Goal: Task Accomplishment & Management: Manage account settings

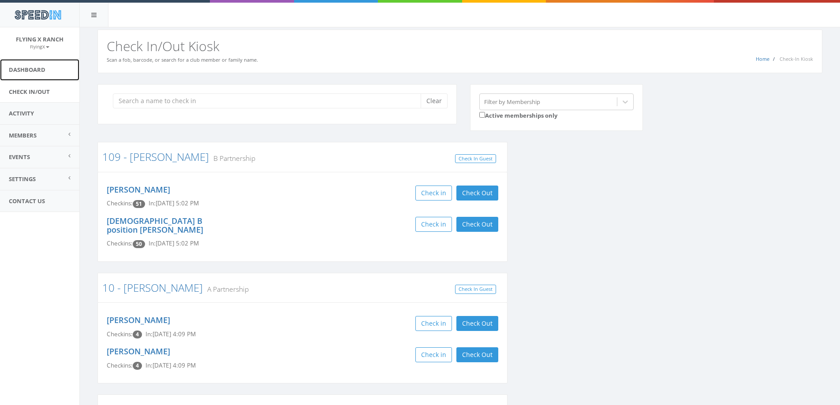
click at [52, 74] on link "Dashboard" at bounding box center [39, 70] width 79 height 22
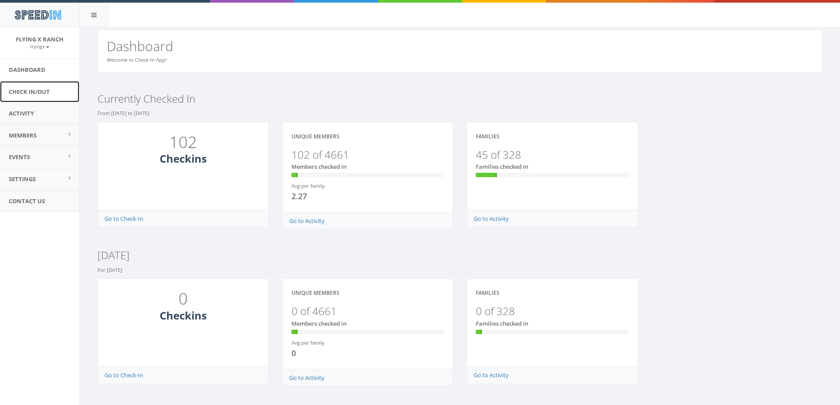
click at [40, 89] on link "Check In/Out" at bounding box center [39, 92] width 79 height 22
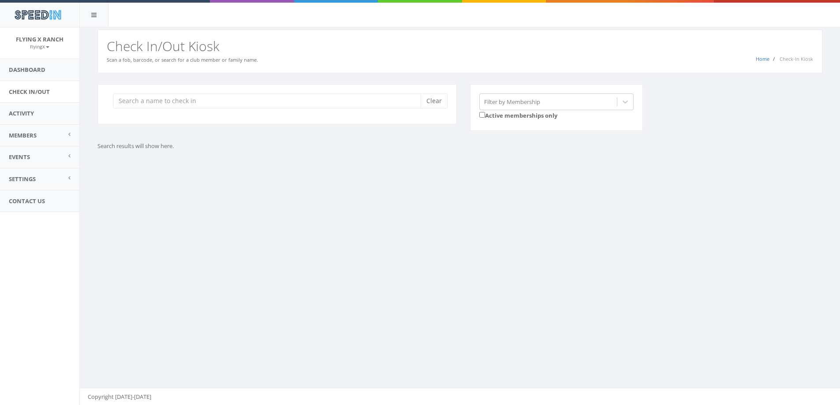
click at [172, 103] on input "search" at bounding box center [270, 100] width 314 height 15
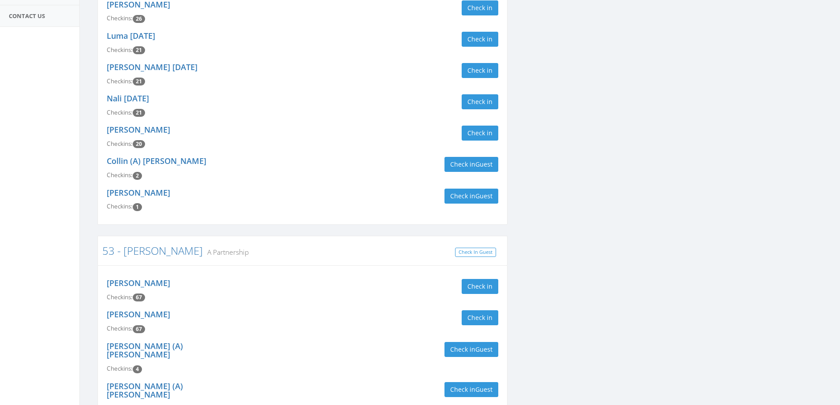
scroll to position [353, 0]
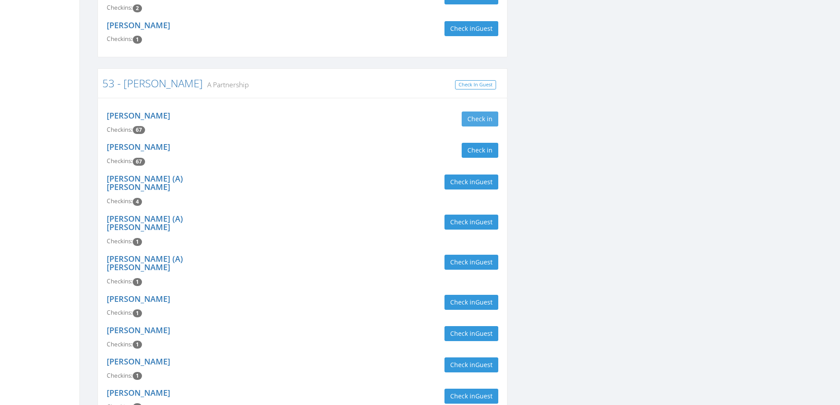
type input "bradney"
click at [481, 116] on button "Check in" at bounding box center [480, 119] width 37 height 15
click at [481, 153] on button "Check in" at bounding box center [480, 150] width 37 height 15
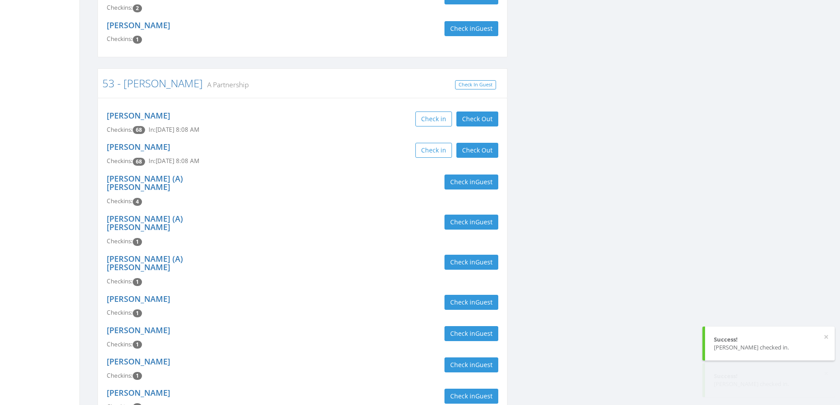
click at [325, 168] on div "Joyce Bradney Checkins: 68 In: Aug 30, 8:08 AM Check in Check Out Check Out" at bounding box center [302, 153] width 405 height 31
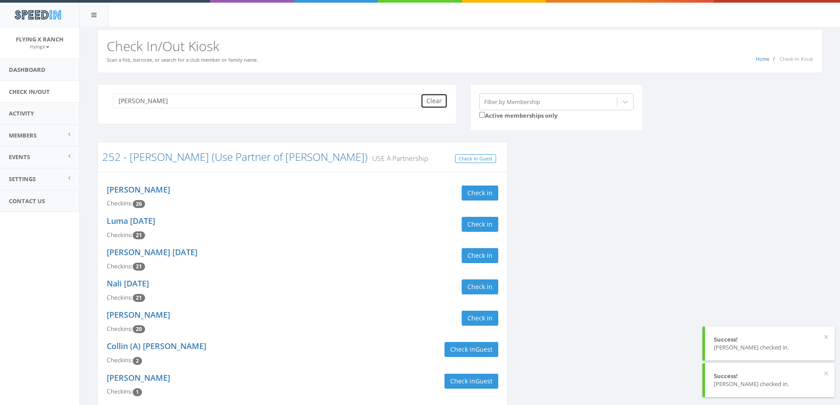
click at [446, 103] on button "Clear" at bounding box center [434, 100] width 27 height 15
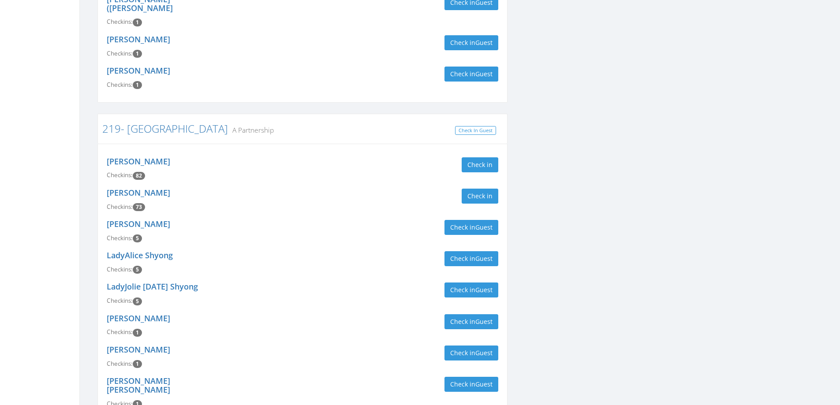
scroll to position [265, 0]
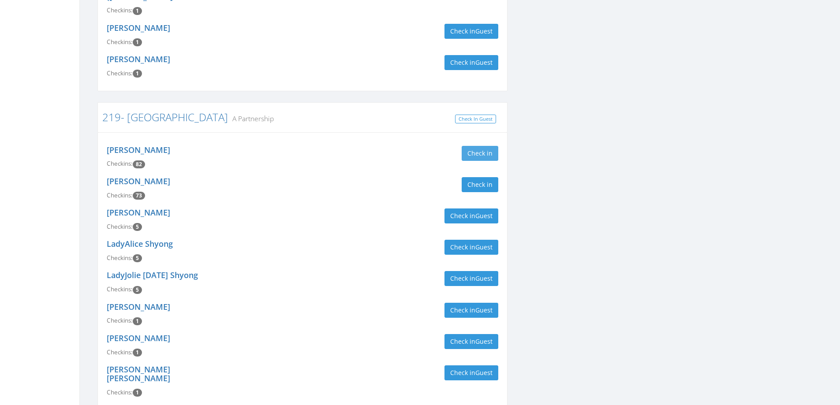
type input "harkias"
click at [479, 146] on button "Check in" at bounding box center [480, 153] width 37 height 15
click at [481, 181] on button "Check in" at bounding box center [480, 184] width 37 height 15
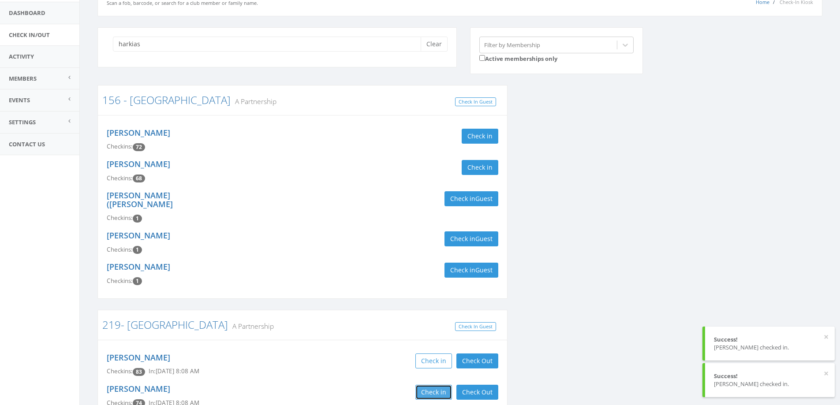
scroll to position [0, 0]
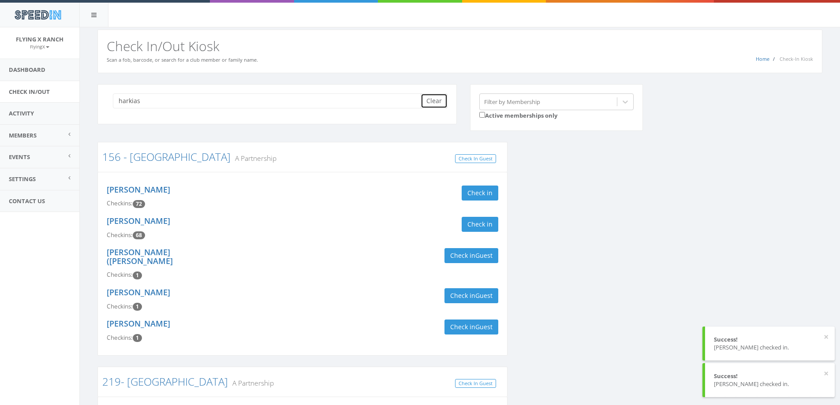
click at [438, 101] on button "Clear" at bounding box center [434, 100] width 27 height 15
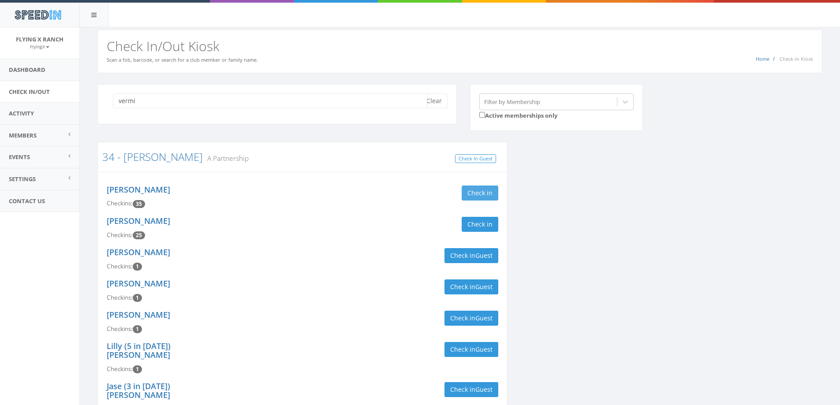
type input "vermi"
click at [478, 190] on button "Check in" at bounding box center [480, 193] width 37 height 15
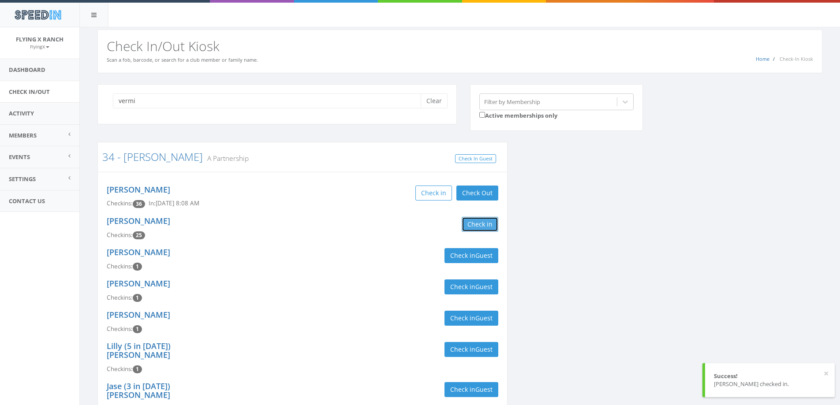
click at [481, 223] on button "Check in" at bounding box center [480, 224] width 37 height 15
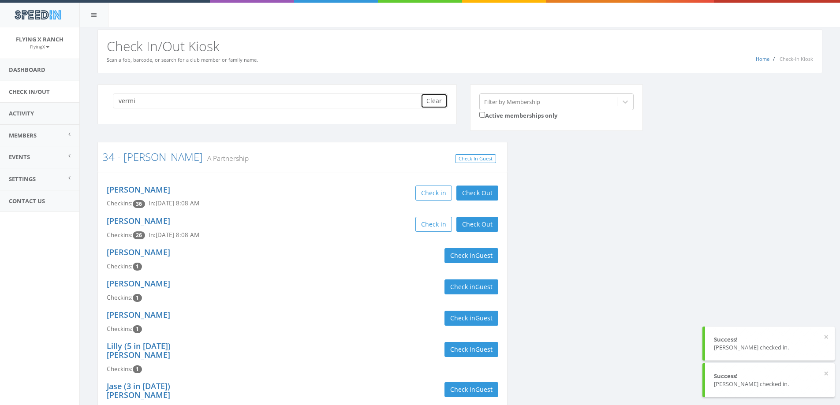
click at [437, 102] on button "Clear" at bounding box center [434, 100] width 27 height 15
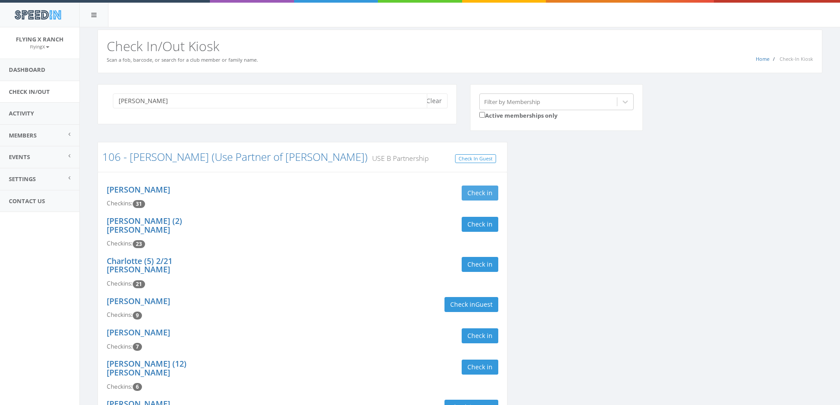
type input "wilkson"
click at [474, 195] on button "Check in" at bounding box center [480, 193] width 37 height 15
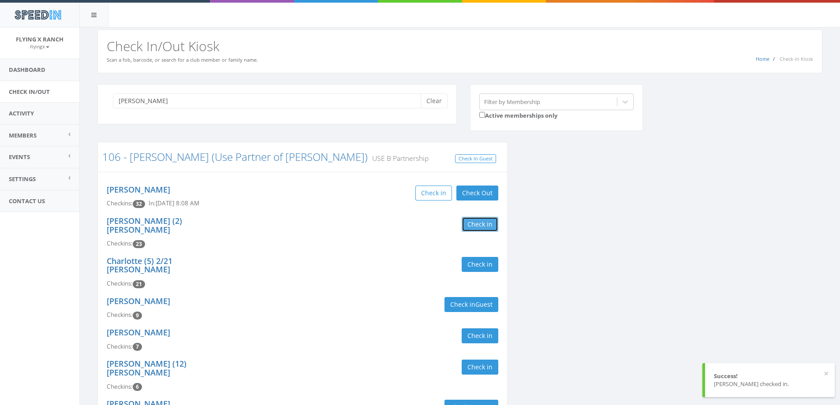
click at [486, 224] on button "Check in" at bounding box center [480, 224] width 37 height 15
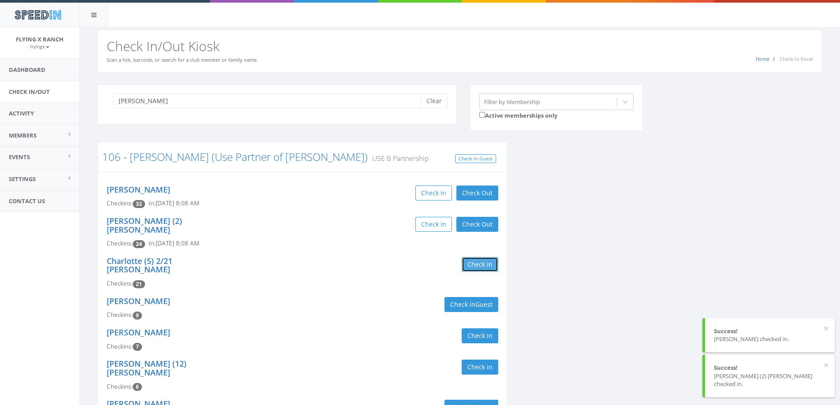
click at [488, 257] on button "Check in" at bounding box center [480, 264] width 37 height 15
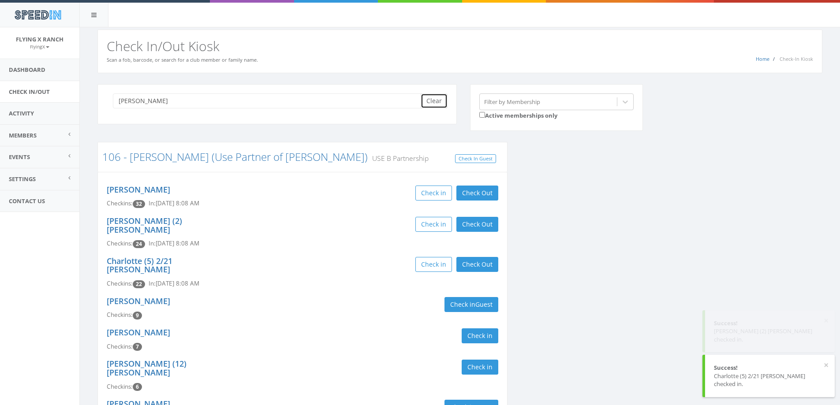
click at [445, 97] on button "Clear" at bounding box center [434, 100] width 27 height 15
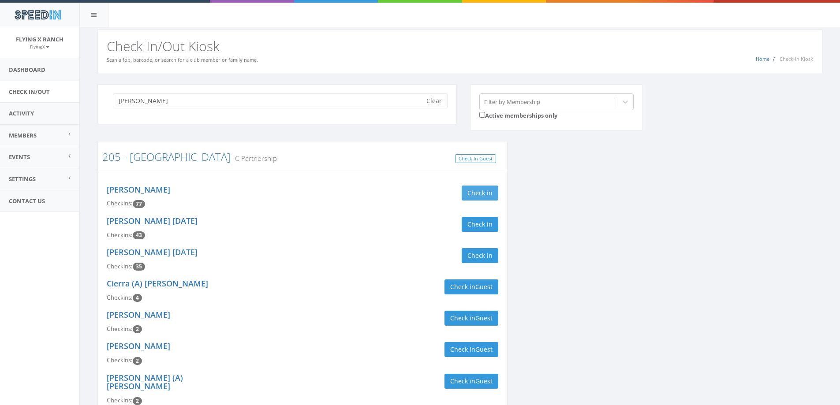
type input "torbenson"
click at [479, 195] on button "Check in" at bounding box center [480, 193] width 37 height 15
click at [488, 224] on button "Check in" at bounding box center [480, 224] width 37 height 15
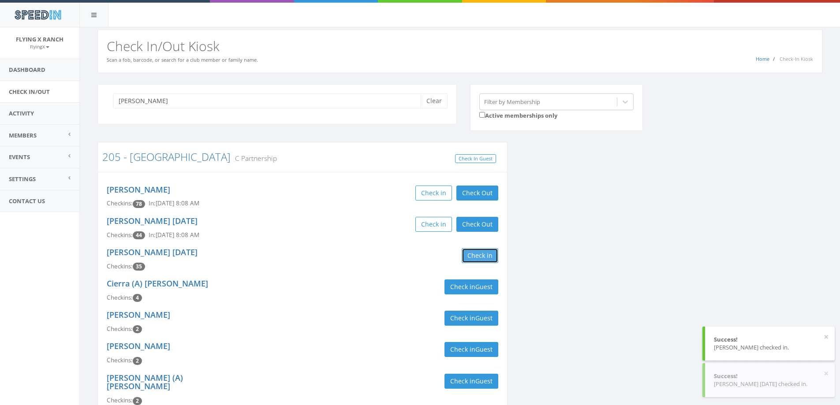
click at [486, 259] on button "Check in" at bounding box center [480, 255] width 37 height 15
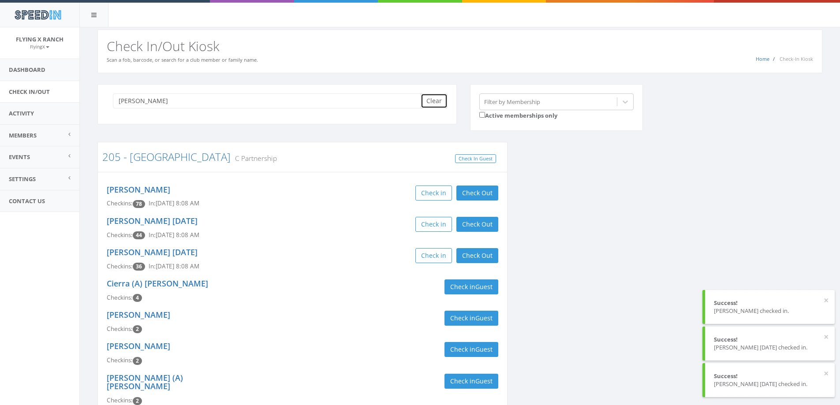
click at [438, 99] on button "Clear" at bounding box center [434, 100] width 27 height 15
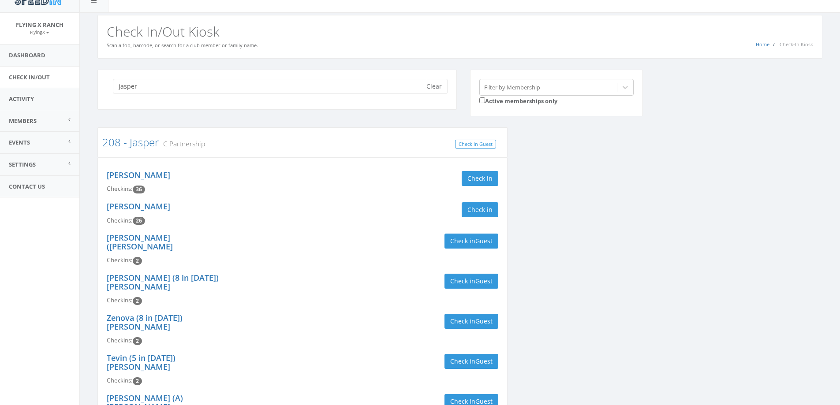
scroll to position [309, 0]
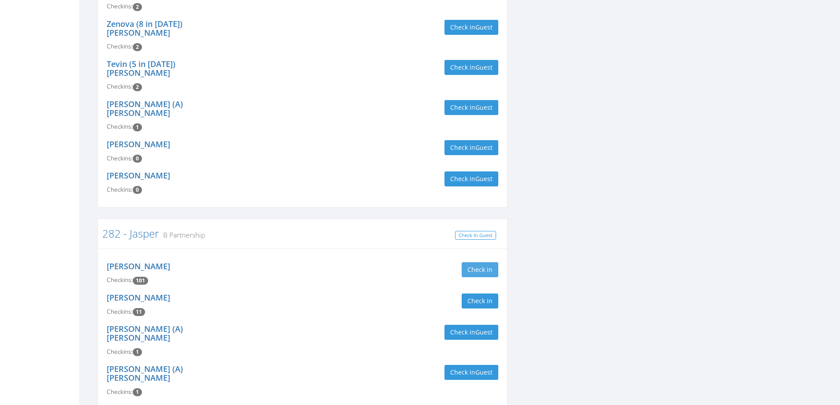
type input "jasper"
click at [482, 262] on button "Check in" at bounding box center [480, 269] width 37 height 15
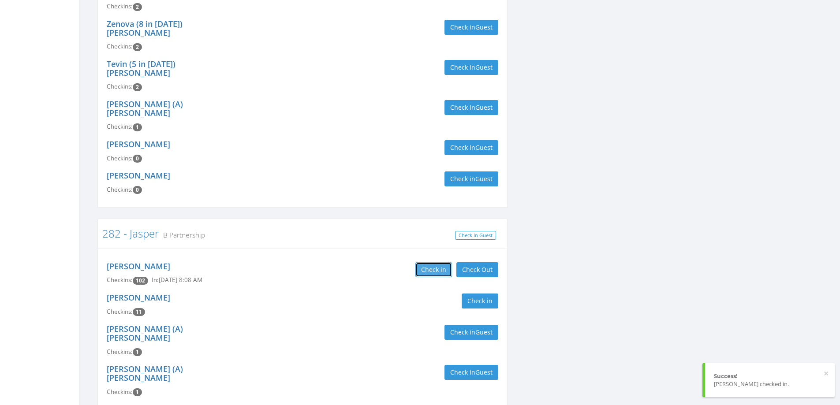
scroll to position [0, 0]
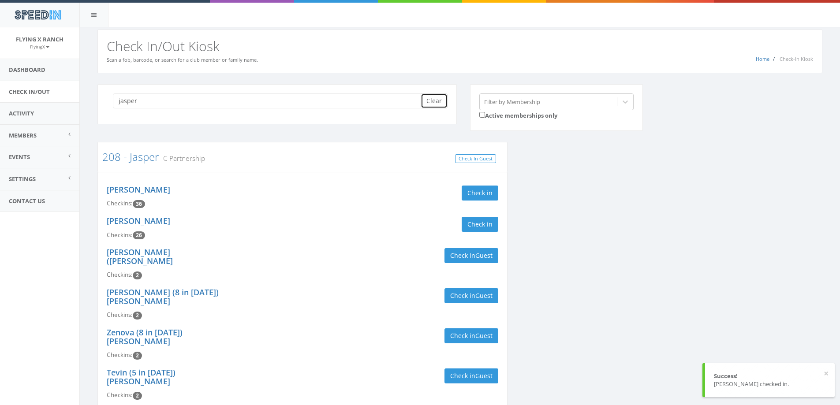
click at [434, 104] on button "Clear" at bounding box center [434, 100] width 27 height 15
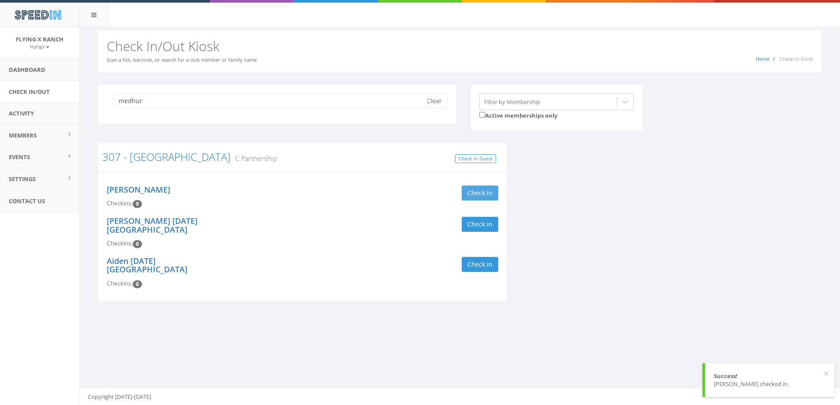
type input "medhur"
click at [475, 191] on button "Check in" at bounding box center [480, 193] width 37 height 15
click at [441, 109] on div "medhur Clear" at bounding box center [276, 104] width 359 height 40
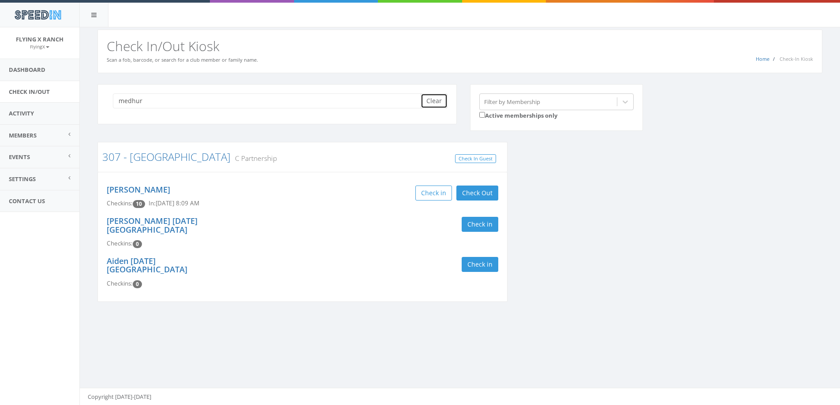
click at [441, 104] on button "Clear" at bounding box center [434, 100] width 27 height 15
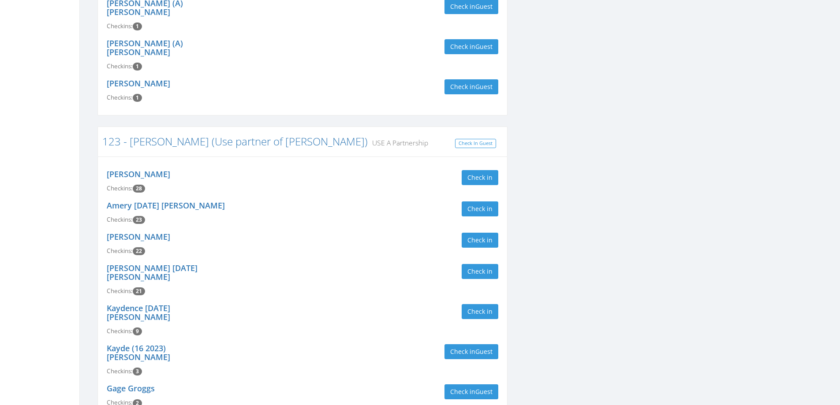
scroll to position [353, 0]
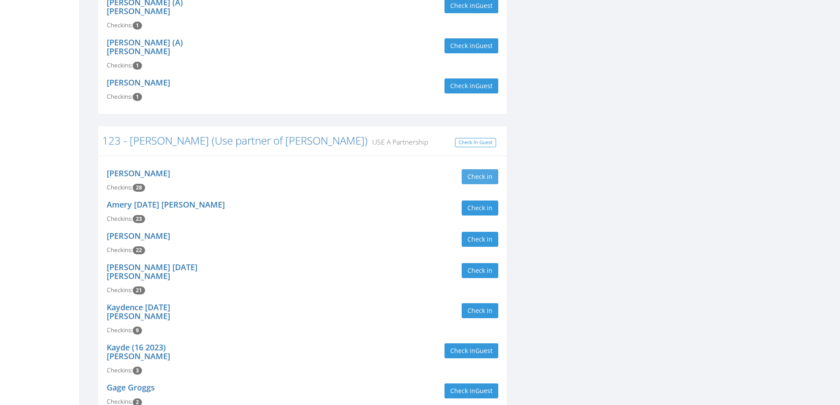
type input "vanz"
click at [482, 169] on button "Check in" at bounding box center [480, 176] width 37 height 15
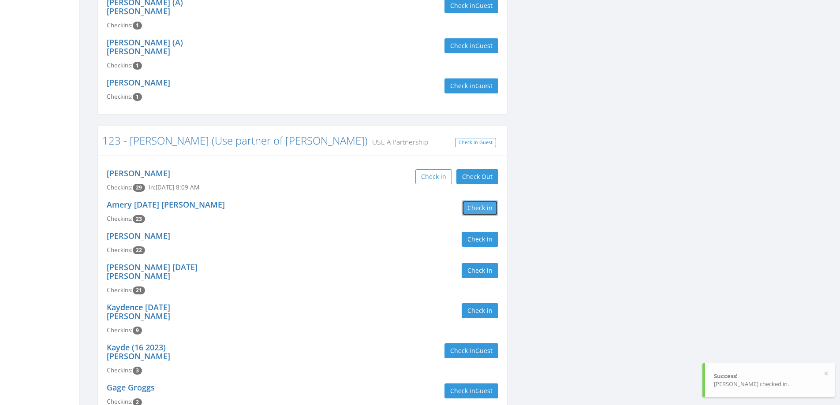
click at [482, 201] on button "Check in" at bounding box center [480, 208] width 37 height 15
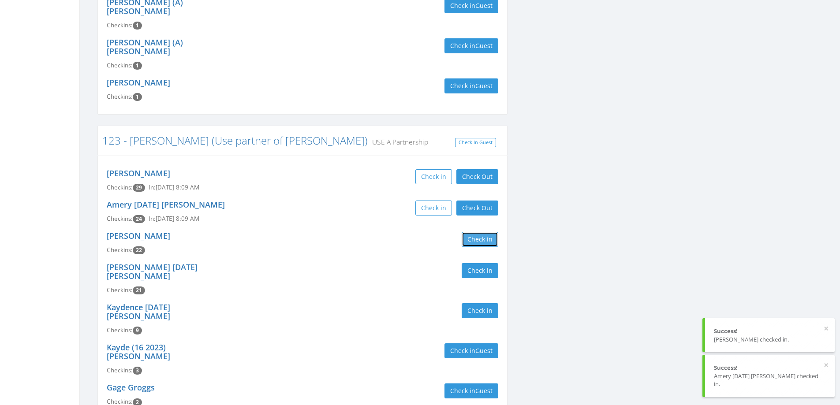
click at [482, 232] on button "Check in" at bounding box center [480, 239] width 37 height 15
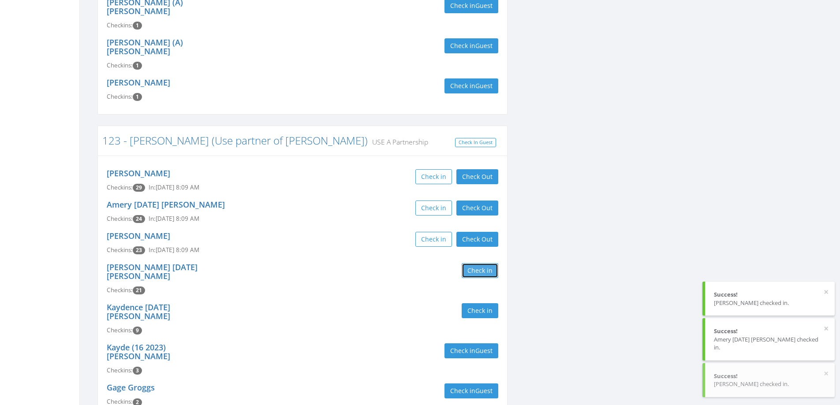
click at [485, 263] on button "Check in" at bounding box center [480, 270] width 37 height 15
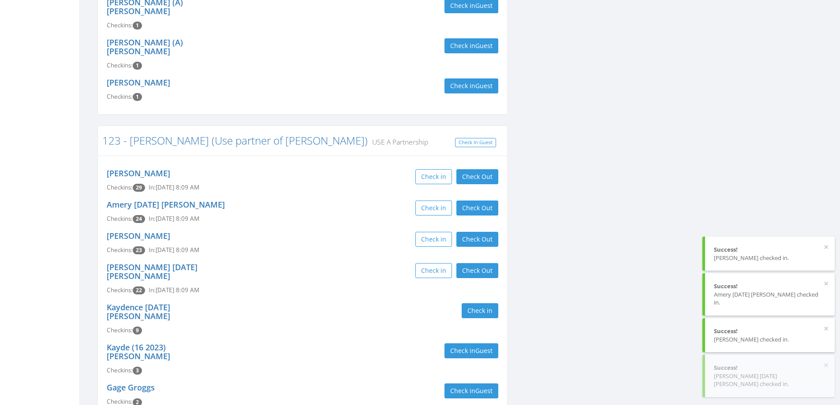
click at [324, 299] on div "Kaydence 04.21.2006 Phares Checkins: 9 Check in" at bounding box center [302, 319] width 405 height 40
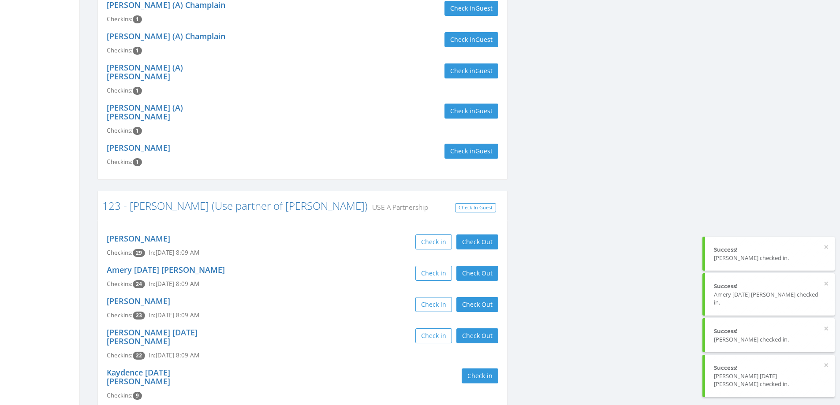
scroll to position [44, 0]
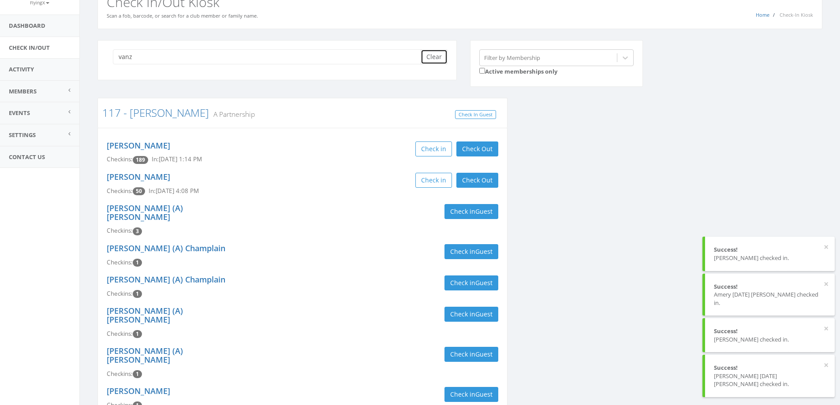
click at [440, 57] on button "Clear" at bounding box center [434, 56] width 27 height 15
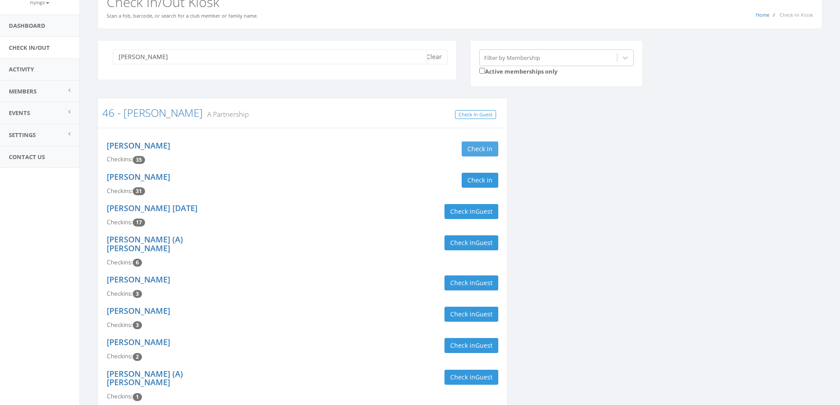
type input "foster"
click at [482, 150] on button "Check in" at bounding box center [480, 149] width 37 height 15
click at [479, 185] on button "Check in" at bounding box center [480, 180] width 37 height 15
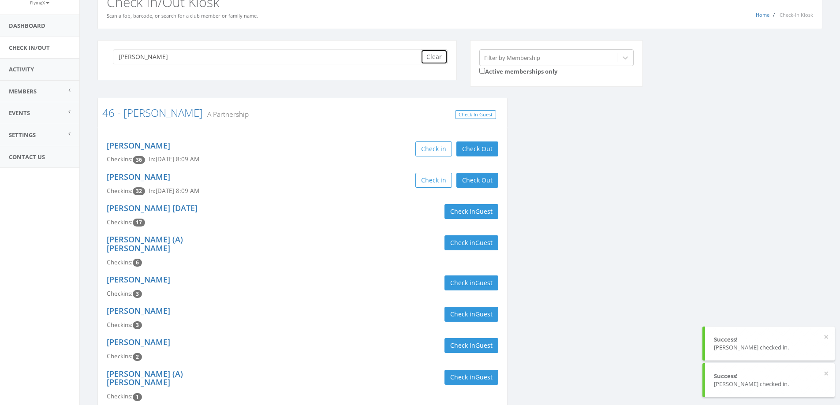
click at [430, 55] on button "Clear" at bounding box center [434, 56] width 27 height 15
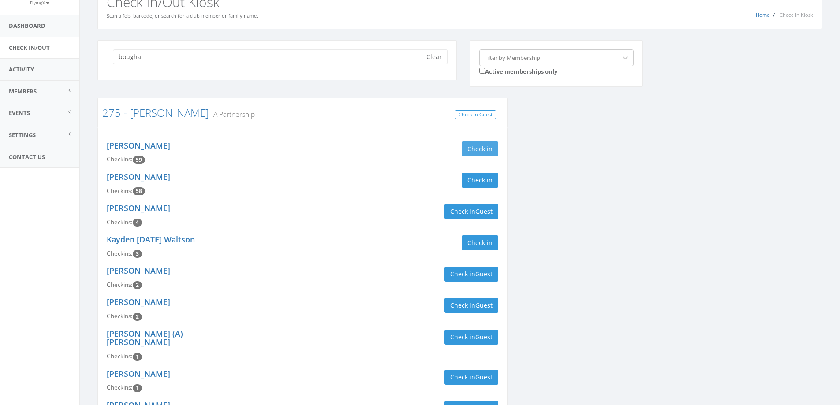
type input "bougha"
click at [476, 147] on button "Check in" at bounding box center [480, 149] width 37 height 15
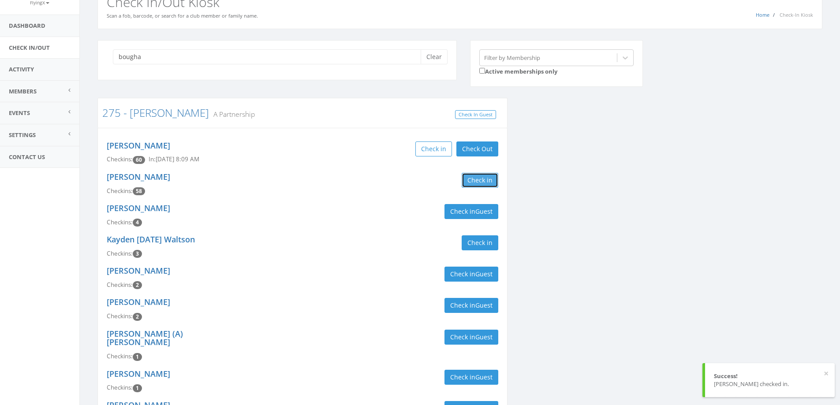
click at [486, 186] on button "Check in" at bounding box center [480, 180] width 37 height 15
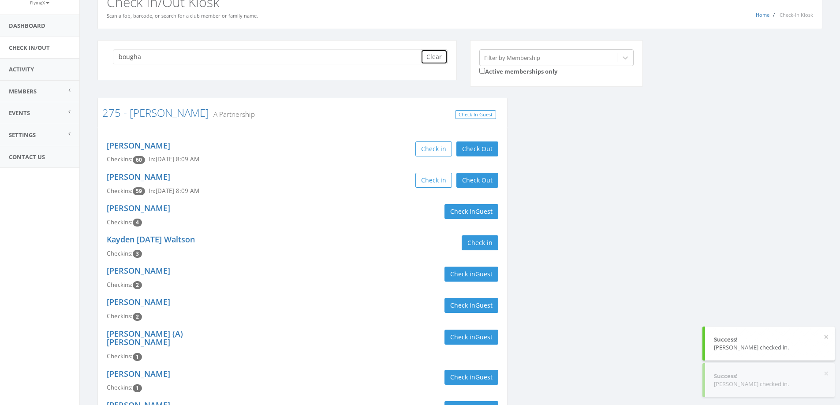
click at [426, 58] on button "Clear" at bounding box center [434, 56] width 27 height 15
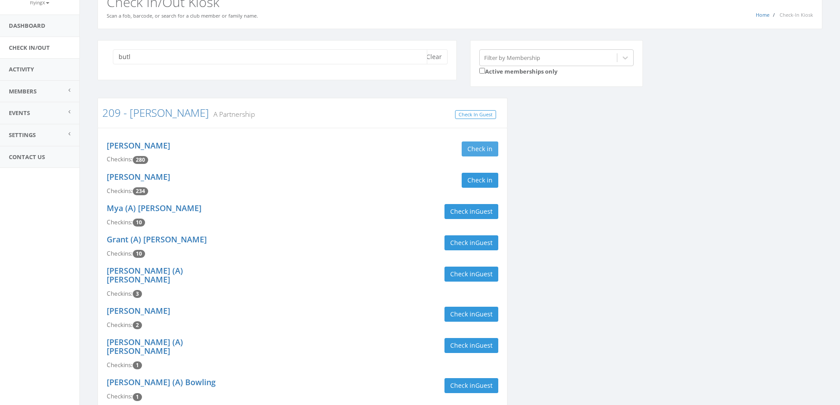
type input "butl"
drag, startPoint x: 466, startPoint y: 150, endPoint x: 467, endPoint y: 172, distance: 21.6
click at [466, 150] on button "Check in" at bounding box center [480, 149] width 37 height 15
click at [467, 177] on button "Check in" at bounding box center [480, 180] width 37 height 15
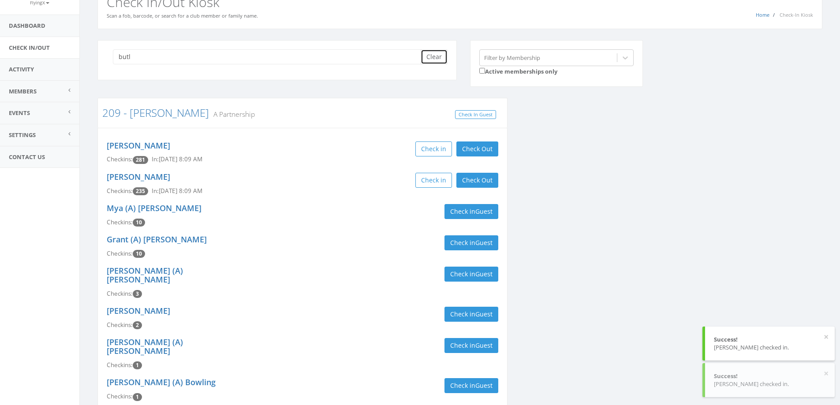
click at [429, 58] on button "Clear" at bounding box center [434, 56] width 27 height 15
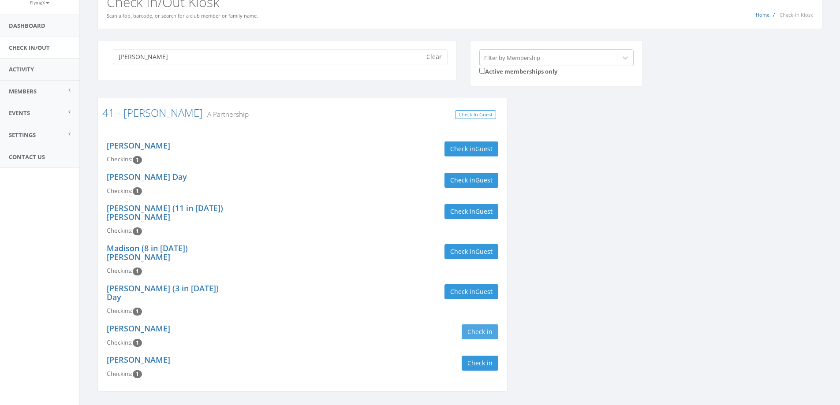
type input "gable"
click at [476, 325] on button "Check in" at bounding box center [480, 332] width 37 height 15
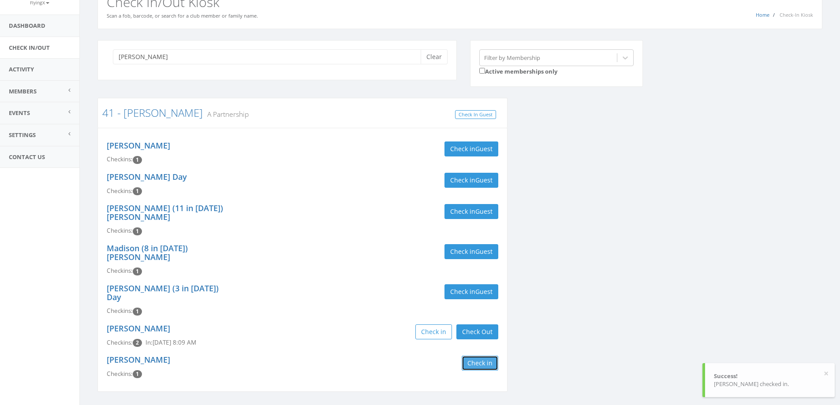
click at [476, 356] on button "Check in" at bounding box center [480, 363] width 37 height 15
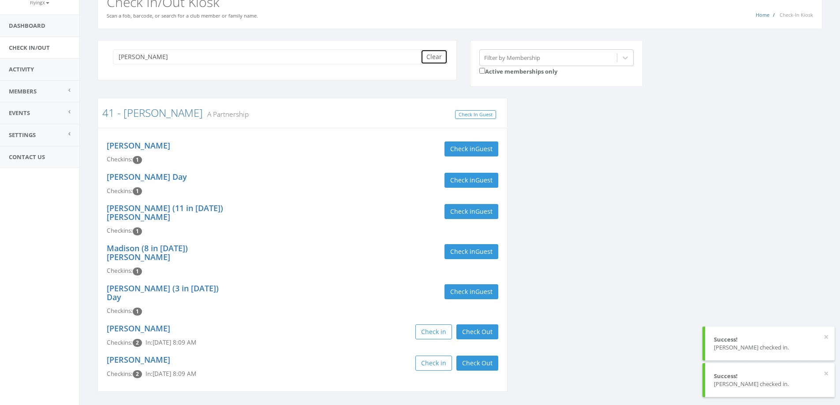
click at [441, 53] on button "Clear" at bounding box center [434, 56] width 27 height 15
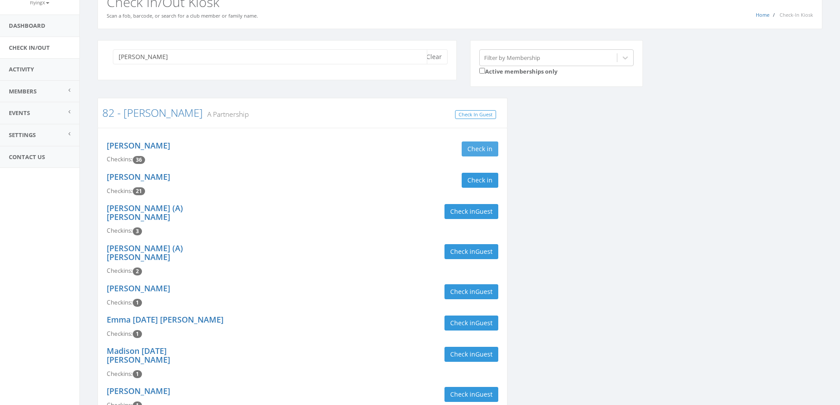
type input "reynol"
click at [484, 145] on button "Check in" at bounding box center [480, 149] width 37 height 15
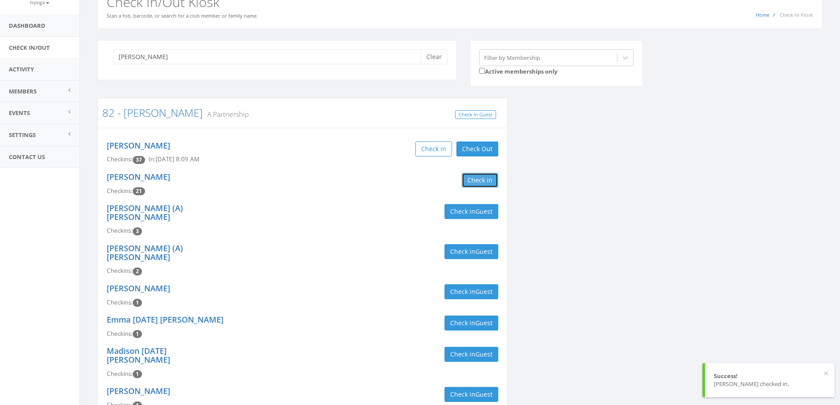
click at [485, 180] on button "Check in" at bounding box center [480, 180] width 37 height 15
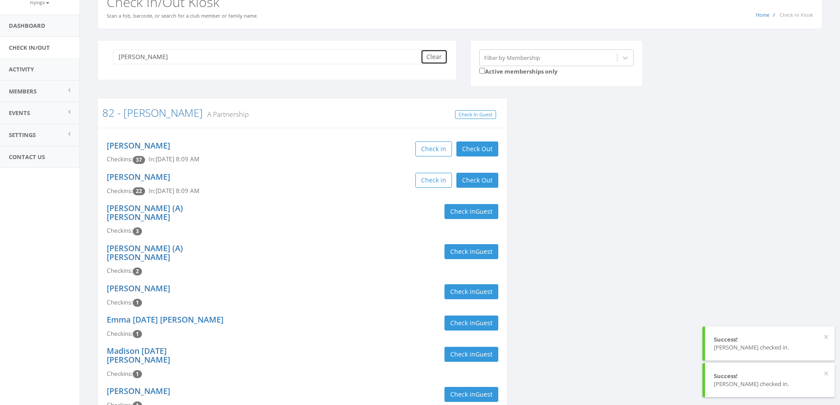
click at [434, 58] on button "Clear" at bounding box center [434, 56] width 27 height 15
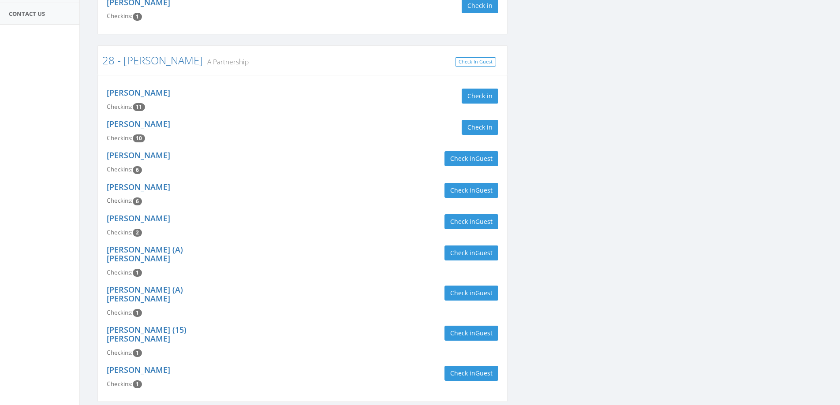
scroll to position [353, 0]
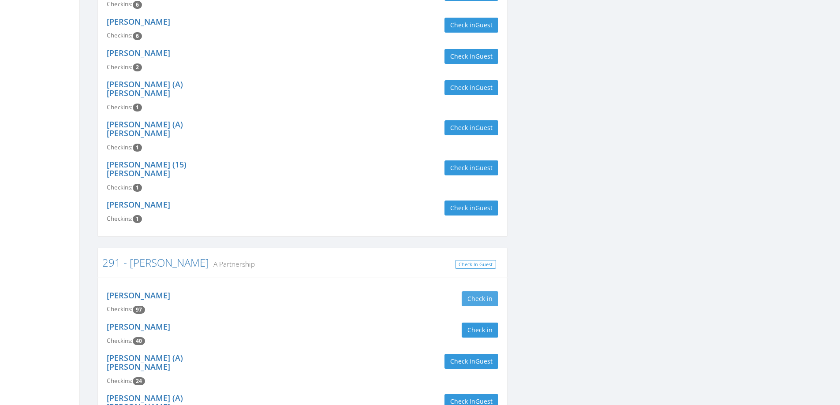
type input "martin"
click at [487, 292] on button "Check in" at bounding box center [480, 299] width 37 height 15
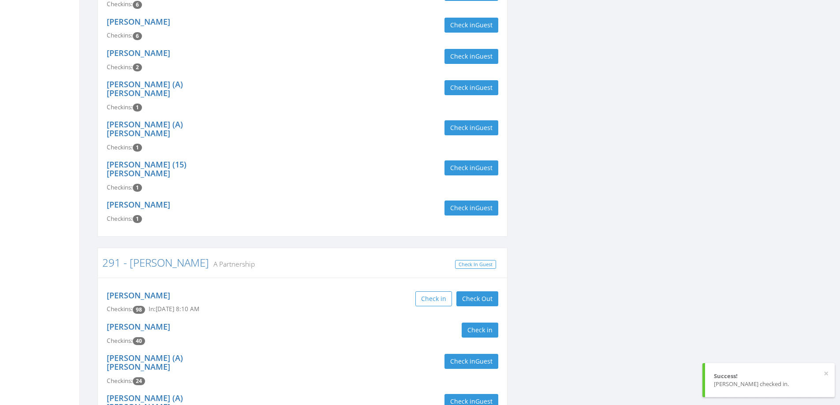
click at [340, 292] on div "Check in Check Out Check Out" at bounding box center [403, 299] width 189 height 15
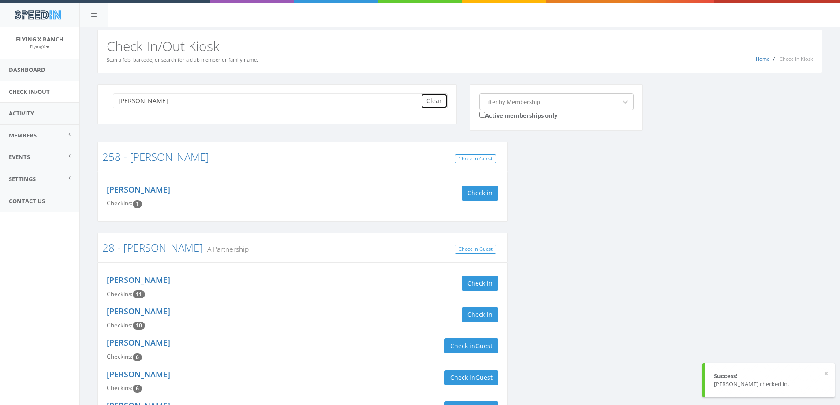
click at [430, 104] on button "Clear" at bounding box center [434, 100] width 27 height 15
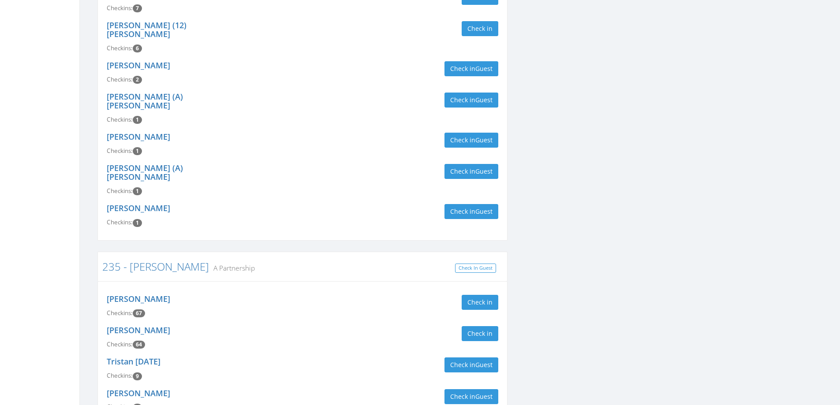
scroll to position [353, 0]
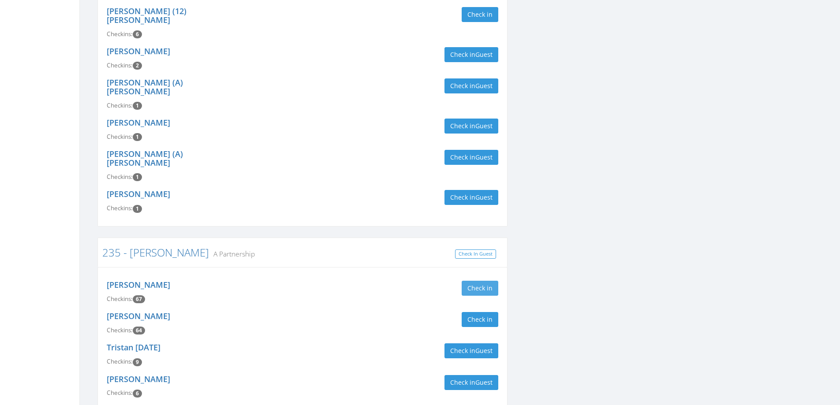
type input "rausch"
click at [477, 281] on button "Check in" at bounding box center [480, 288] width 37 height 15
click at [482, 312] on button "Check in" at bounding box center [480, 319] width 37 height 15
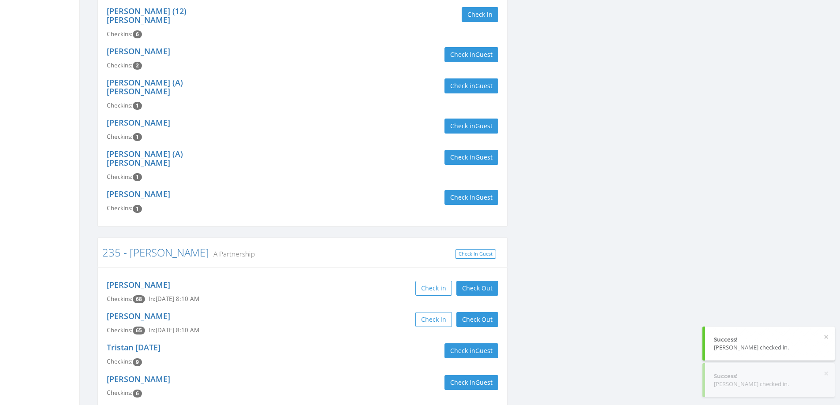
click at [317, 308] on div "Barb Rausch Checkins: 65 In: Aug 30, 8:10 AM Check in Check Out Check Out" at bounding box center [302, 323] width 405 height 31
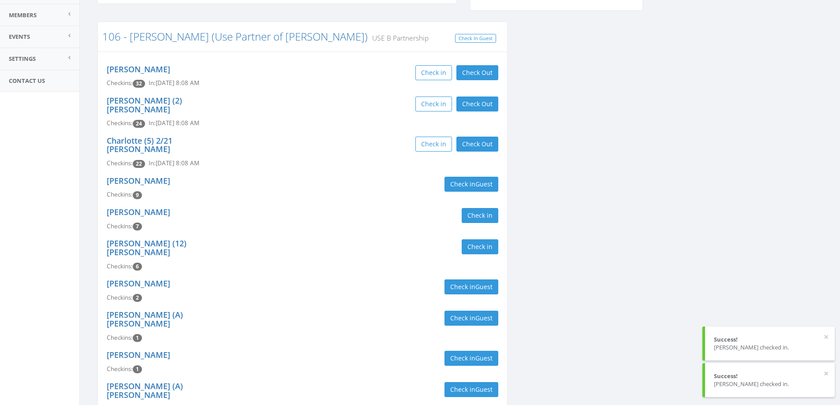
scroll to position [0, 0]
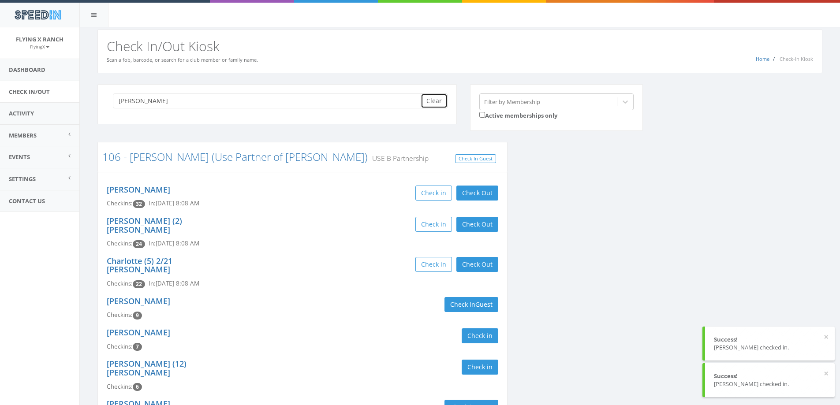
click at [438, 100] on button "Clear" at bounding box center [434, 100] width 27 height 15
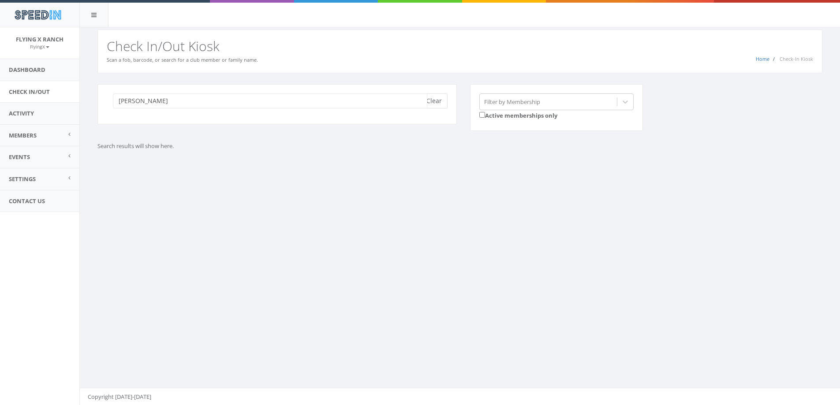
type input "vandyke"
click at [430, 96] on button "Clear" at bounding box center [434, 100] width 27 height 15
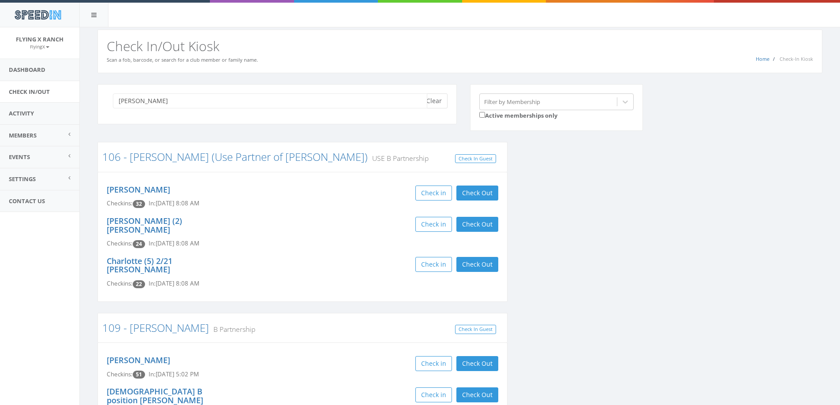
type input "van dyk"
click at [440, 101] on button "Clear" at bounding box center [434, 100] width 27 height 15
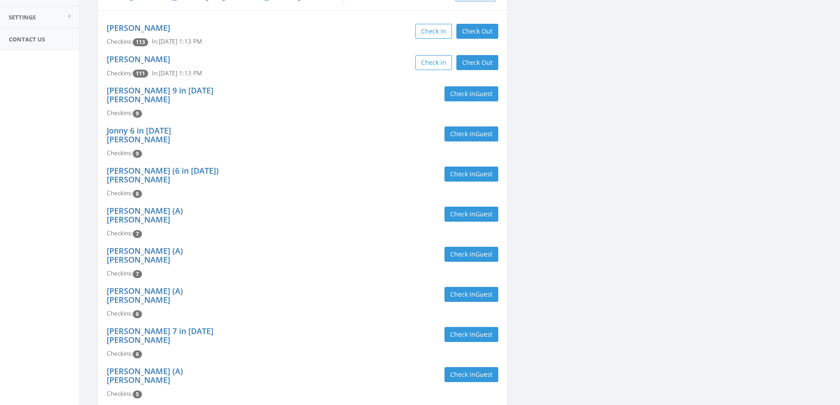
scroll to position [176, 0]
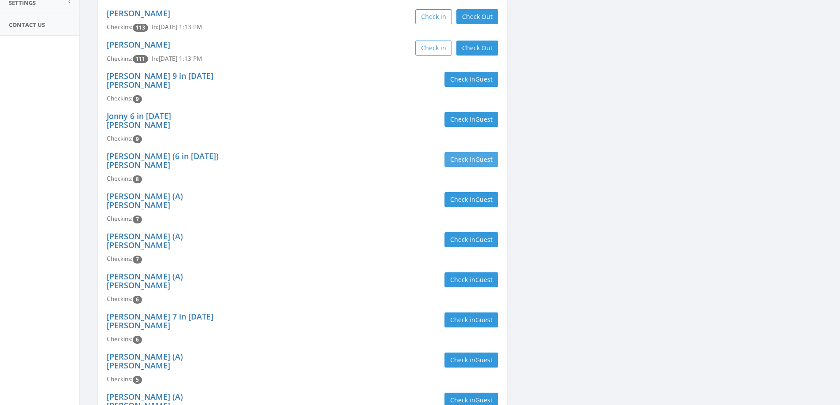
type input "schmidt"
click at [451, 152] on button "Check in Guest" at bounding box center [472, 159] width 54 height 15
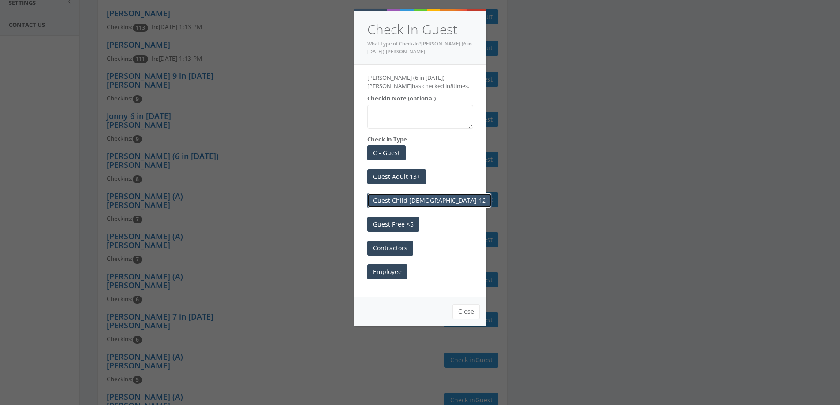
click at [410, 200] on button "Guest Child [DEMOGRAPHIC_DATA]-12" at bounding box center [429, 200] width 124 height 15
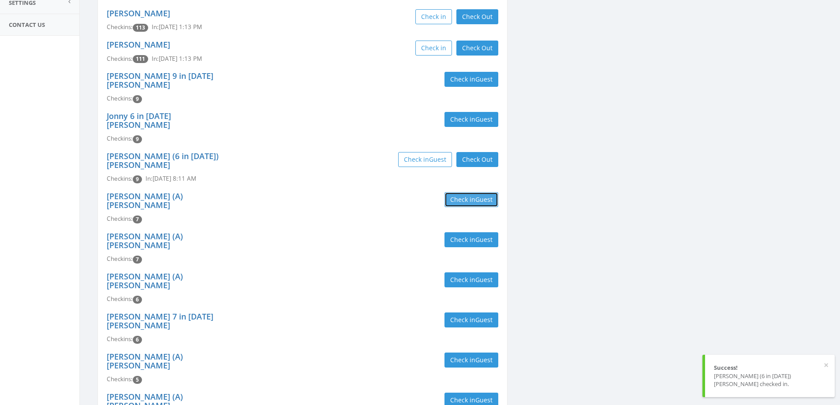
click at [478, 192] on button "Check in Guest" at bounding box center [472, 199] width 54 height 15
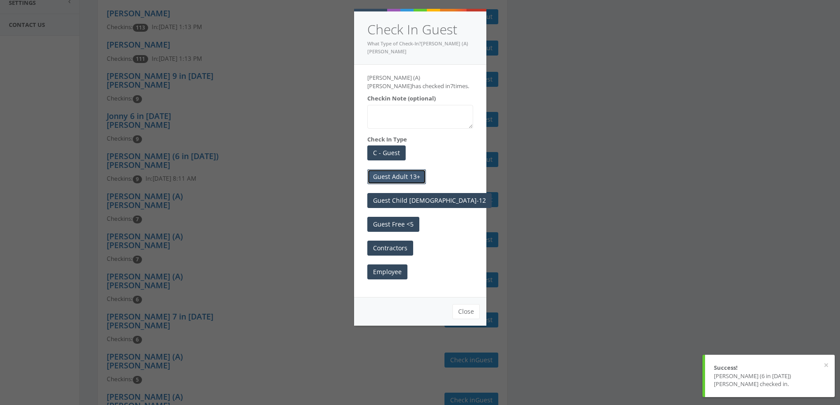
click at [381, 169] on button "Guest Adult 13+" at bounding box center [396, 176] width 59 height 15
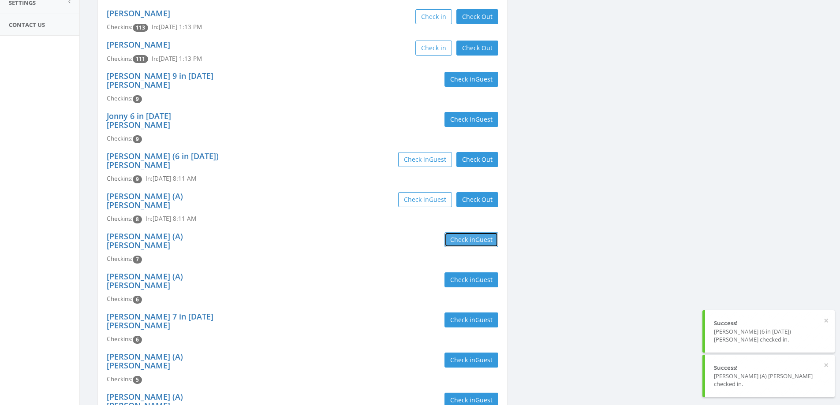
click at [480, 236] on span "Guest" at bounding box center [483, 240] width 17 height 8
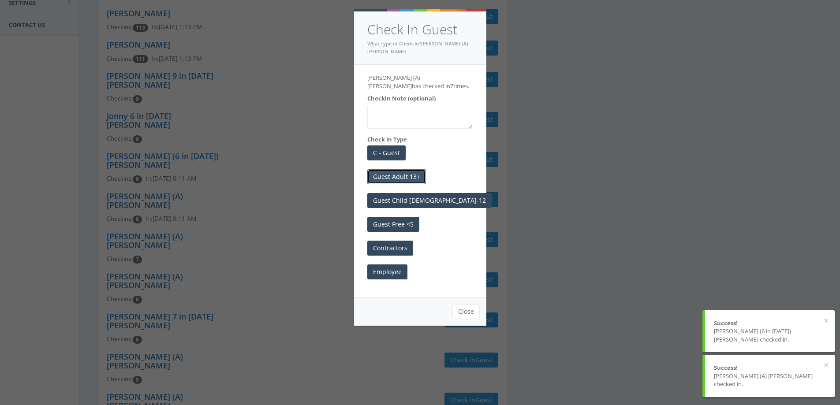
click at [400, 170] on button "Guest Adult 13+" at bounding box center [396, 176] width 59 height 15
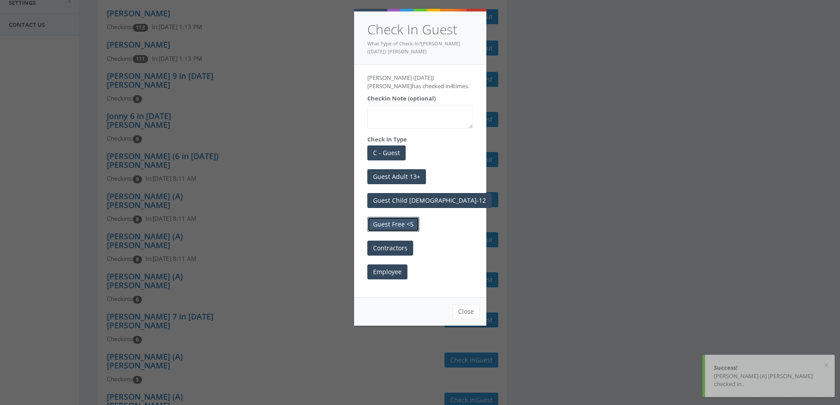
click at [401, 221] on button "Guest Free <5" at bounding box center [393, 224] width 52 height 15
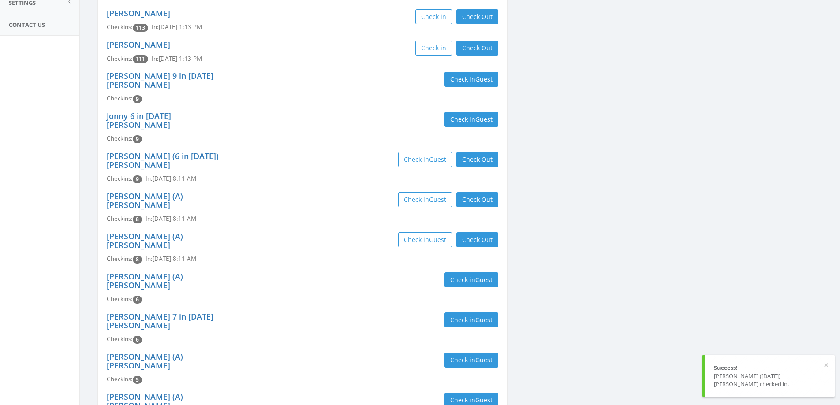
scroll to position [0, 0]
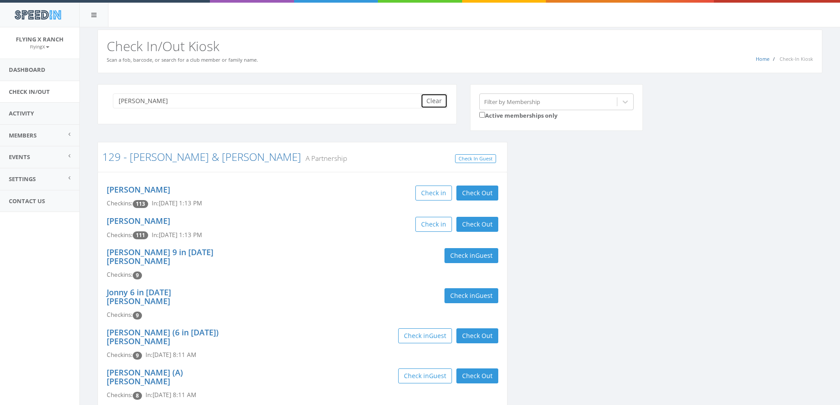
click at [433, 95] on button "Clear" at bounding box center [434, 100] width 27 height 15
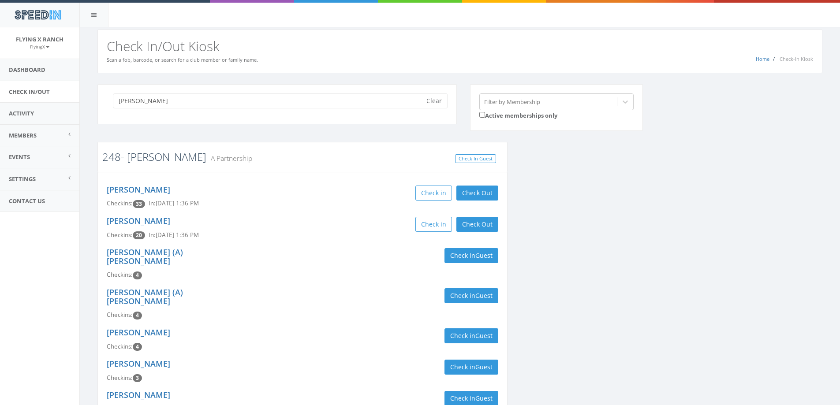
type input "cronin"
click at [130, 155] on link "248- Cronin" at bounding box center [154, 157] width 104 height 15
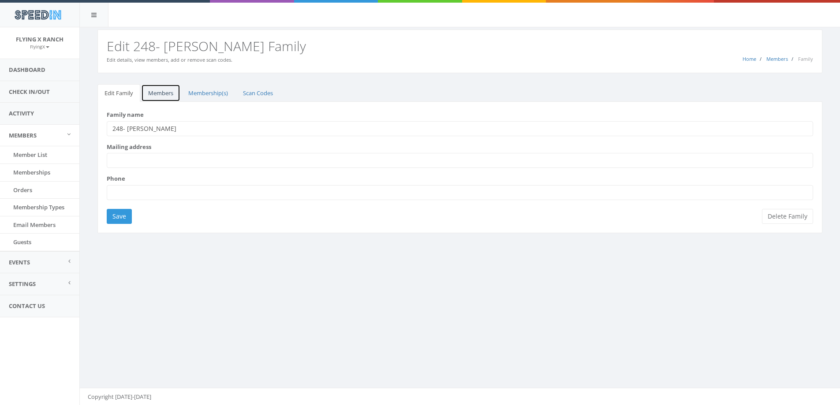
click at [154, 96] on link "Members" at bounding box center [160, 93] width 39 height 18
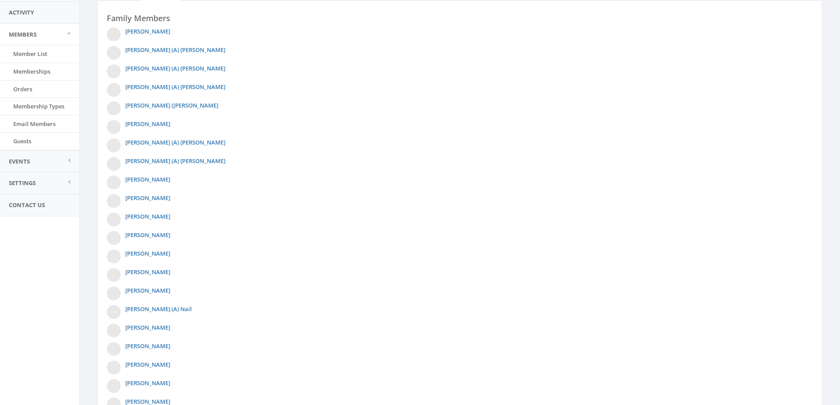
scroll to position [165, 0]
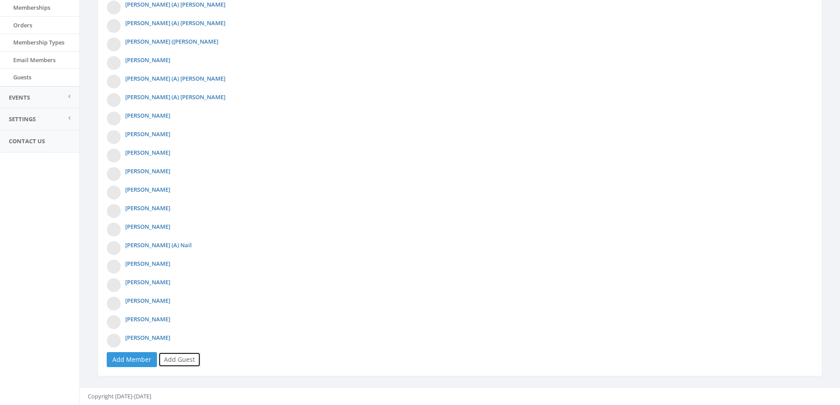
click at [181, 357] on link "Add Guest" at bounding box center [179, 359] width 42 height 15
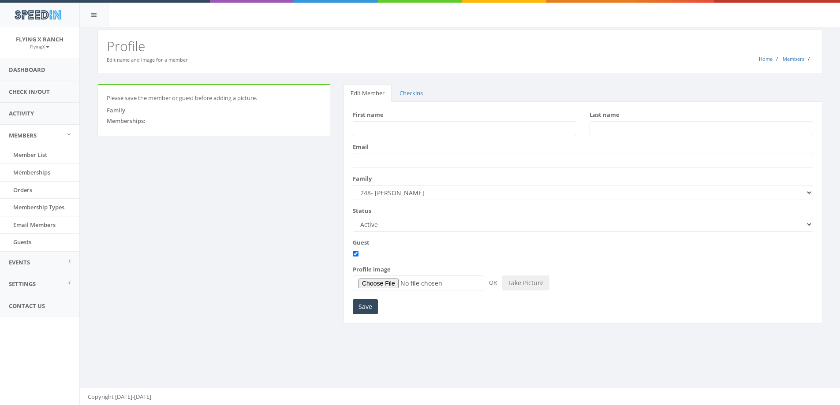
click at [370, 127] on input "First name" at bounding box center [465, 128] width 224 height 15
type input "Charles"
type input "Rau"
click at [370, 310] on input "Save" at bounding box center [365, 306] width 25 height 15
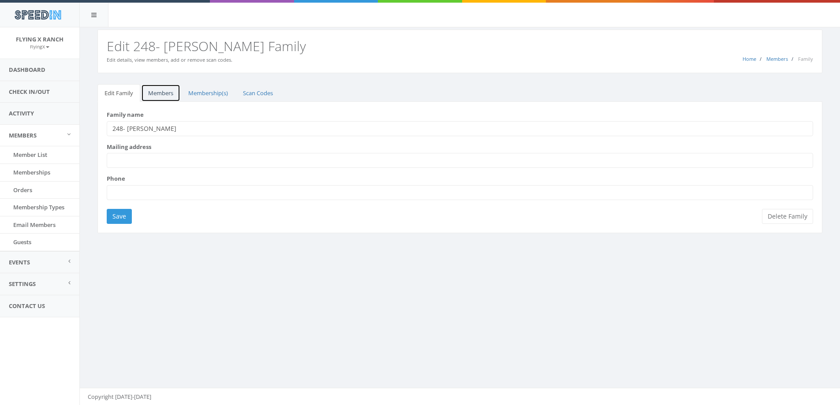
click at [165, 91] on link "Members" at bounding box center [160, 93] width 39 height 18
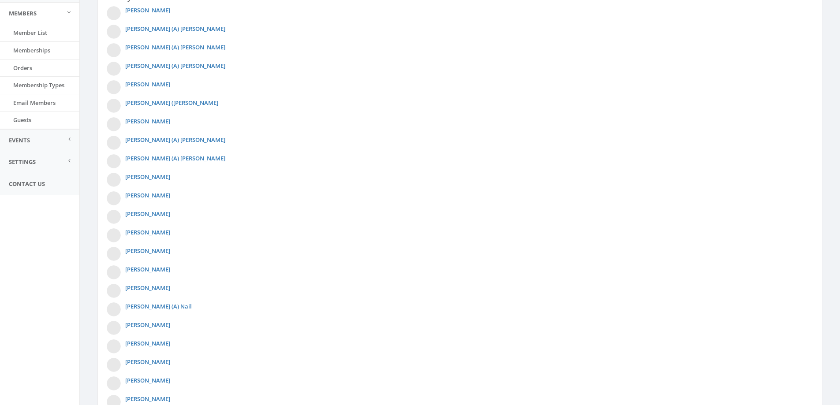
scroll to position [183, 0]
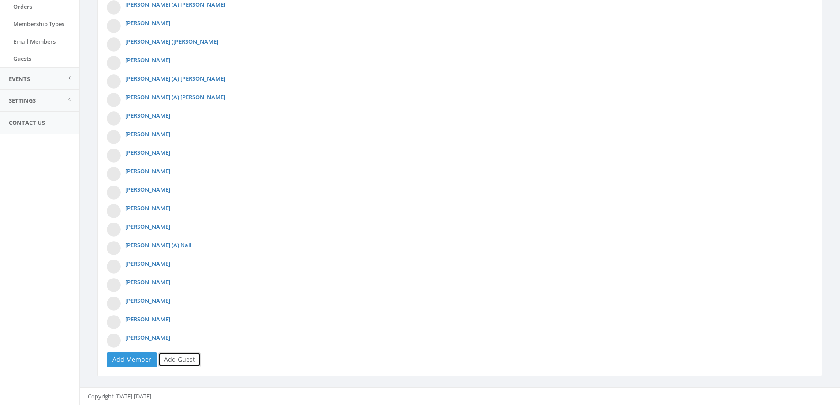
click at [174, 355] on link "Add Guest" at bounding box center [179, 359] width 42 height 15
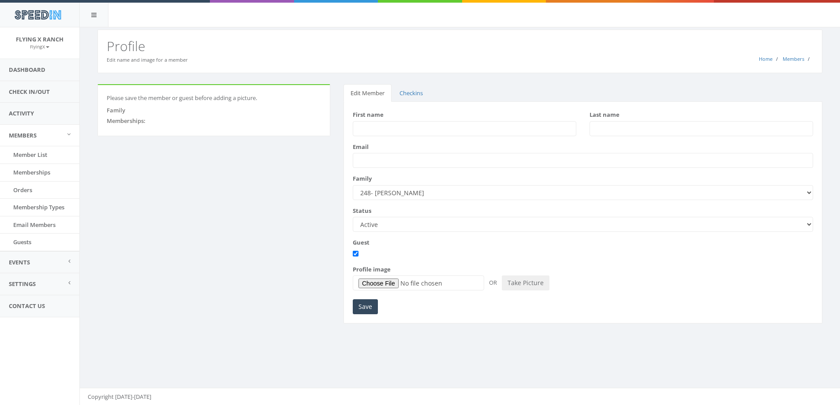
click at [381, 126] on input "First name" at bounding box center [465, 128] width 224 height 15
type input "[PERSON_NAME]"
click at [361, 307] on input "Save" at bounding box center [365, 306] width 25 height 15
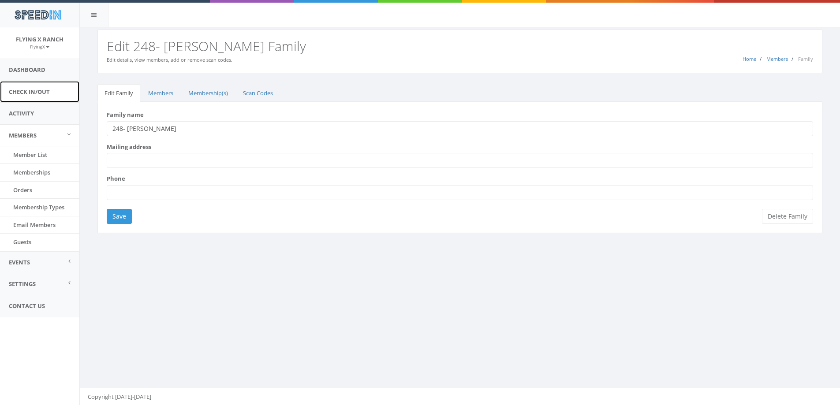
click at [29, 94] on link "Check In/Out" at bounding box center [39, 92] width 79 height 22
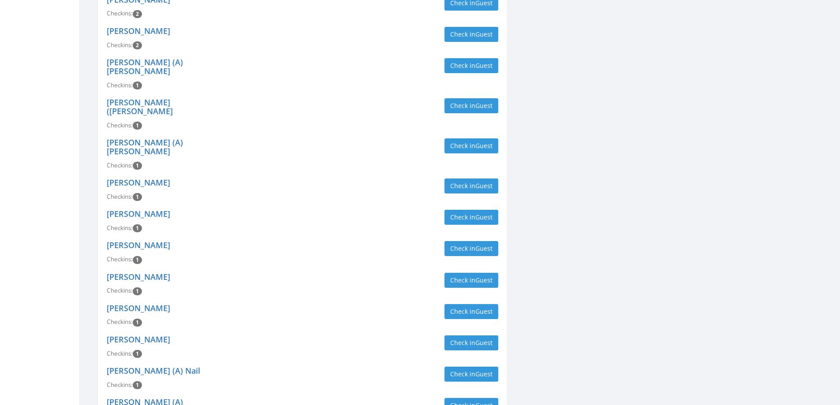
scroll to position [547, 0]
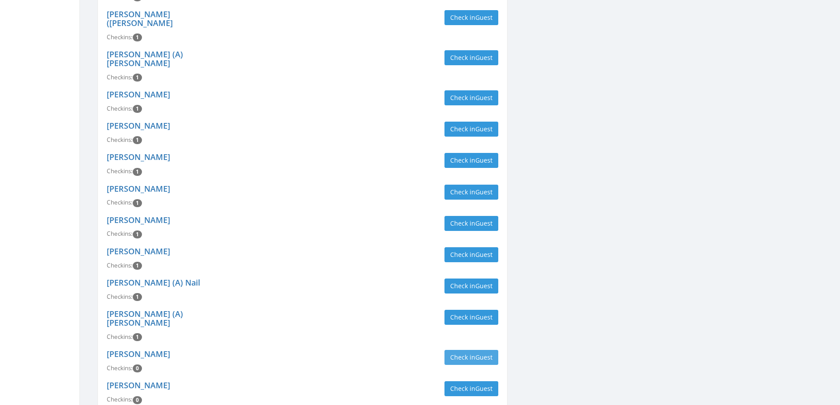
type input "cronin"
click at [459, 350] on button "Check in Guest" at bounding box center [472, 357] width 54 height 15
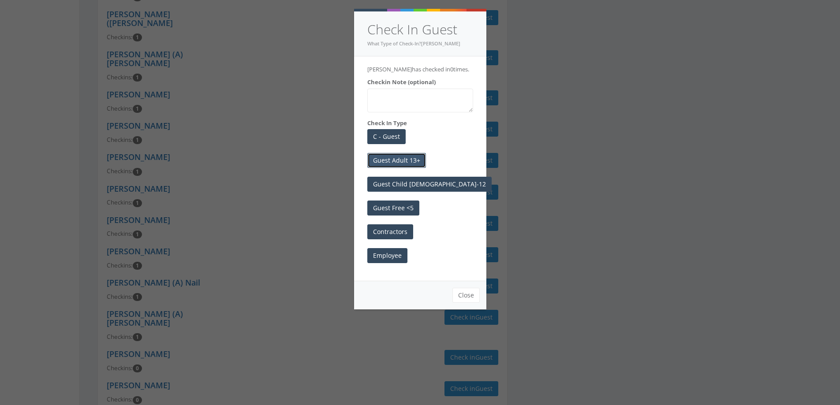
click at [402, 161] on button "Guest Adult 13+" at bounding box center [396, 160] width 59 height 15
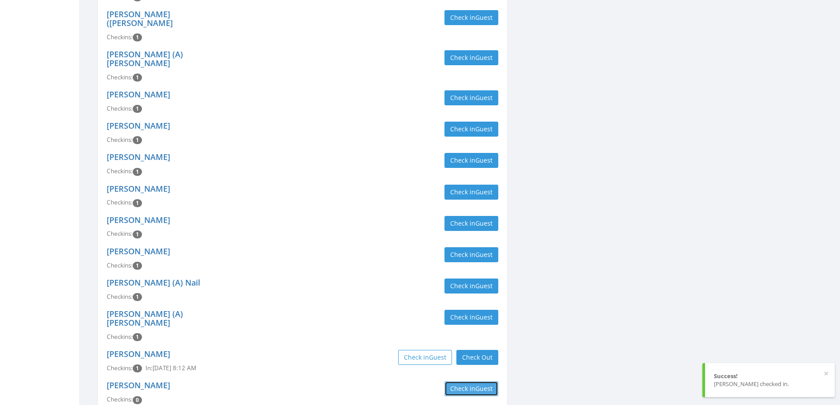
click at [469, 381] on button "Check in Guest" at bounding box center [472, 388] width 54 height 15
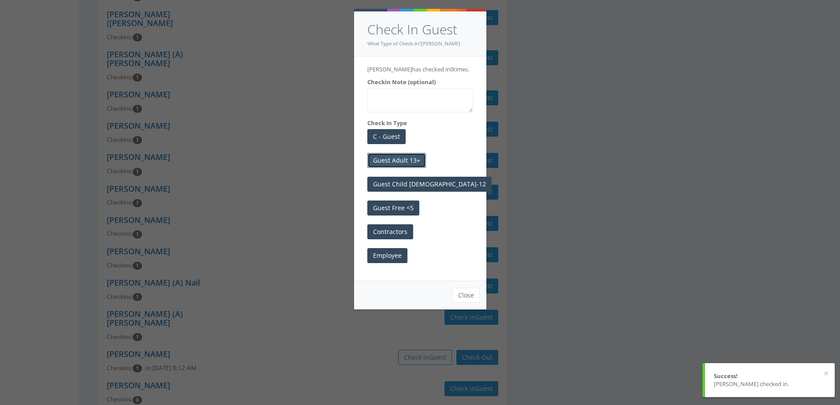
click at [400, 159] on button "Guest Adult 13+" at bounding box center [396, 160] width 59 height 15
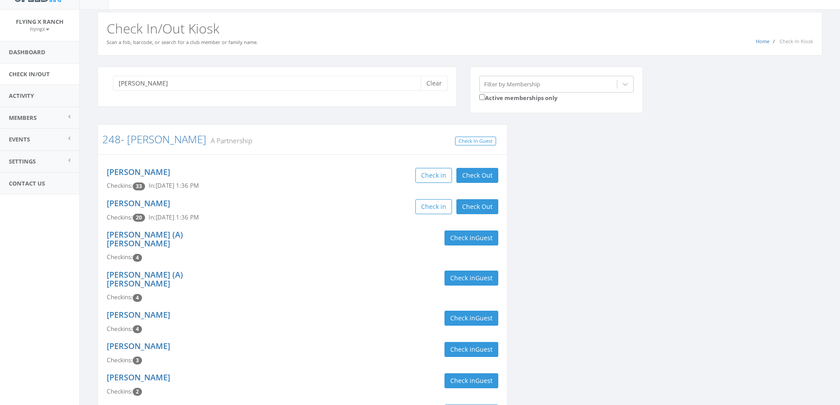
scroll to position [0, 0]
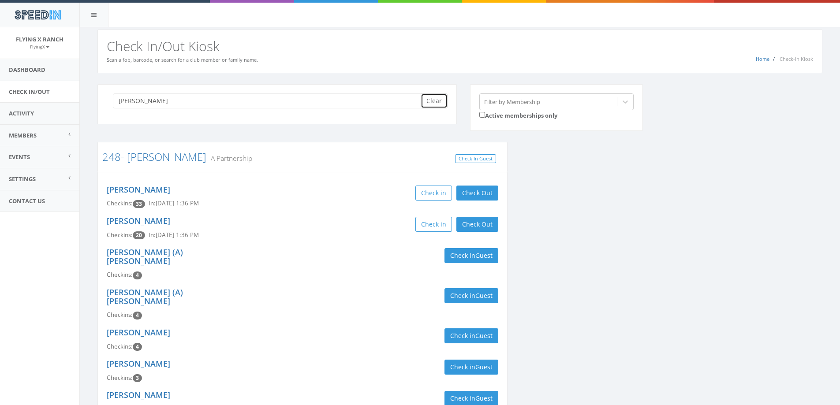
click at [441, 95] on button "Clear" at bounding box center [434, 100] width 27 height 15
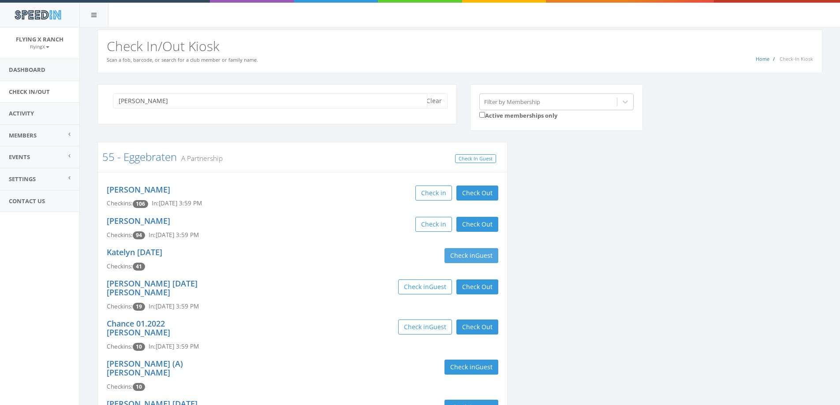
type input "egge"
click at [491, 254] on span "Guest" at bounding box center [483, 255] width 17 height 8
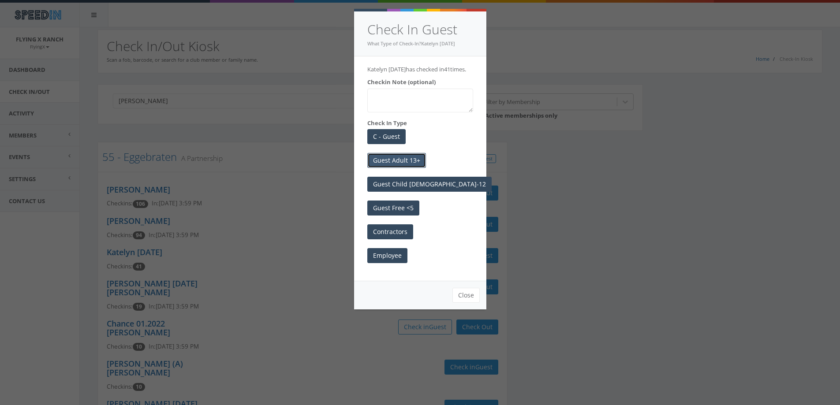
click at [419, 167] on button "Guest Adult 13+" at bounding box center [396, 160] width 59 height 15
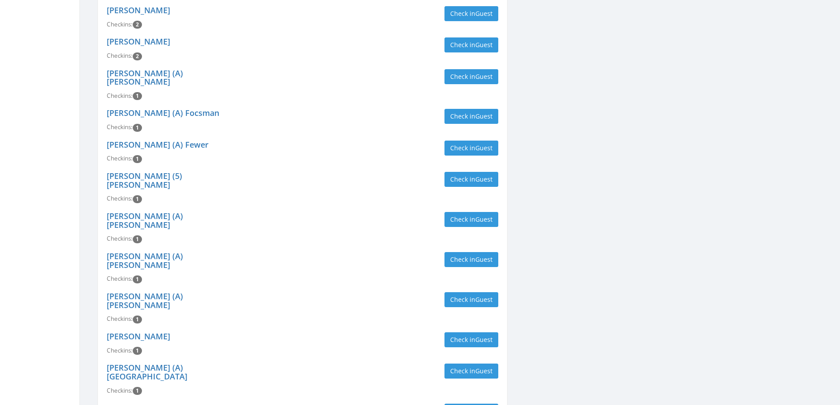
scroll to position [1191, 0]
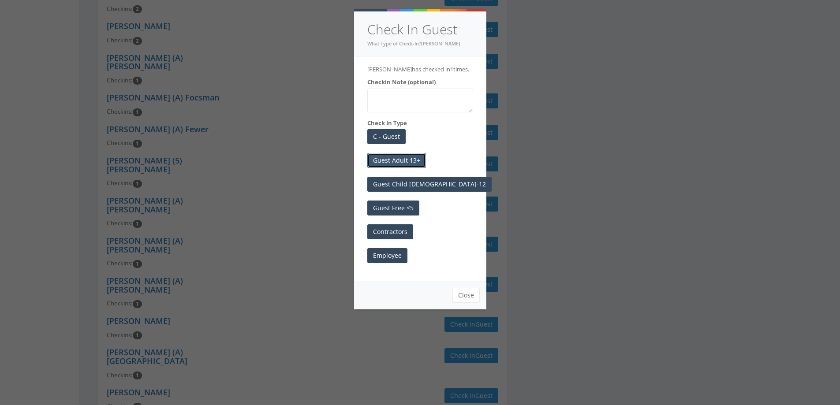
click at [404, 165] on button "Guest Adult 13+" at bounding box center [396, 160] width 59 height 15
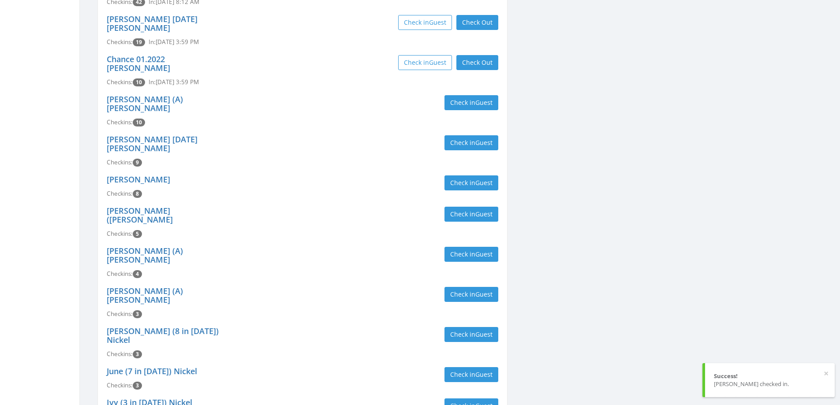
scroll to position [0, 0]
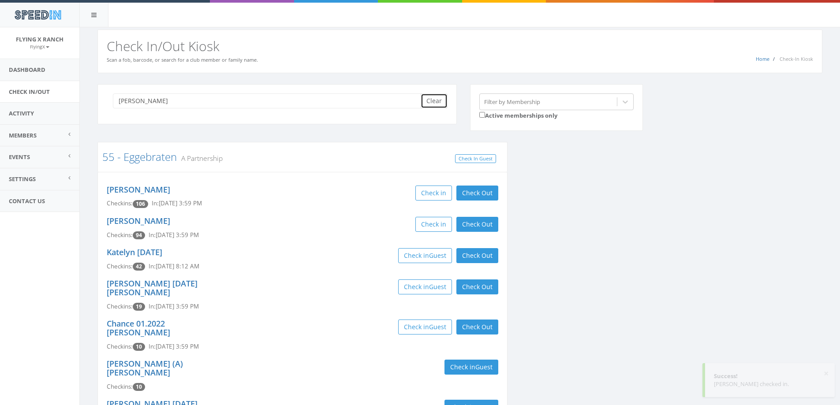
click at [438, 107] on button "Clear" at bounding box center [434, 100] width 27 height 15
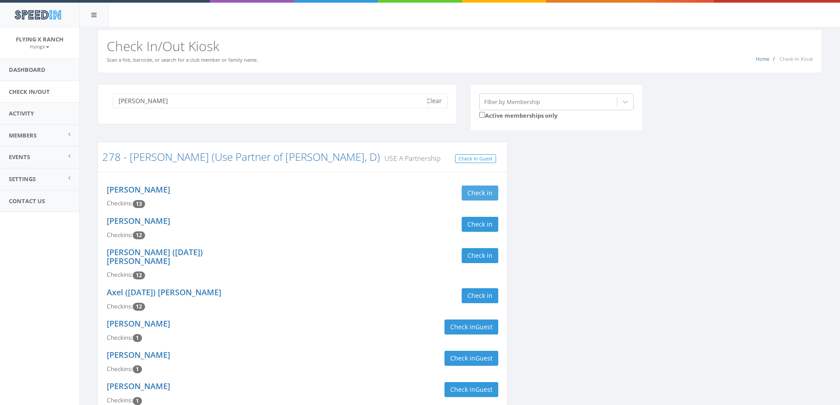
type input "munson"
click at [487, 190] on button "Check in" at bounding box center [480, 193] width 37 height 15
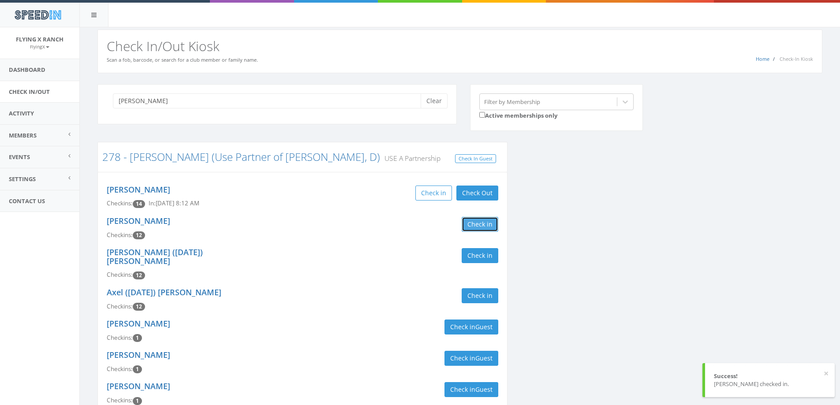
click at [487, 226] on button "Check in" at bounding box center [480, 224] width 37 height 15
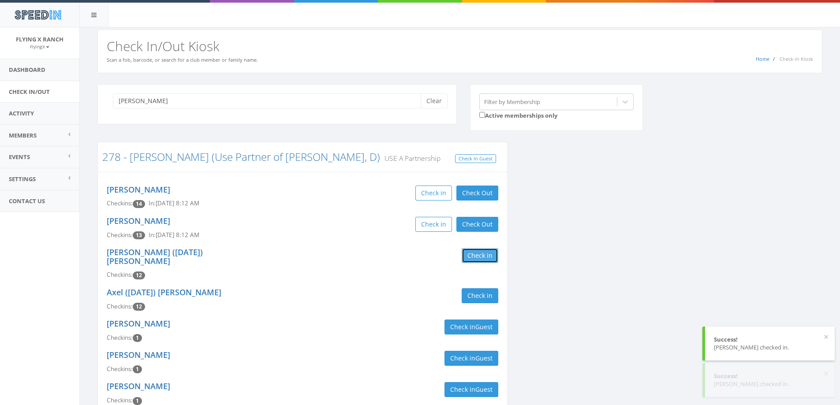
click at [486, 253] on button "Check in" at bounding box center [480, 255] width 37 height 15
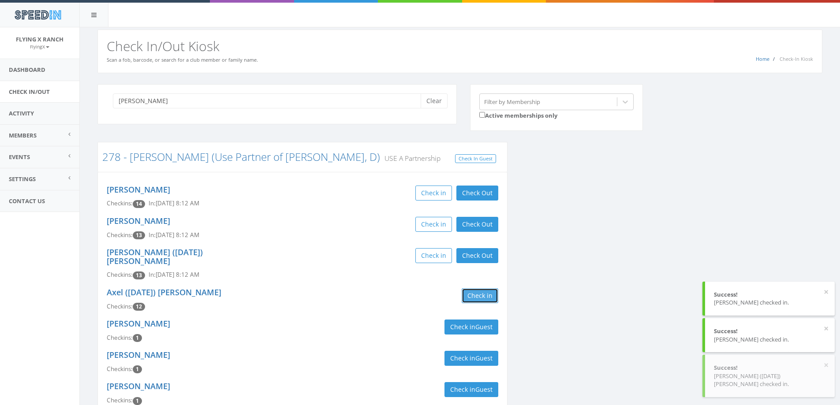
click at [480, 288] on button "Check in" at bounding box center [480, 295] width 37 height 15
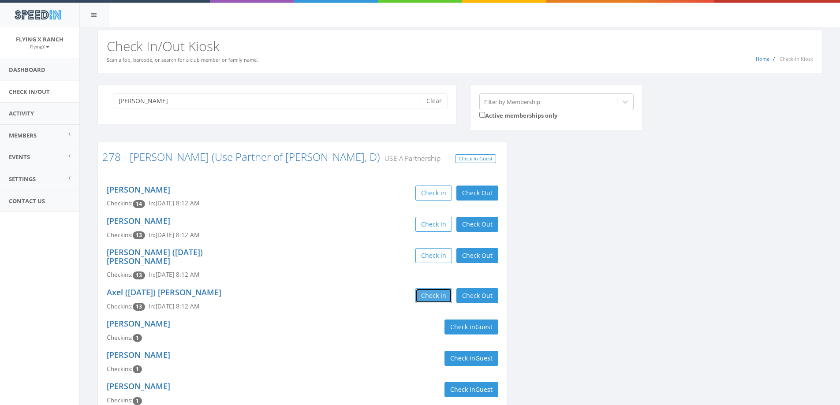
scroll to position [44, 0]
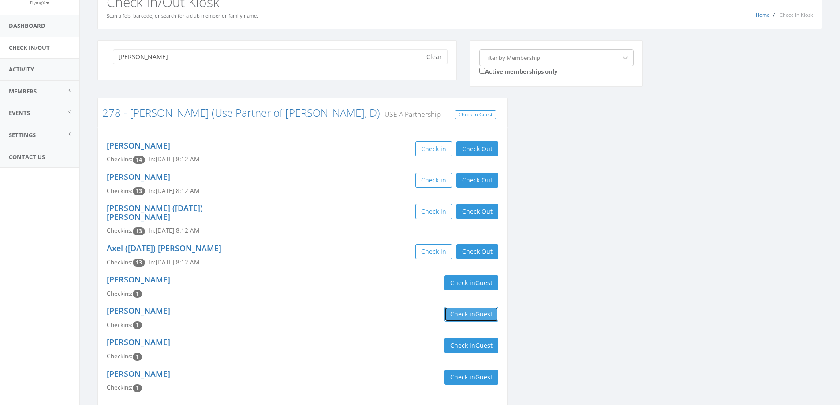
click at [464, 308] on button "Check in Guest" at bounding box center [472, 314] width 54 height 15
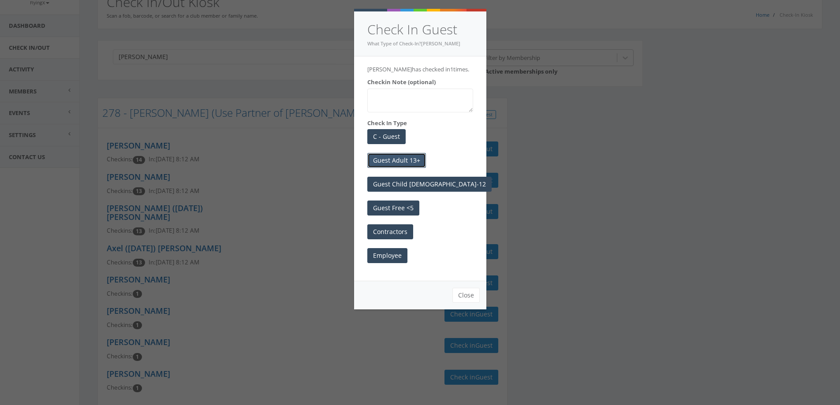
click at [388, 168] on button "Guest Adult 13+" at bounding box center [396, 160] width 59 height 15
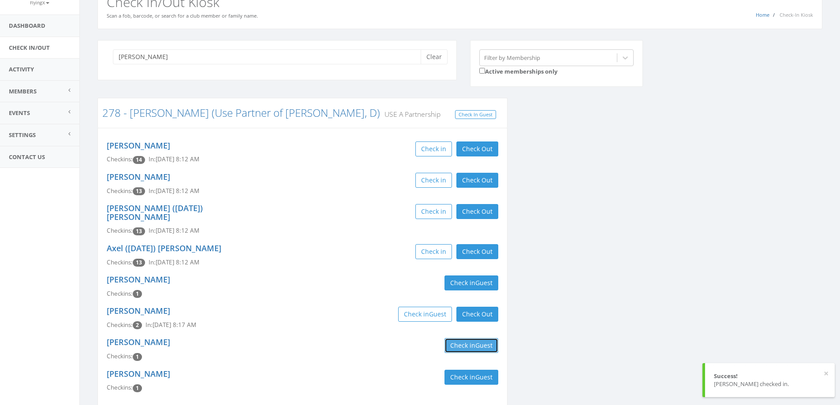
click at [455, 339] on button "Check in Guest" at bounding box center [472, 345] width 54 height 15
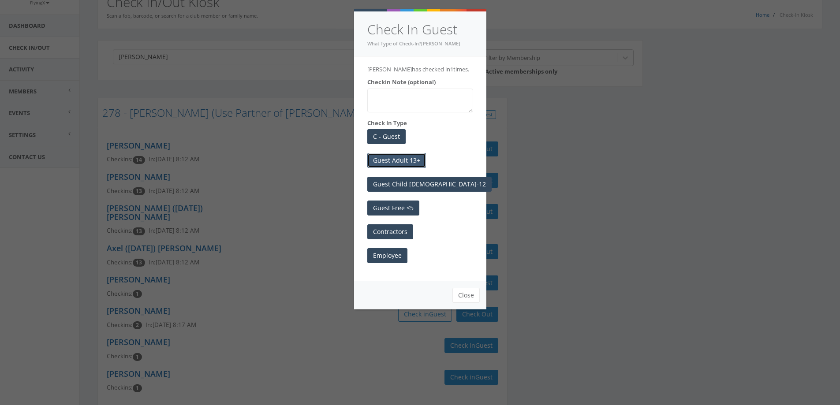
click at [375, 159] on button "Guest Adult 13+" at bounding box center [396, 160] width 59 height 15
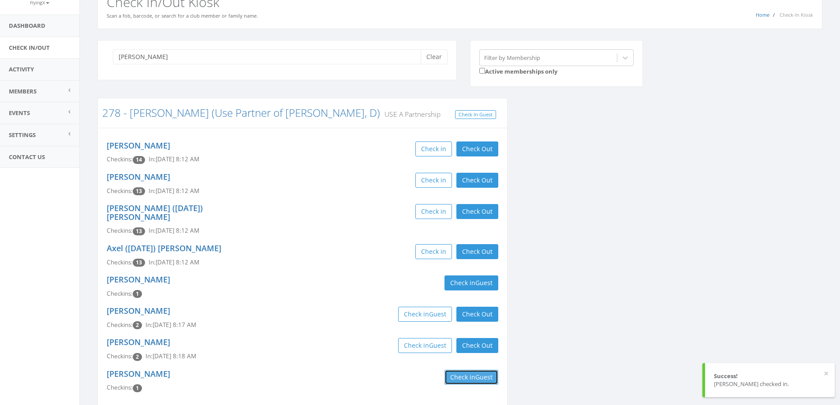
click at [473, 370] on button "Check in Guest" at bounding box center [472, 377] width 54 height 15
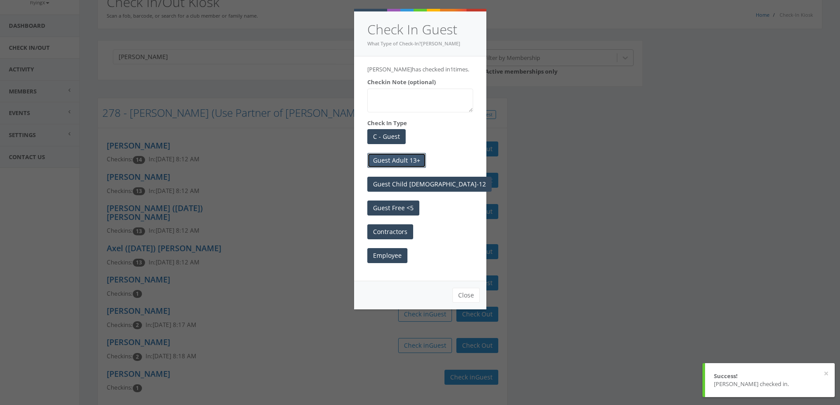
click at [408, 157] on button "Guest Adult 13+" at bounding box center [396, 160] width 59 height 15
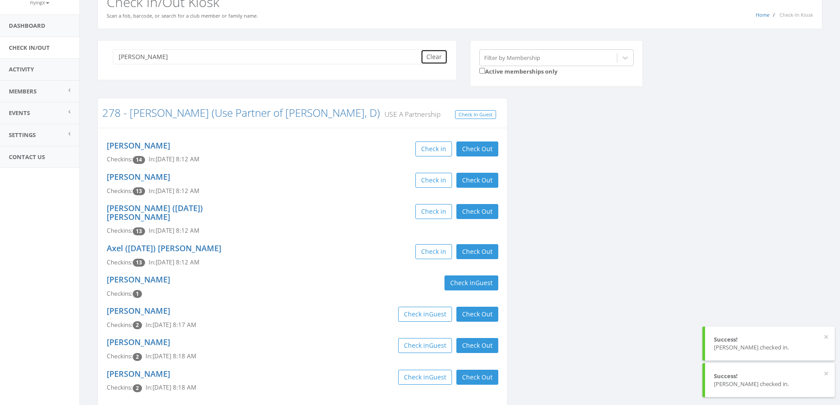
click at [426, 58] on button "Clear" at bounding box center [434, 56] width 27 height 15
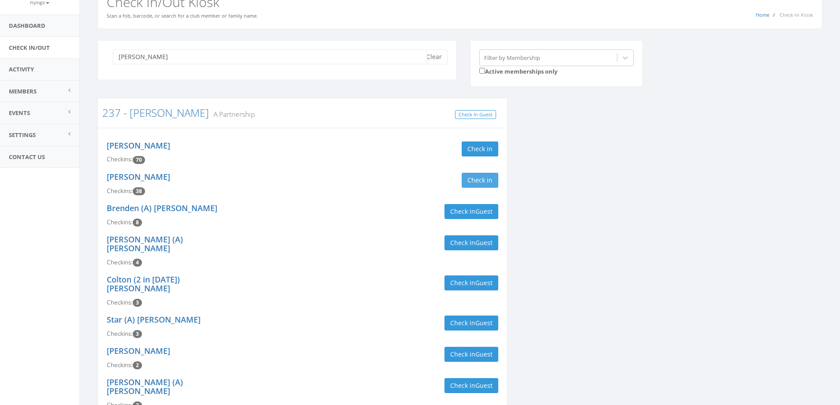
type input "grimes"
click at [478, 180] on button "Check in" at bounding box center [480, 180] width 37 height 15
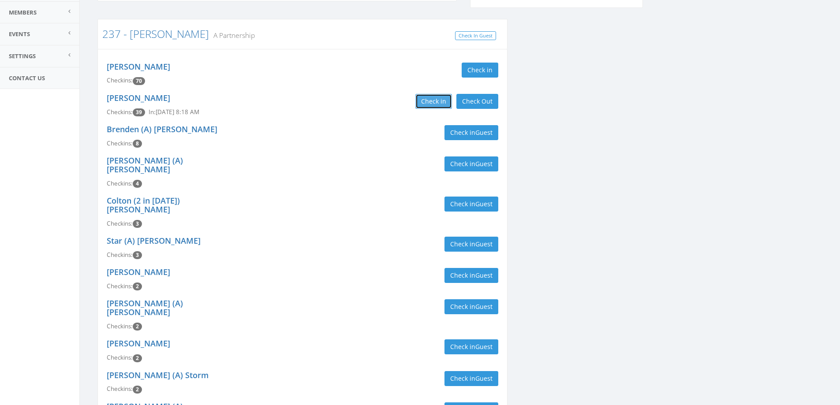
scroll to position [132, 0]
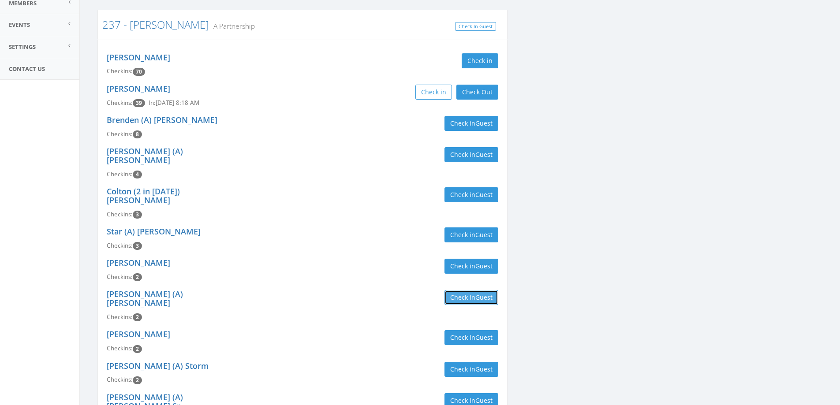
click at [456, 290] on button "Check in Guest" at bounding box center [472, 297] width 54 height 15
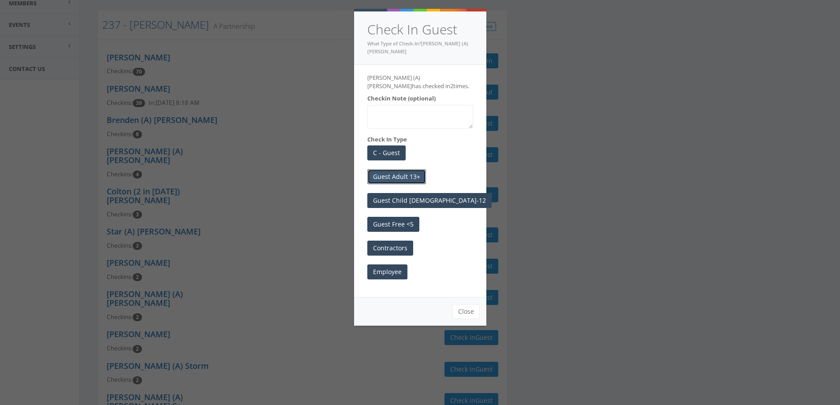
click at [405, 169] on button "Guest Adult 13+" at bounding box center [396, 176] width 59 height 15
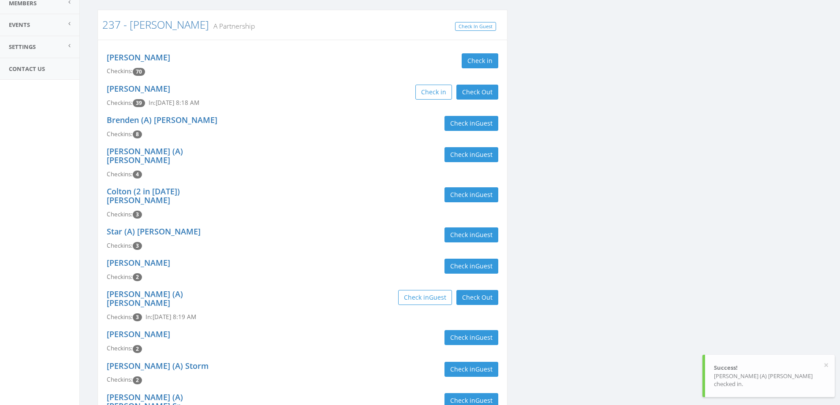
click at [274, 254] on div "Dennis Grimes , Jr. Checkins: 2 Check in Guest" at bounding box center [302, 269] width 405 height 31
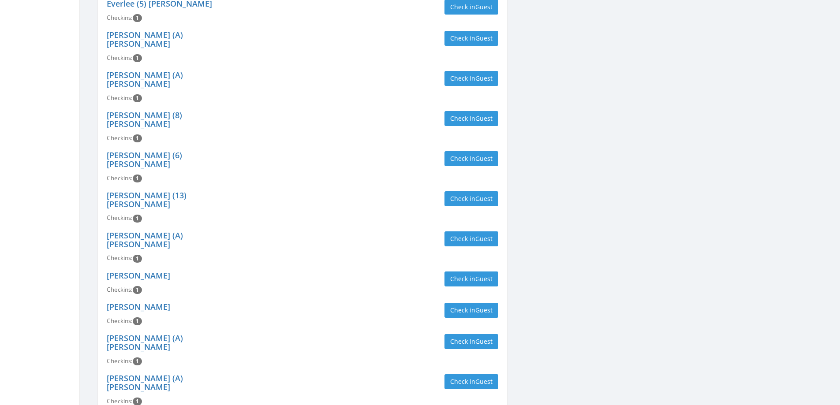
scroll to position [1103, 0]
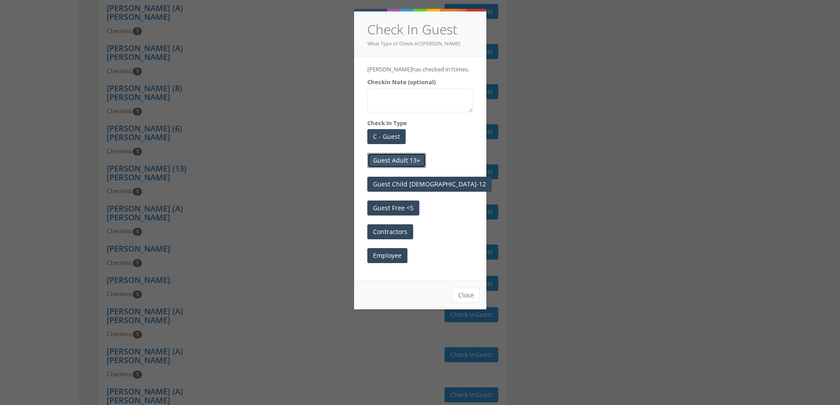
click at [393, 161] on button "Guest Adult 13+" at bounding box center [396, 160] width 59 height 15
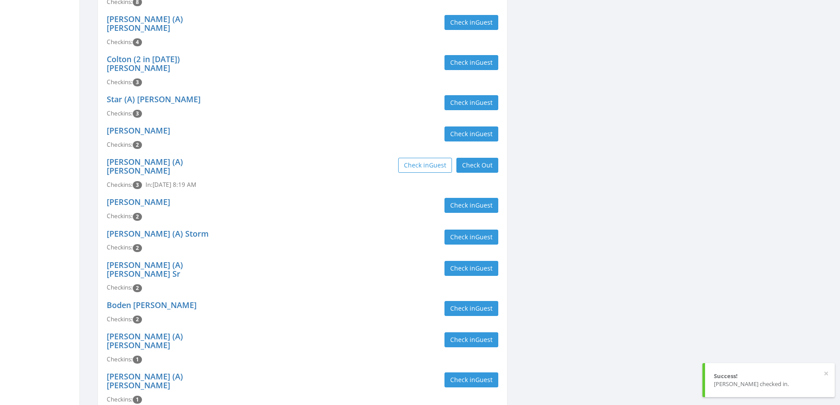
scroll to position [0, 0]
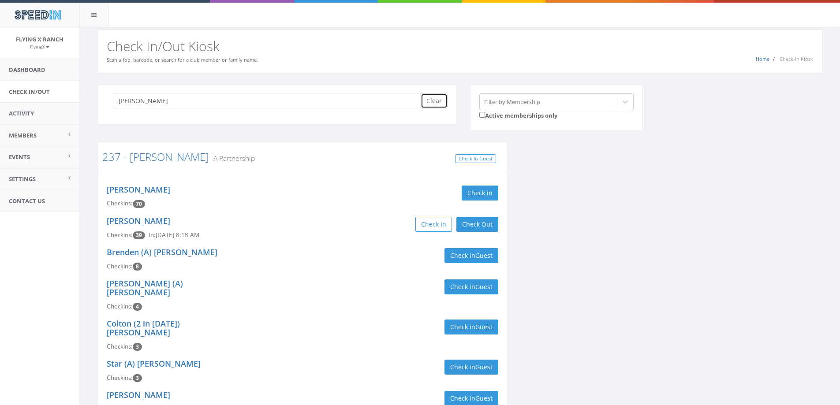
click at [426, 99] on button "Clear" at bounding box center [434, 100] width 27 height 15
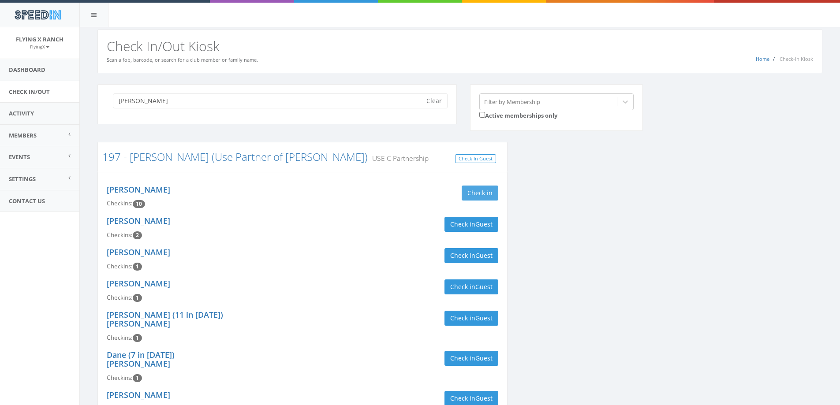
type input "grier"
click at [478, 189] on button "Check in" at bounding box center [480, 193] width 37 height 15
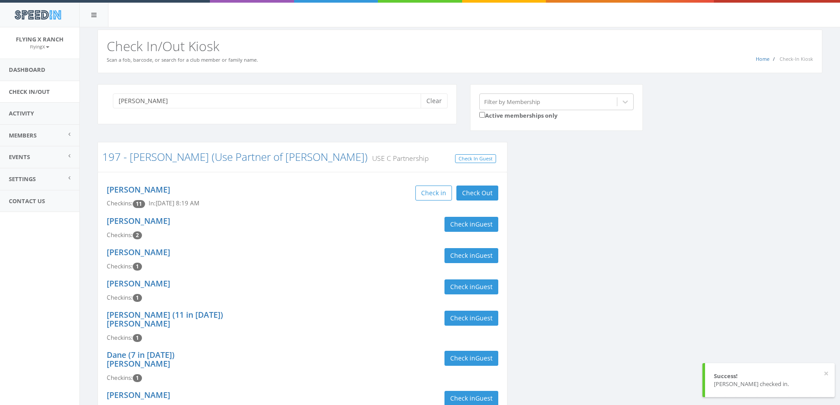
click at [342, 209] on div "Daniel Pinneo Checkins: 11 In: Aug 30, 8:19 AM Check in Check Out Check Out" at bounding box center [302, 196] width 405 height 31
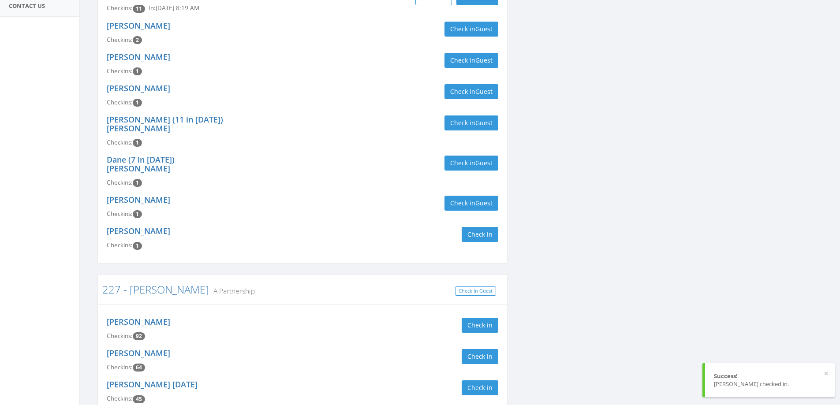
scroll to position [221, 0]
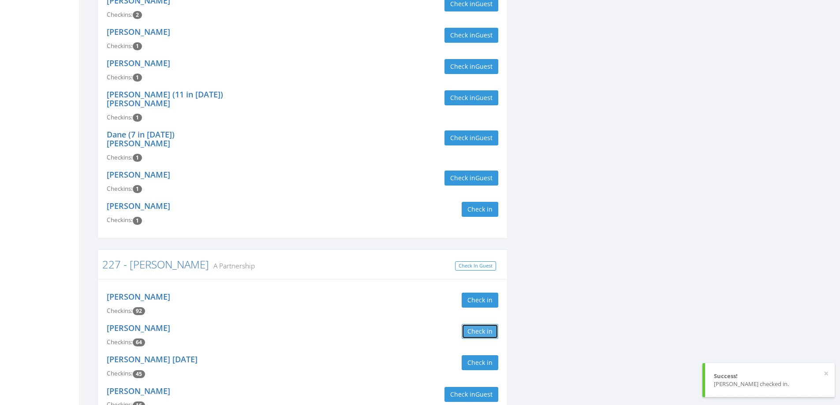
click at [466, 324] on button "Check in" at bounding box center [480, 331] width 37 height 15
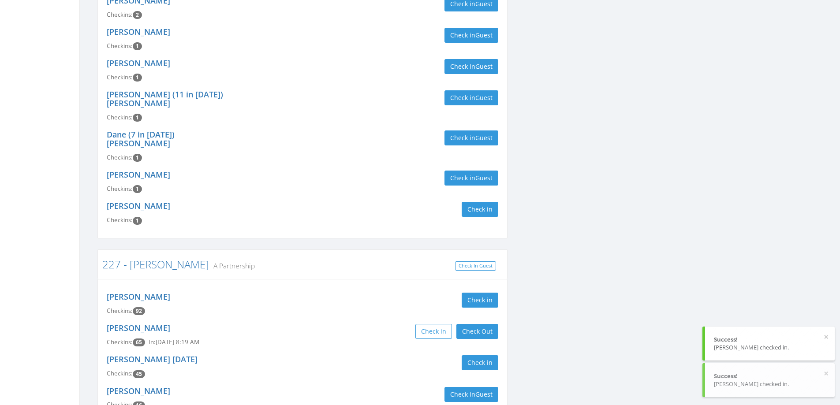
click at [366, 324] on div "Check in Check Out Check Out" at bounding box center [403, 331] width 189 height 15
click at [478, 355] on button "Check in" at bounding box center [480, 362] width 37 height 15
click at [352, 355] on div "Check in Check Out Check Out" at bounding box center [403, 362] width 189 height 15
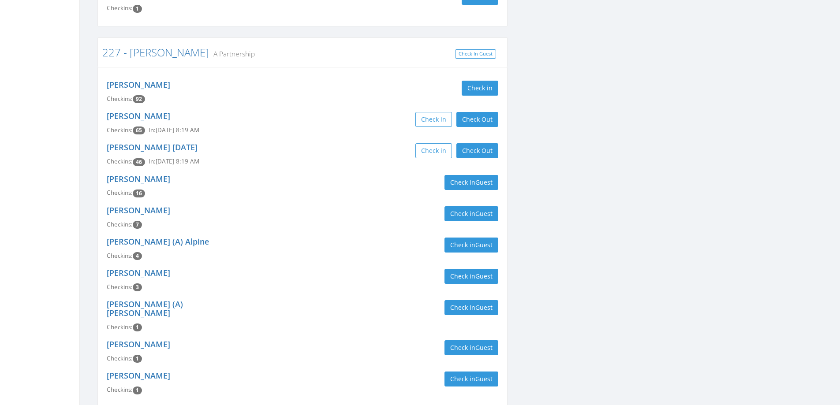
scroll to position [388, 0]
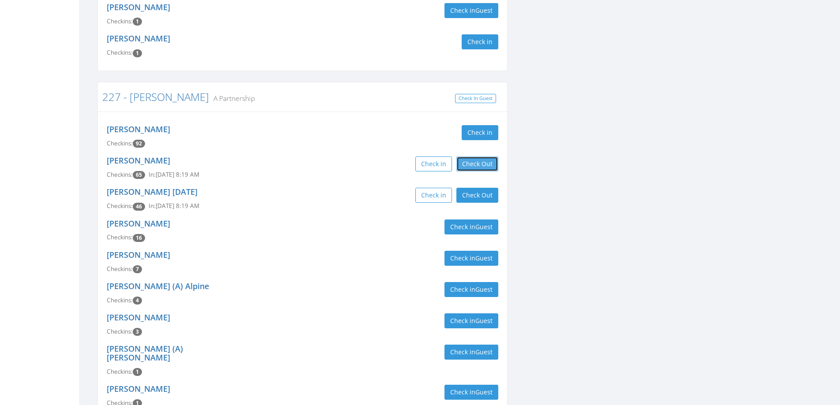
click at [475, 157] on button "Check Out" at bounding box center [477, 164] width 42 height 15
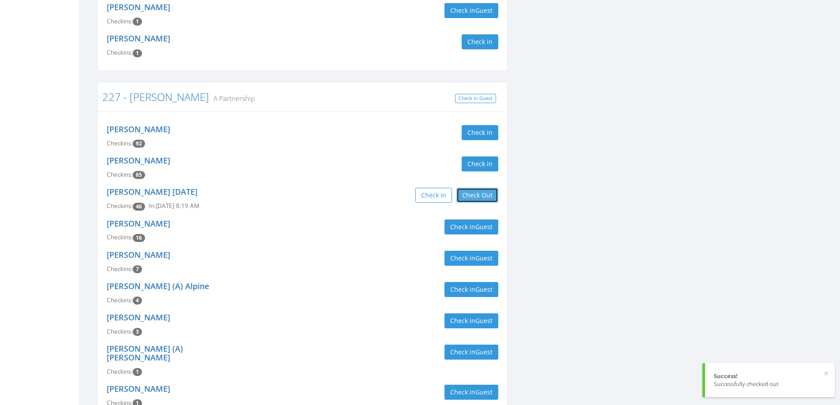
click at [481, 188] on button "Check Out" at bounding box center [477, 195] width 42 height 15
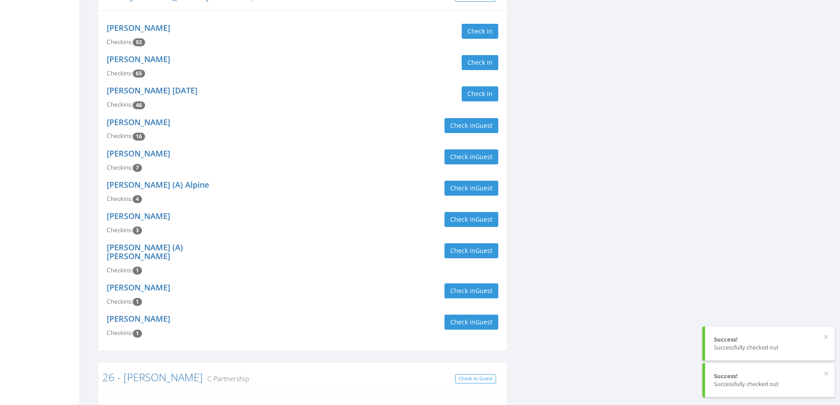
scroll to position [653, 0]
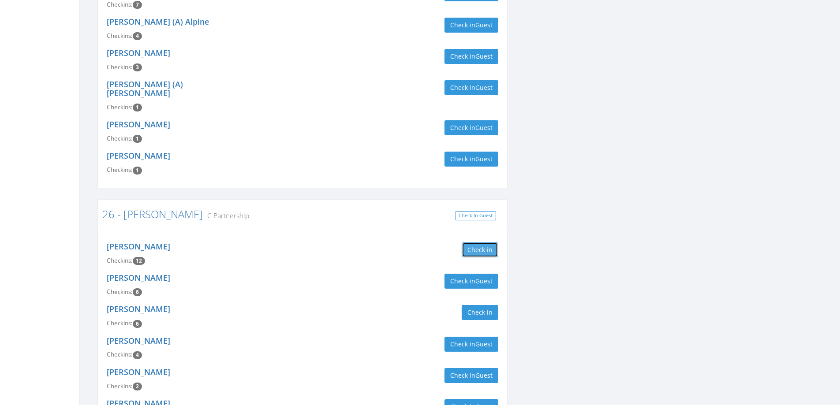
click at [485, 243] on button "Check in" at bounding box center [480, 250] width 37 height 15
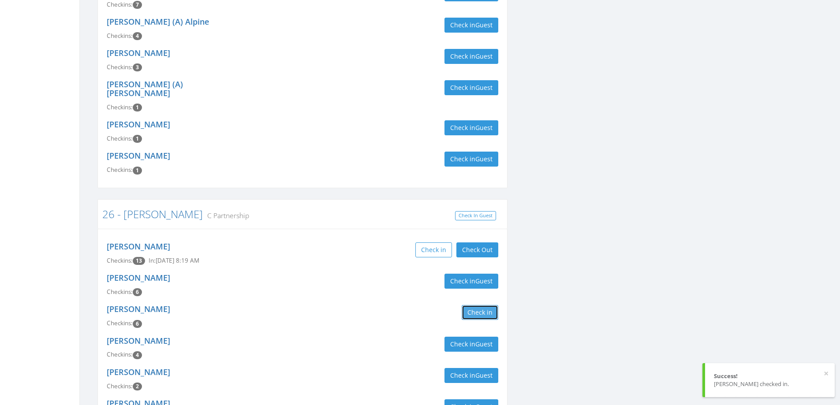
click at [484, 305] on button "Check in" at bounding box center [480, 312] width 37 height 15
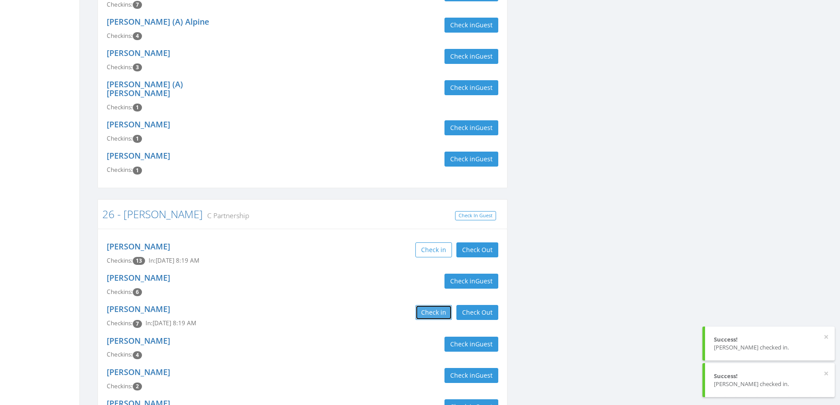
scroll to position [697, 0]
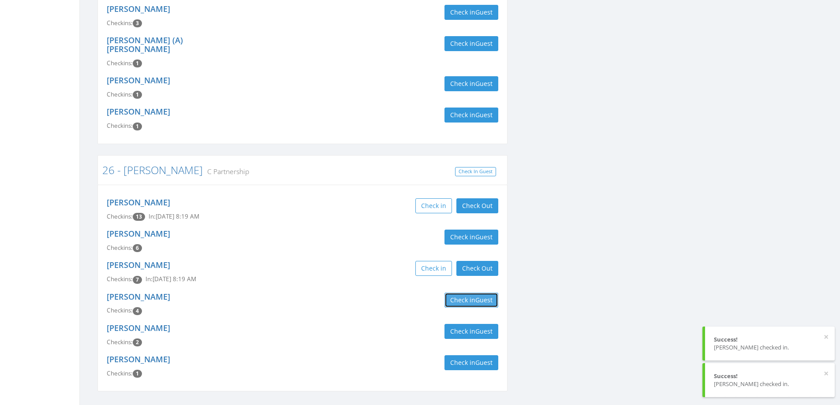
click at [470, 293] on button "Check in Guest" at bounding box center [472, 300] width 54 height 15
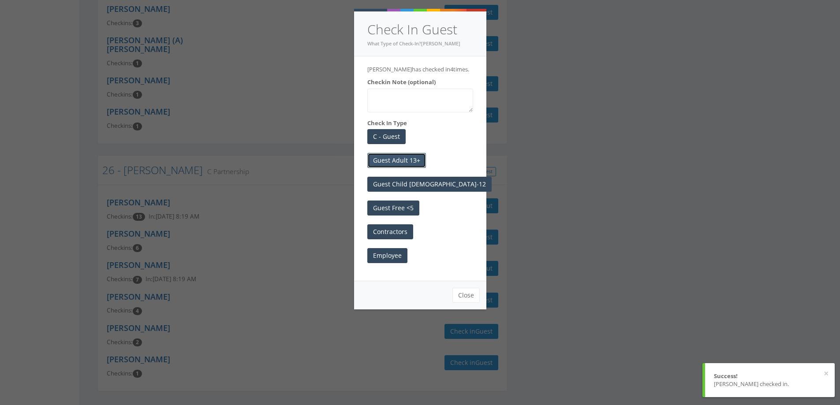
click at [394, 167] on button "Guest Adult 13+" at bounding box center [396, 160] width 59 height 15
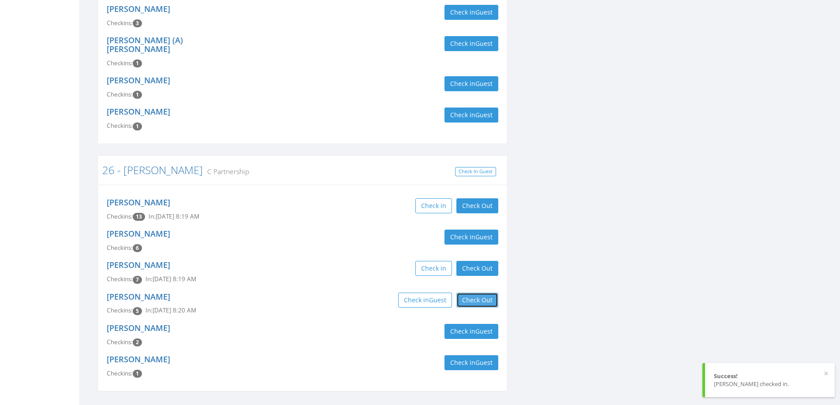
click at [471, 293] on button "Check Out" at bounding box center [477, 300] width 42 height 15
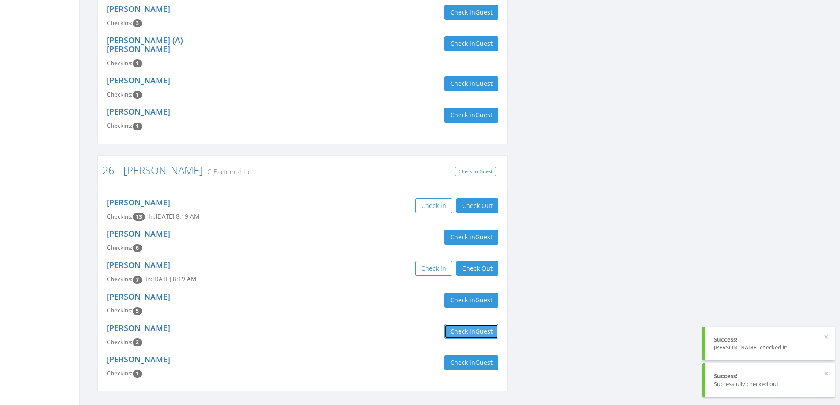
click at [473, 324] on button "Check in Guest" at bounding box center [472, 331] width 54 height 15
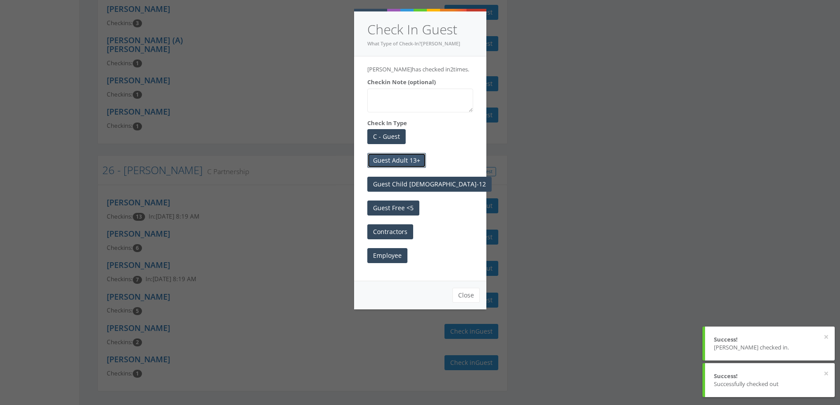
click at [402, 156] on button "Guest Adult 13+" at bounding box center [396, 160] width 59 height 15
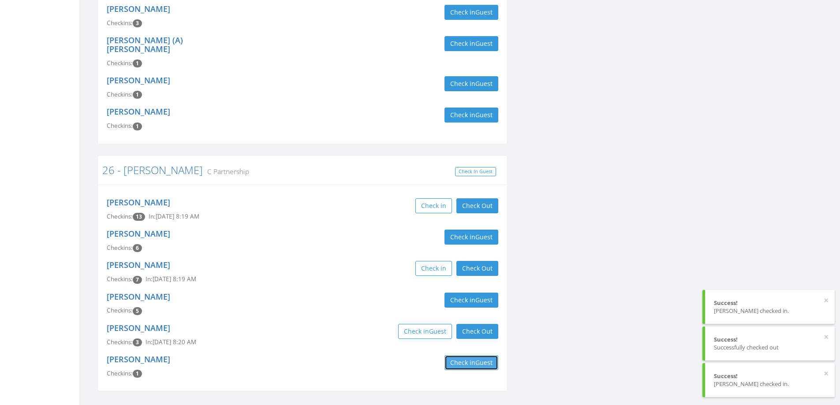
click at [474, 355] on button "Check in Guest" at bounding box center [472, 362] width 54 height 15
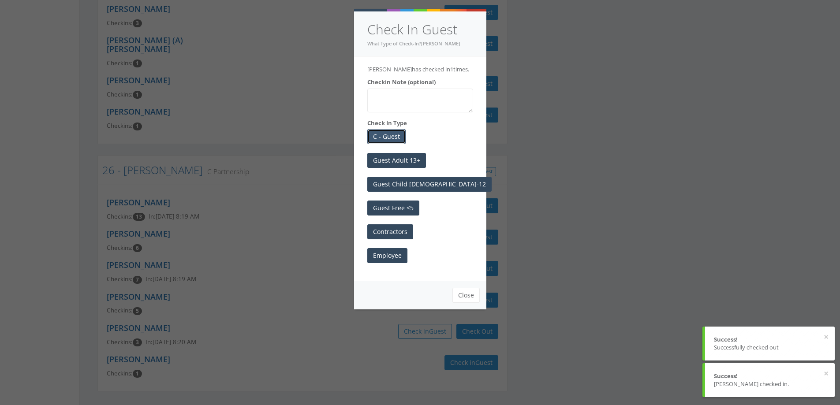
click at [399, 139] on button "C - Guest" at bounding box center [386, 136] width 38 height 15
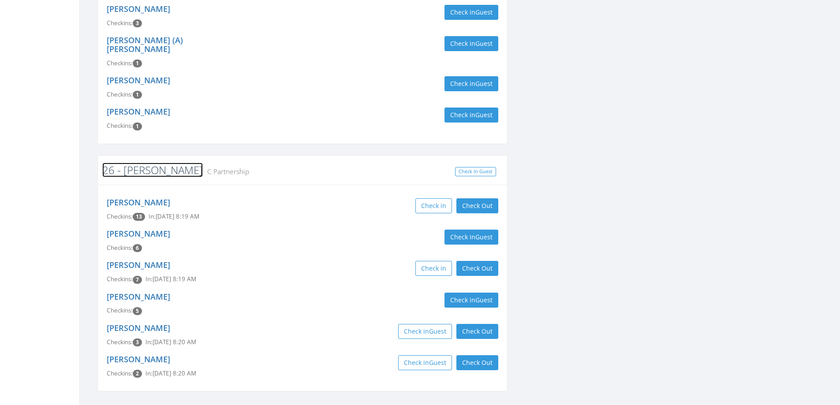
click at [135, 163] on link "26 - [PERSON_NAME]" at bounding box center [152, 170] width 101 height 15
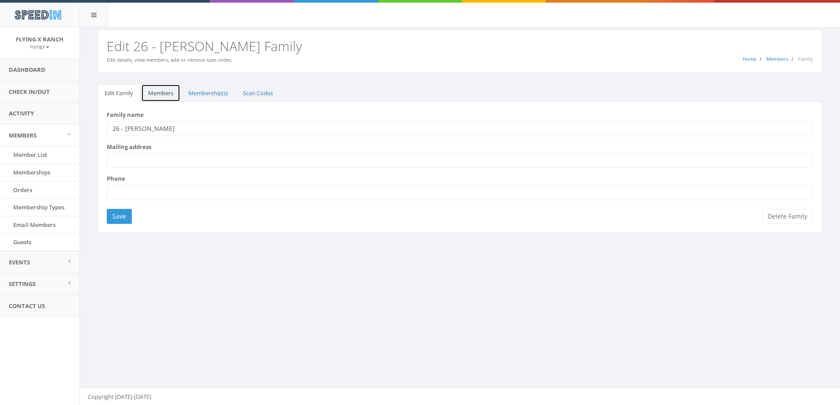
click at [164, 91] on link "Members" at bounding box center [160, 93] width 39 height 18
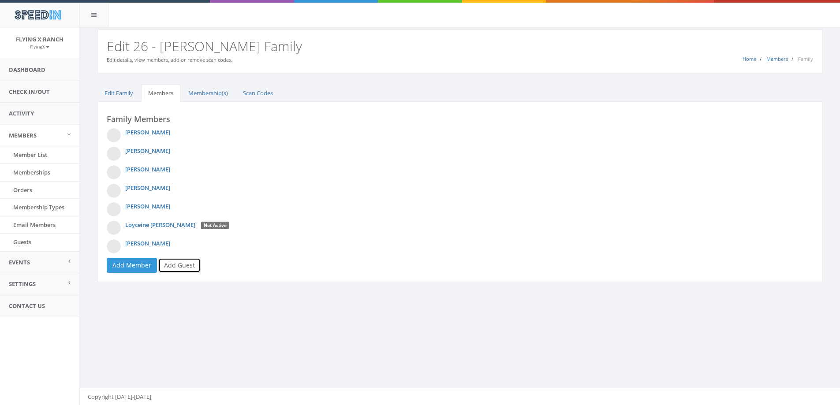
click at [187, 265] on link "Add Guest" at bounding box center [179, 265] width 42 height 15
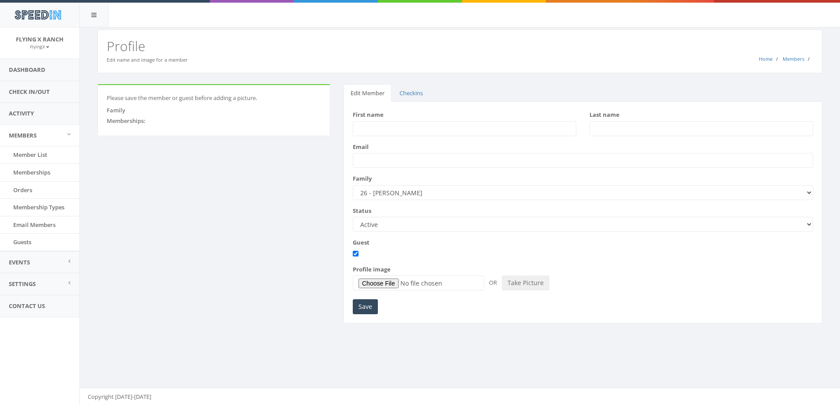
click at [355, 128] on input "First name" at bounding box center [465, 128] width 224 height 15
type input "[PERSON_NAME]"
click at [366, 307] on input "Save" at bounding box center [365, 306] width 25 height 15
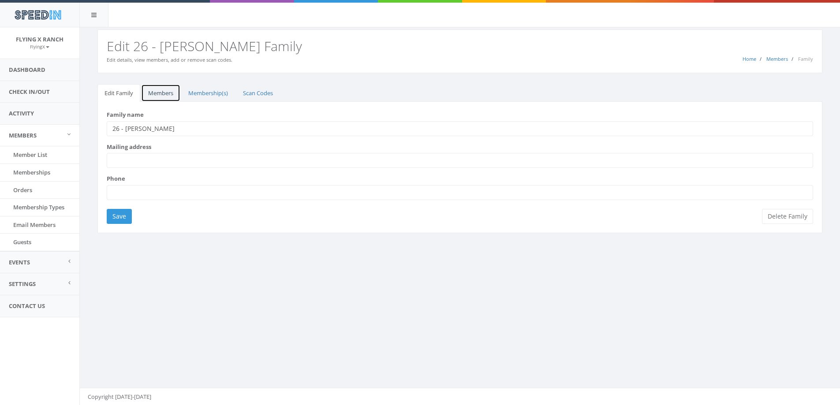
click at [163, 93] on link "Members" at bounding box center [160, 93] width 39 height 18
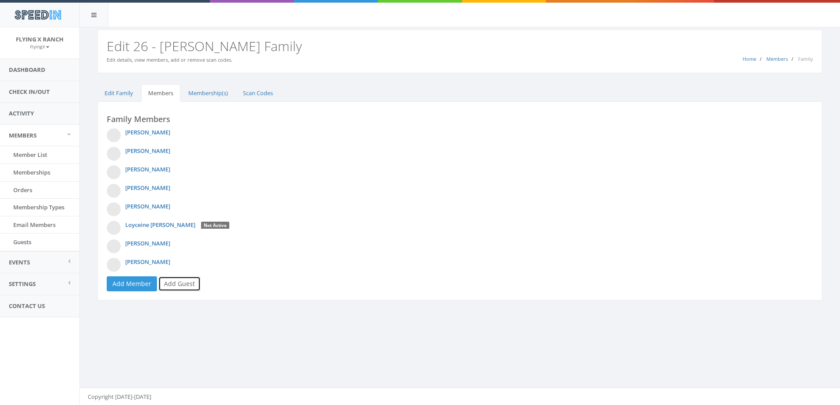
click at [187, 286] on link "Add Guest" at bounding box center [179, 284] width 42 height 15
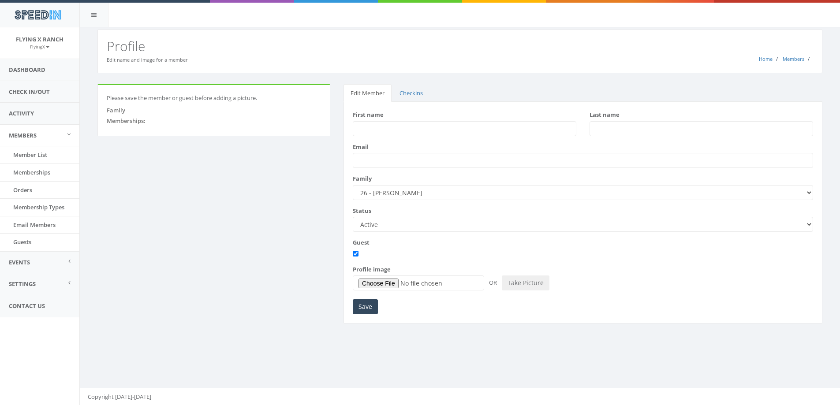
click at [366, 128] on input "First name" at bounding box center [465, 128] width 224 height 15
type input "[PERSON_NAME]"
click at [372, 310] on input "Save" at bounding box center [365, 306] width 25 height 15
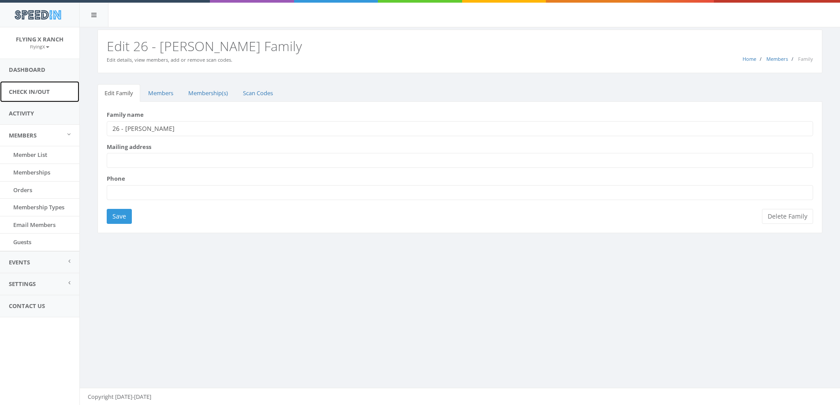
click at [35, 90] on link "Check In/Out" at bounding box center [39, 92] width 79 height 22
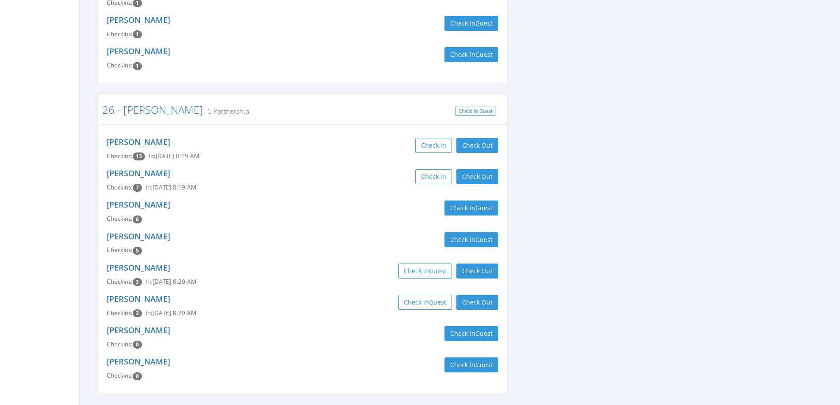
scroll to position [759, 0]
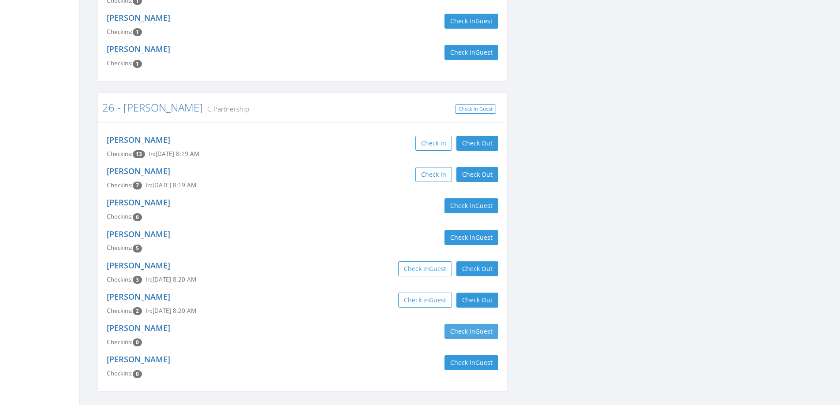
type input "[PERSON_NAME]"
click at [464, 324] on button "Check in Guest" at bounding box center [472, 331] width 54 height 15
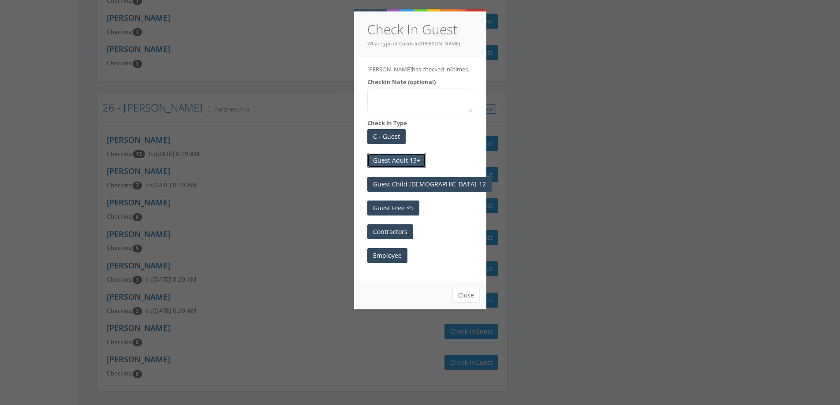
click at [411, 157] on button "Guest Adult 13+" at bounding box center [396, 160] width 59 height 15
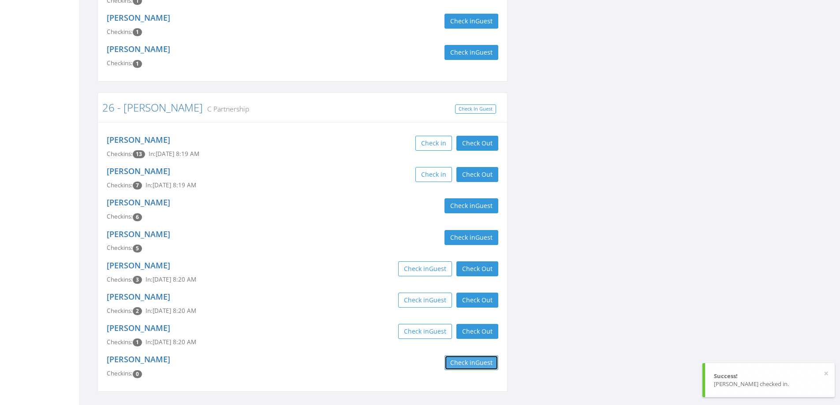
click at [467, 355] on button "Check in Guest" at bounding box center [472, 362] width 54 height 15
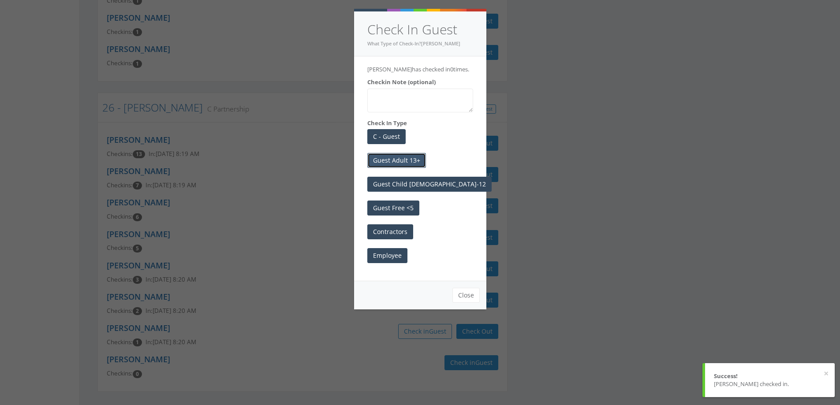
click at [404, 158] on button "Guest Adult 13+" at bounding box center [396, 160] width 59 height 15
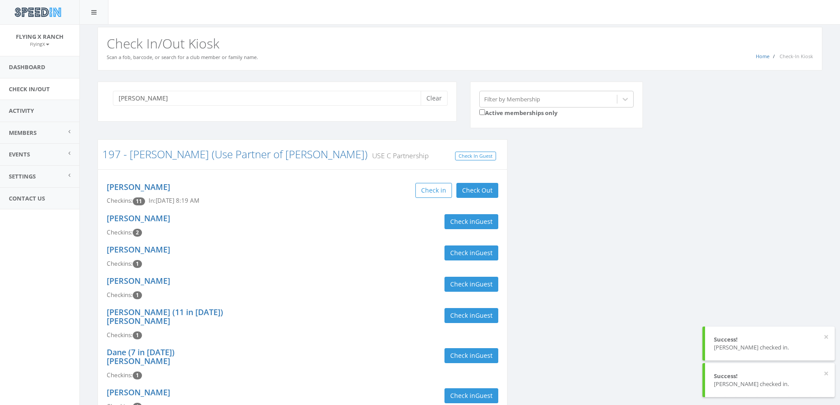
scroll to position [0, 0]
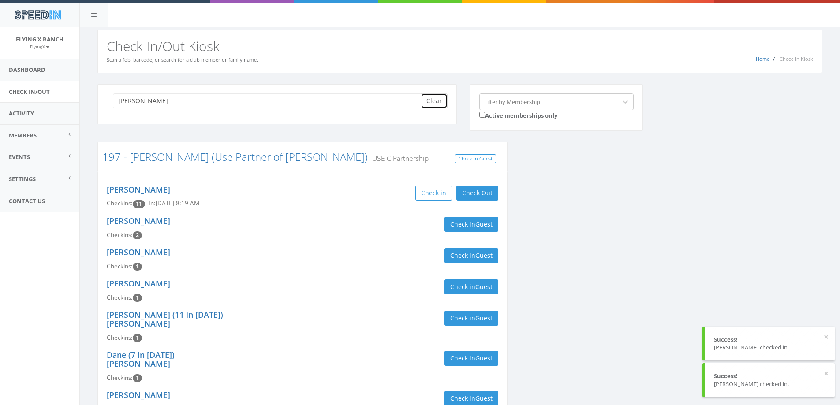
click at [433, 102] on button "Clear" at bounding box center [434, 100] width 27 height 15
click at [27, 75] on link "Dashboard" at bounding box center [39, 70] width 79 height 22
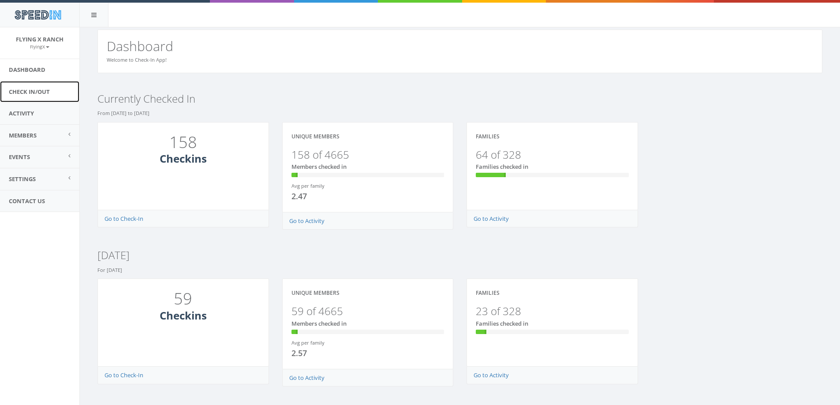
click at [30, 89] on link "Check In/Out" at bounding box center [39, 92] width 79 height 22
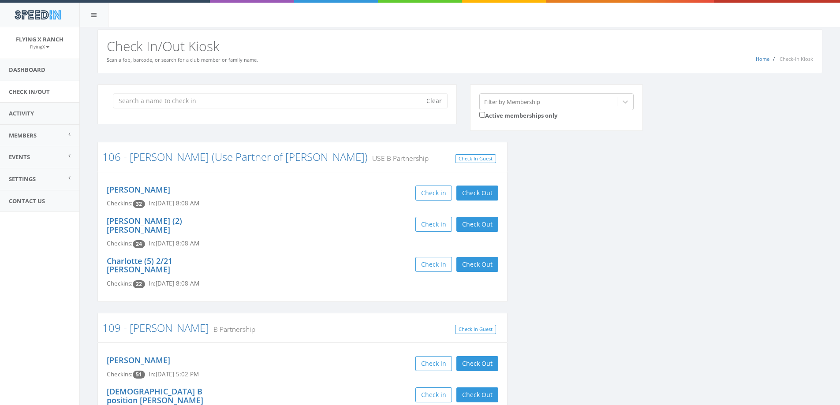
click at [348, 98] on input "search" at bounding box center [270, 100] width 314 height 15
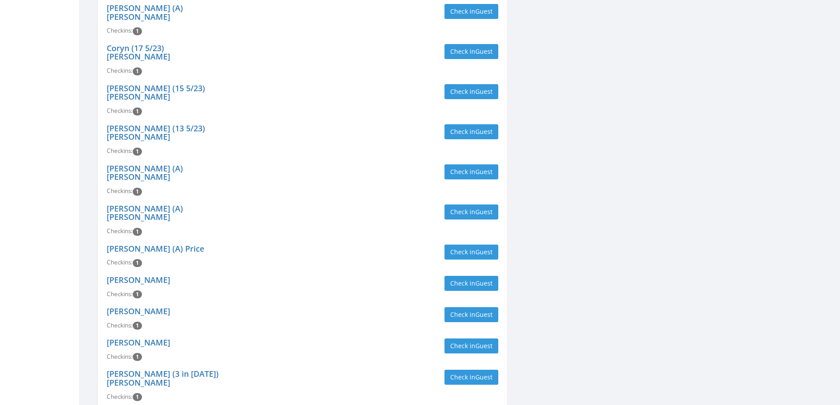
scroll to position [9835, 0]
type input "21"
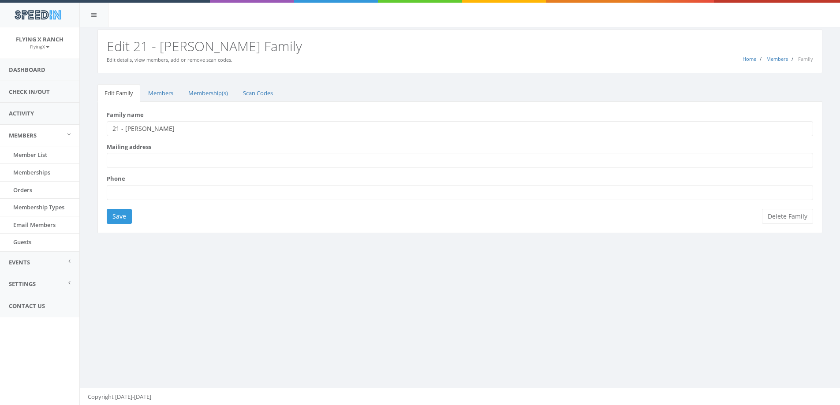
drag, startPoint x: 161, startPoint y: 130, endPoint x: 124, endPoint y: 132, distance: 37.1
click at [124, 132] on input "21 - [PERSON_NAME]" at bounding box center [460, 128] width 707 height 15
type input "21 - [PERSON_NAME]"
click at [120, 217] on input "Save" at bounding box center [119, 216] width 25 height 15
click at [36, 89] on link "Check In/Out" at bounding box center [39, 92] width 79 height 22
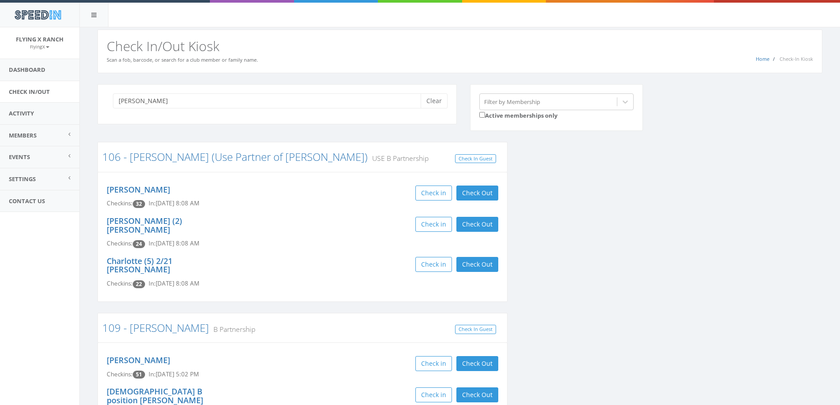
type input "[PERSON_NAME]"
click at [436, 102] on button "Clear" at bounding box center [434, 100] width 27 height 15
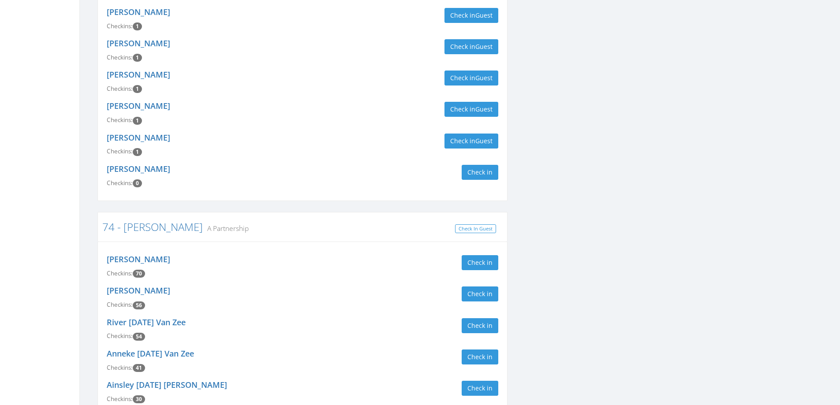
scroll to position [1147, 0]
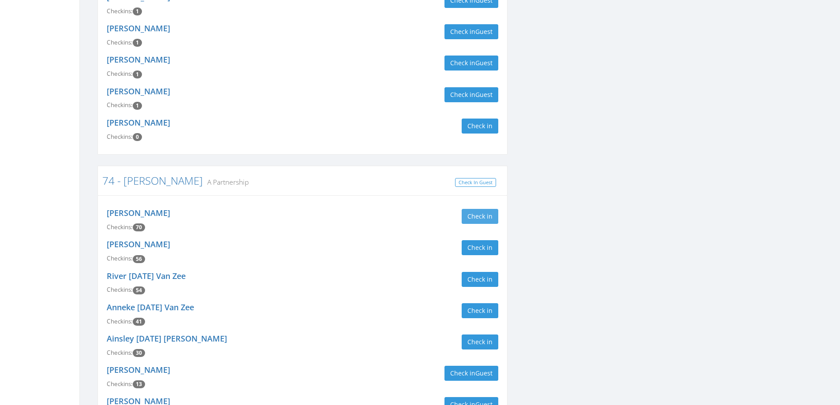
type input "vanz"
click at [471, 209] on button "Check in" at bounding box center [480, 216] width 37 height 15
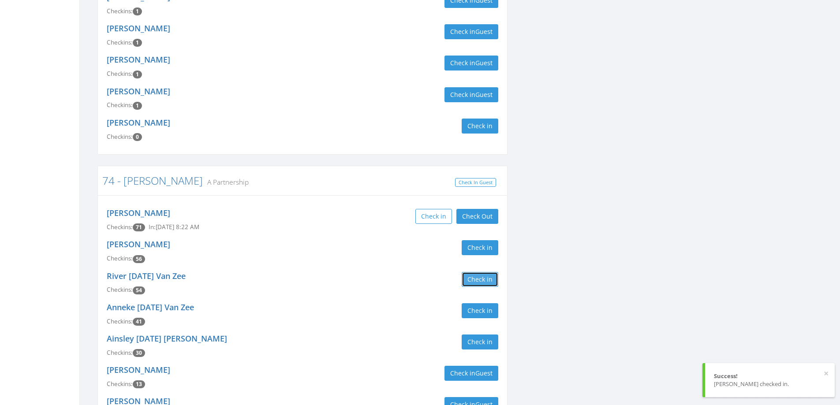
click at [485, 272] on button "Check in" at bounding box center [480, 279] width 37 height 15
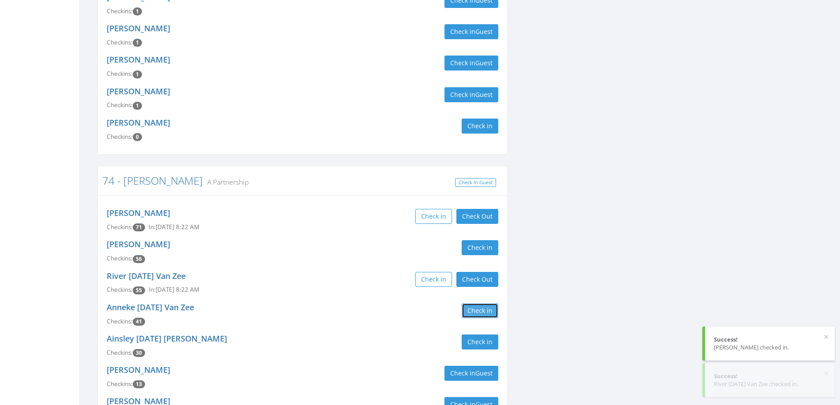
click at [484, 303] on button "Check in" at bounding box center [480, 310] width 37 height 15
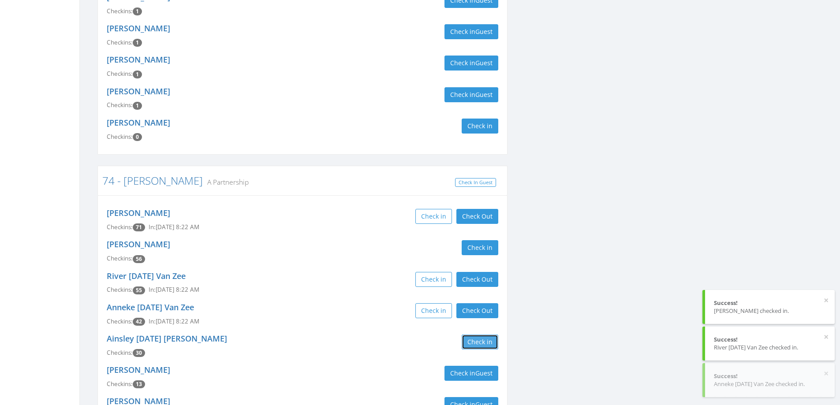
click at [482, 335] on button "Check in" at bounding box center [480, 342] width 37 height 15
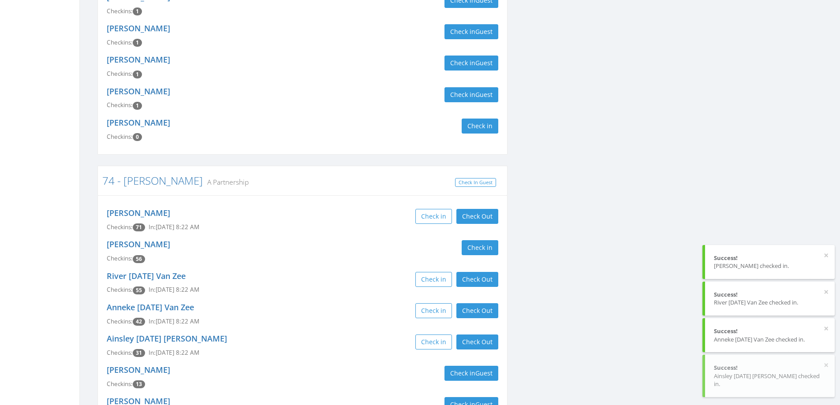
click at [315, 330] on div "Ainsley 04.18.2022 VanZee Checkins: 31 In: Aug 30, 8:22 AM Check in Check Out C…" at bounding box center [302, 345] width 405 height 31
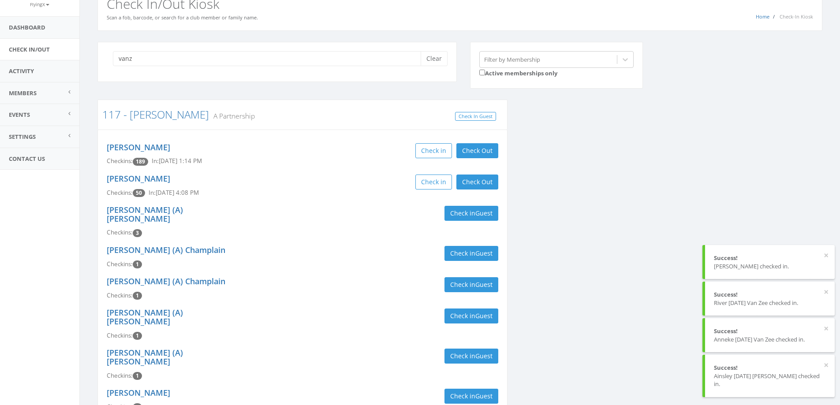
scroll to position [0, 0]
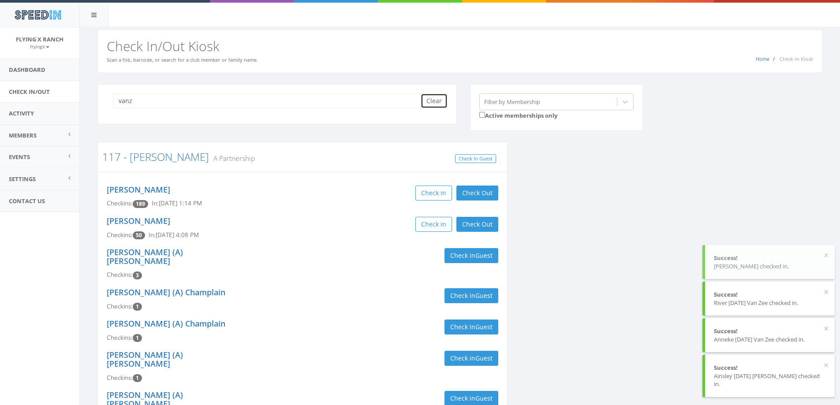
click at [440, 100] on button "Clear" at bounding box center [434, 100] width 27 height 15
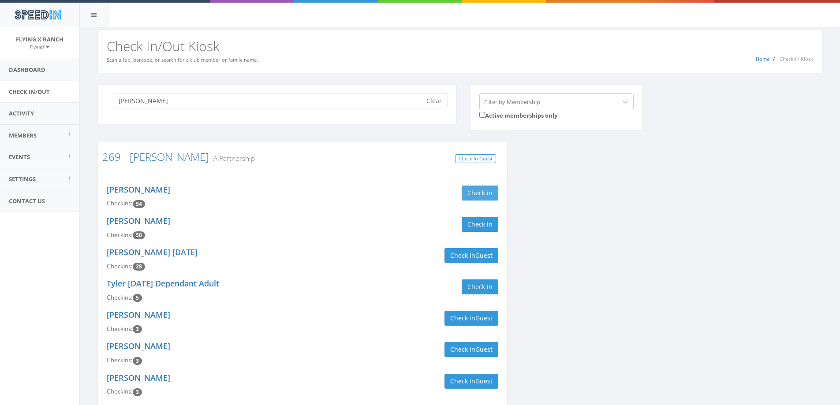
type input "wolniak"
click at [492, 193] on button "Check in" at bounding box center [480, 193] width 37 height 15
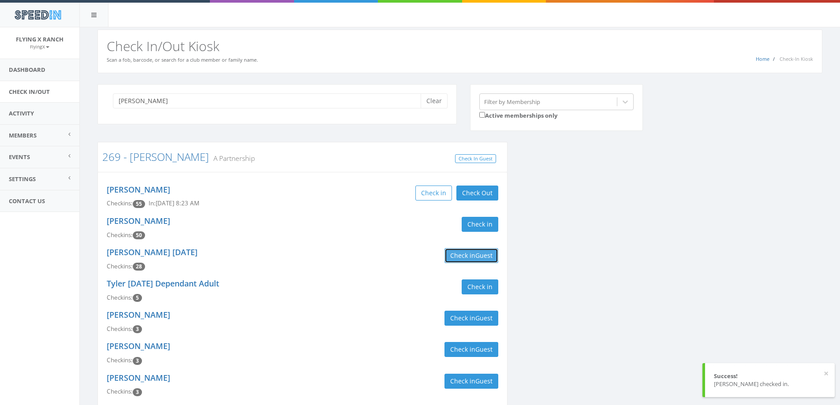
click at [474, 256] on button "Check in Guest" at bounding box center [472, 255] width 54 height 15
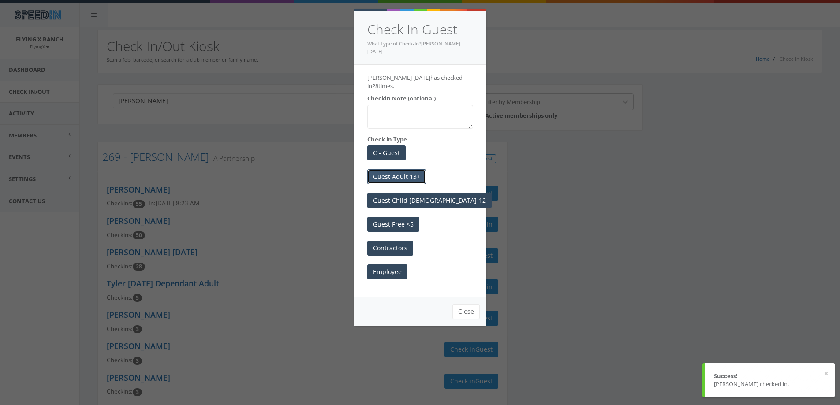
click at [398, 170] on button "Guest Adult 13+" at bounding box center [396, 176] width 59 height 15
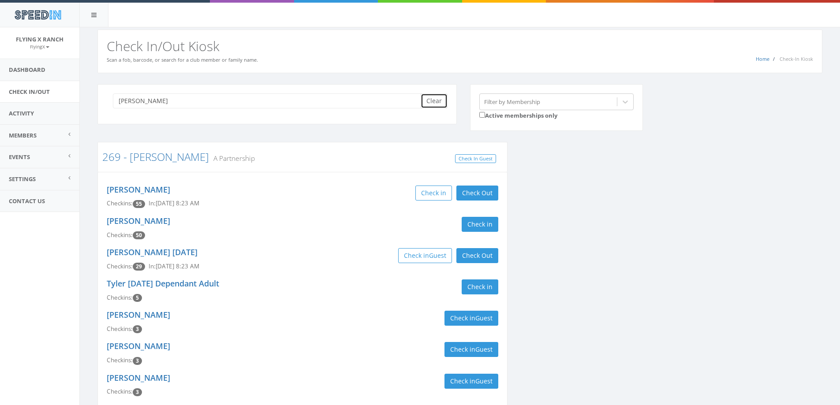
click at [431, 102] on button "Clear" at bounding box center [434, 100] width 27 height 15
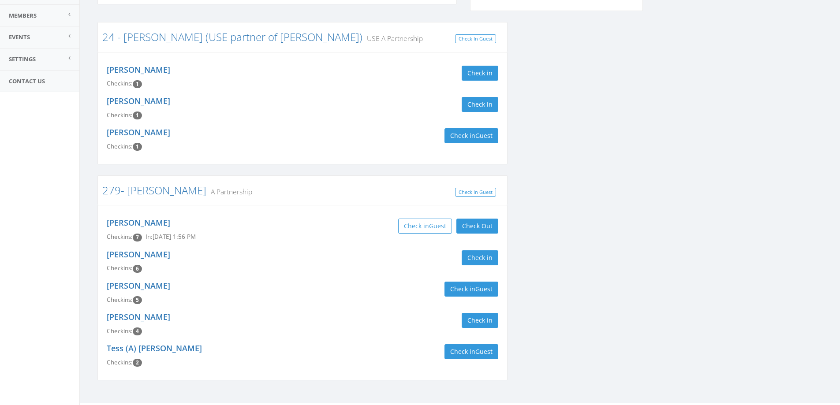
scroll to position [135, 0]
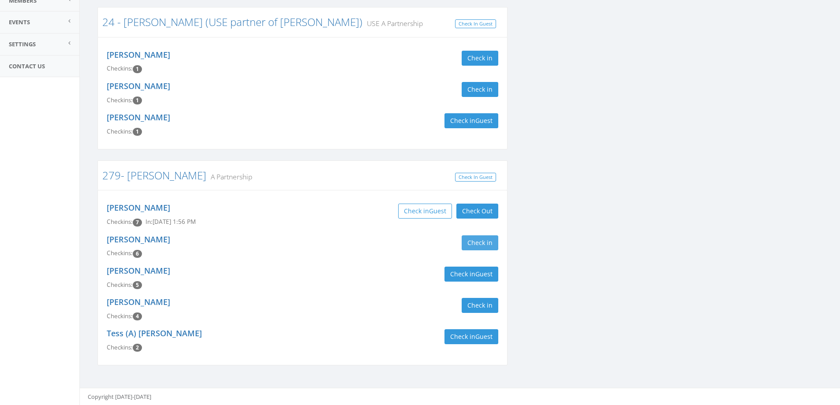
type input "bryson"
click at [483, 242] on button "Check in" at bounding box center [480, 243] width 37 height 15
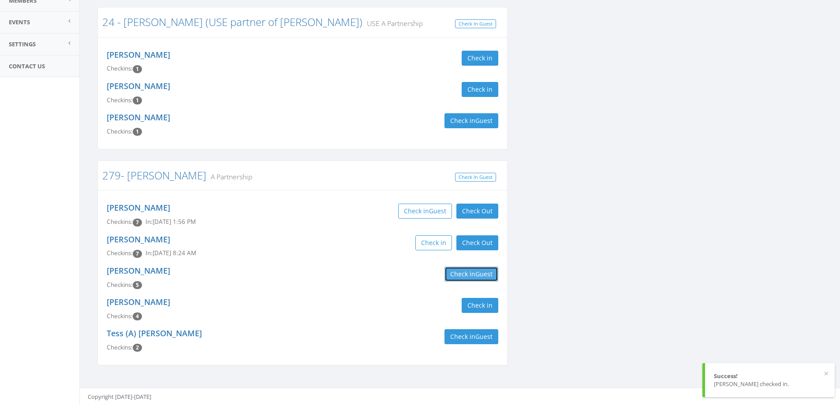
click at [458, 271] on button "Check in Guest" at bounding box center [472, 274] width 54 height 15
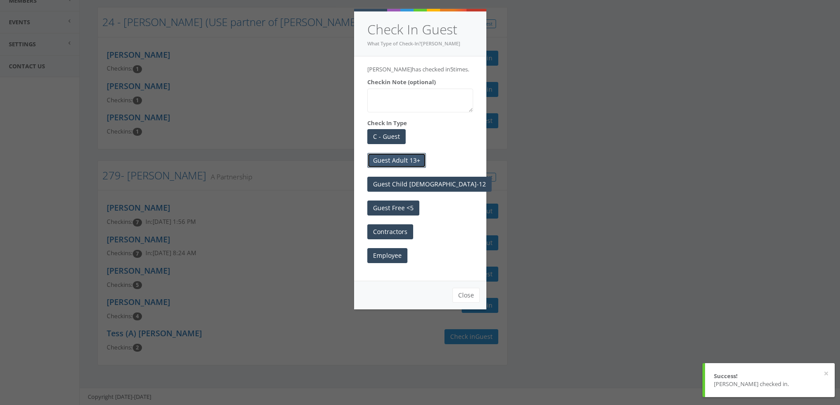
click at [415, 168] on button "Guest Adult 13+" at bounding box center [396, 160] width 59 height 15
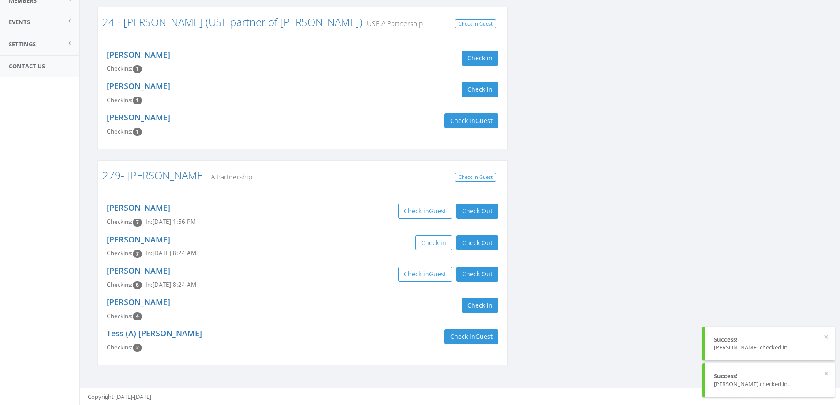
scroll to position [0, 0]
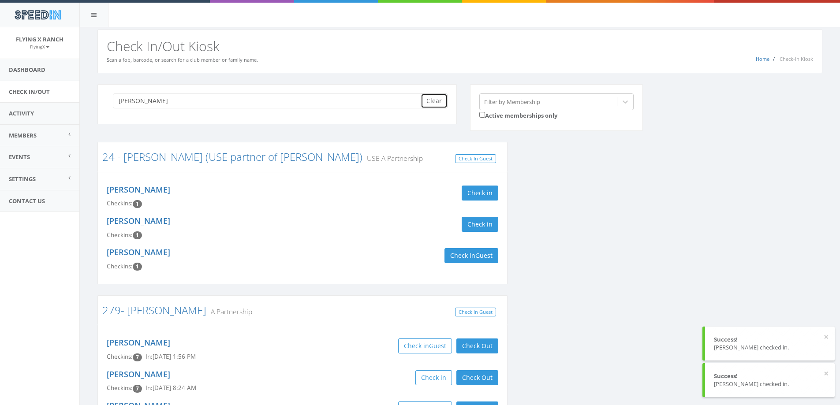
click at [439, 97] on button "Clear" at bounding box center [434, 100] width 27 height 15
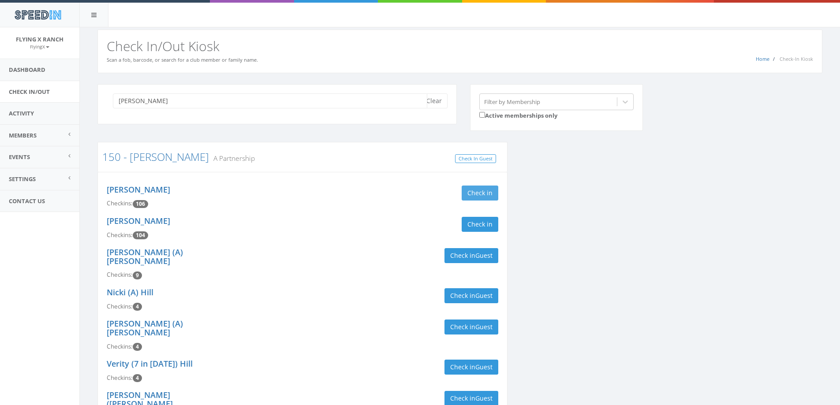
type input "needham"
click at [475, 192] on button "Check in" at bounding box center [480, 193] width 37 height 15
drag, startPoint x: 473, startPoint y: 223, endPoint x: 431, endPoint y: 145, distance: 88.4
click at [472, 223] on button "Check in" at bounding box center [480, 224] width 37 height 15
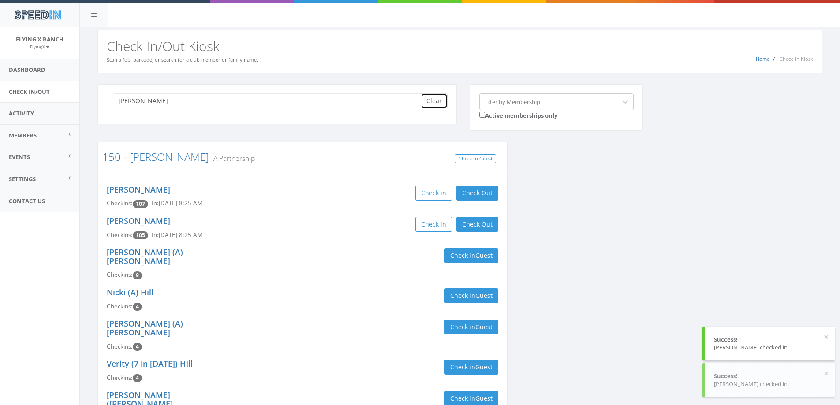
click at [436, 98] on button "Clear" at bounding box center [434, 100] width 27 height 15
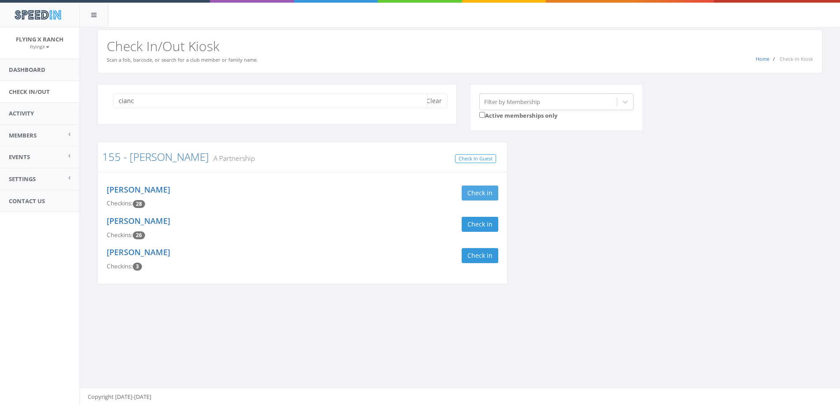
type input "cianc"
click at [474, 198] on button "Check in" at bounding box center [480, 193] width 37 height 15
click at [478, 224] on button "Check in" at bounding box center [480, 224] width 37 height 15
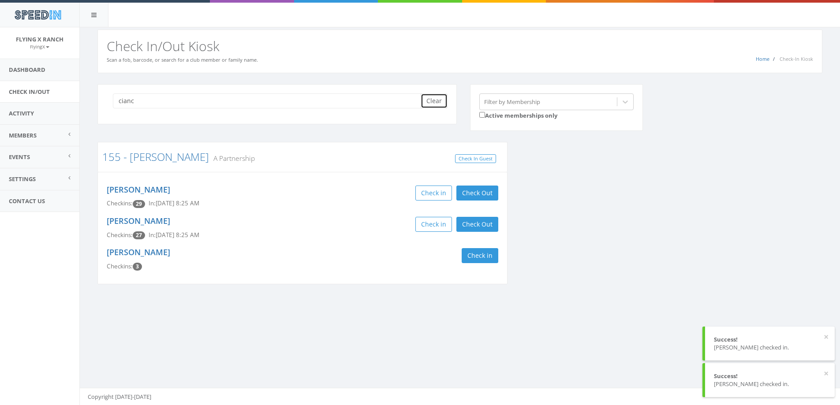
click at [432, 100] on button "Clear" at bounding box center [434, 100] width 27 height 15
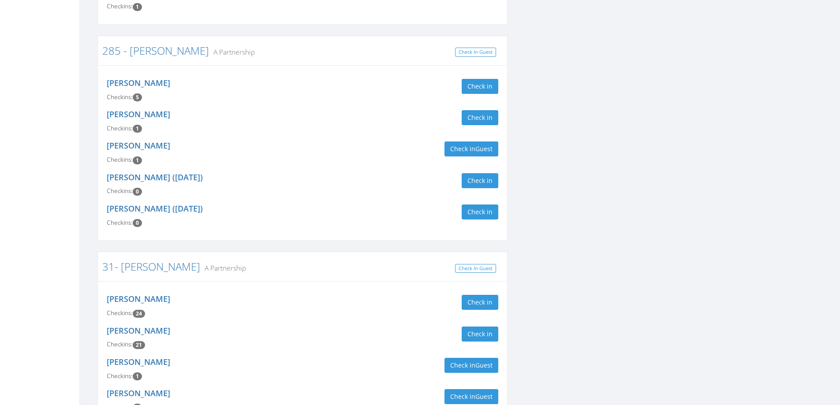
scroll to position [2073, 0]
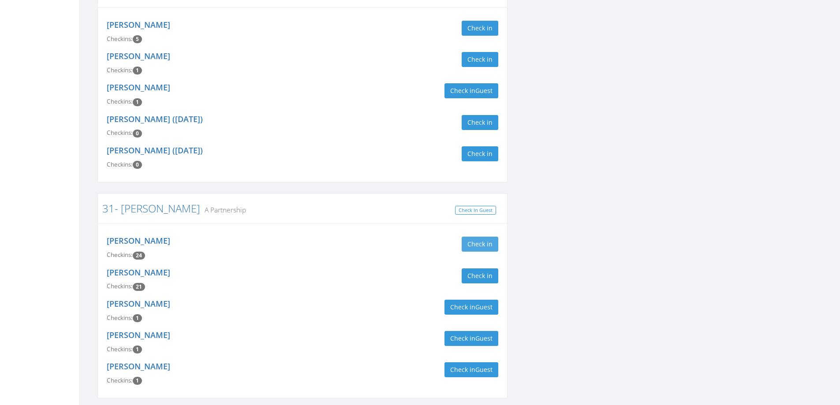
type input "james"
click at [477, 237] on button "Check in" at bounding box center [480, 244] width 37 height 15
click at [482, 269] on button "Check in" at bounding box center [480, 276] width 37 height 15
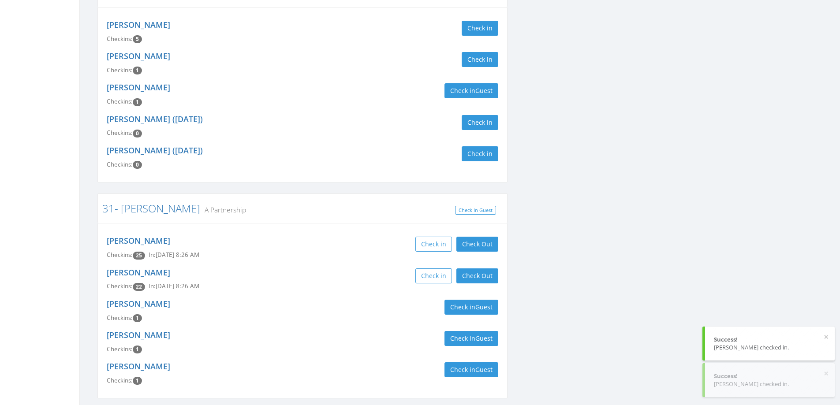
click at [238, 327] on div "Abigail Boetcher Checkins: 1 Check in Guest" at bounding box center [302, 342] width 405 height 31
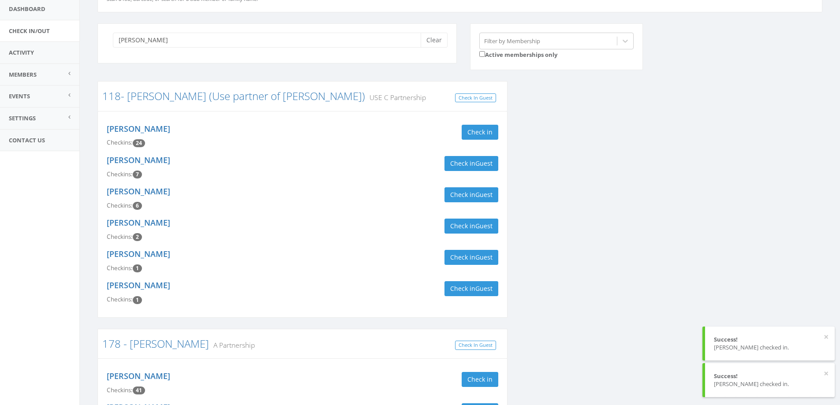
scroll to position [0, 0]
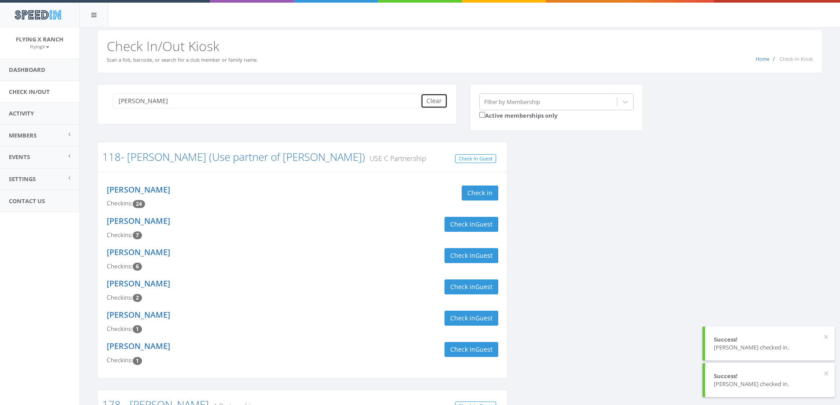
click at [435, 100] on button "Clear" at bounding box center [434, 100] width 27 height 15
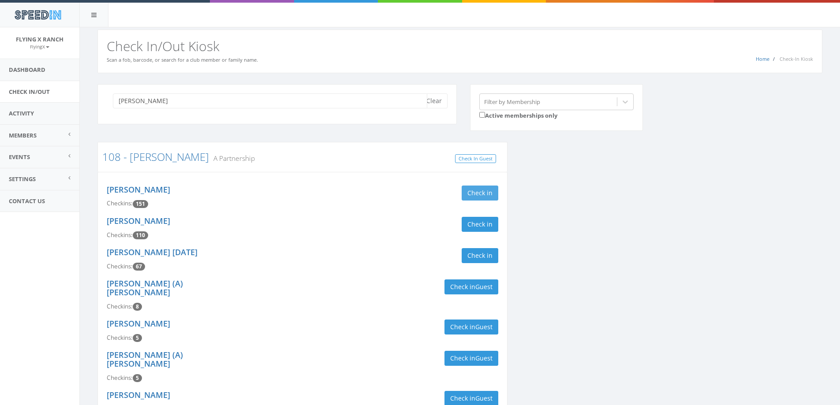
type input "simons"
click at [484, 191] on button "Check in" at bounding box center [480, 193] width 37 height 15
click at [479, 228] on button "Check in" at bounding box center [480, 224] width 37 height 15
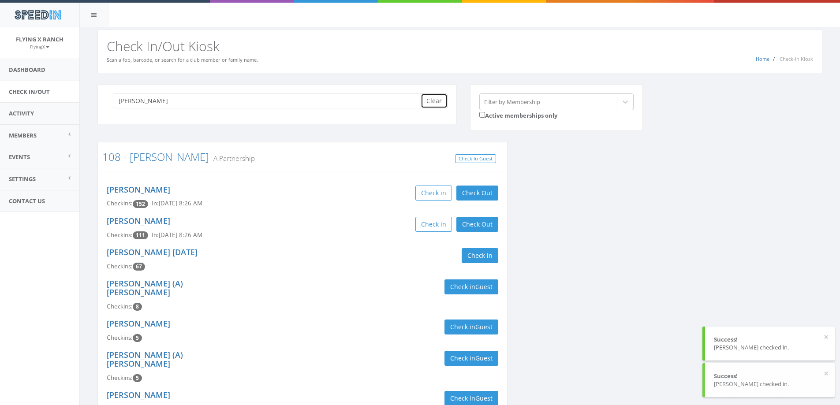
click at [434, 97] on button "Clear" at bounding box center [434, 100] width 27 height 15
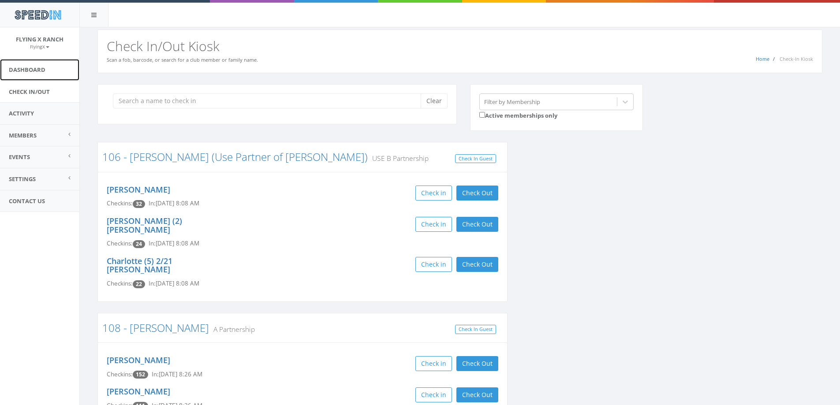
click at [25, 70] on link "Dashboard" at bounding box center [39, 70] width 79 height 22
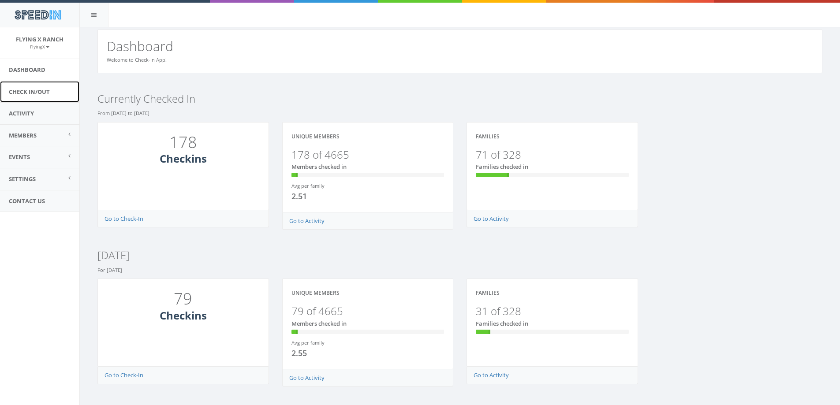
click at [38, 91] on link "Check In/Out" at bounding box center [39, 92] width 79 height 22
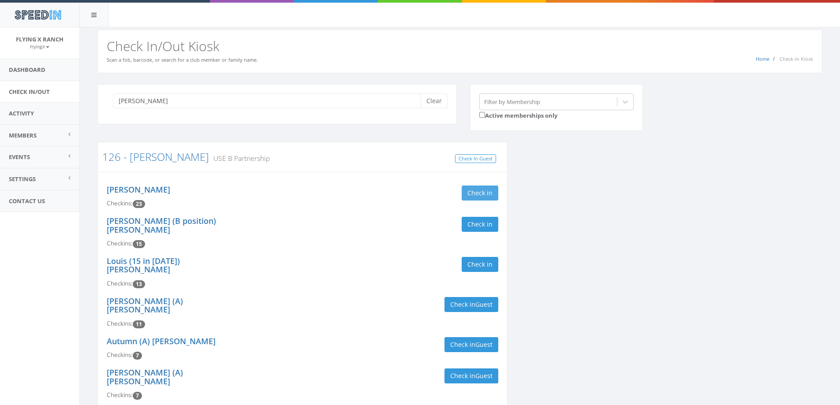
type input "[PERSON_NAME]"
click at [477, 196] on button "Check in" at bounding box center [480, 193] width 37 height 15
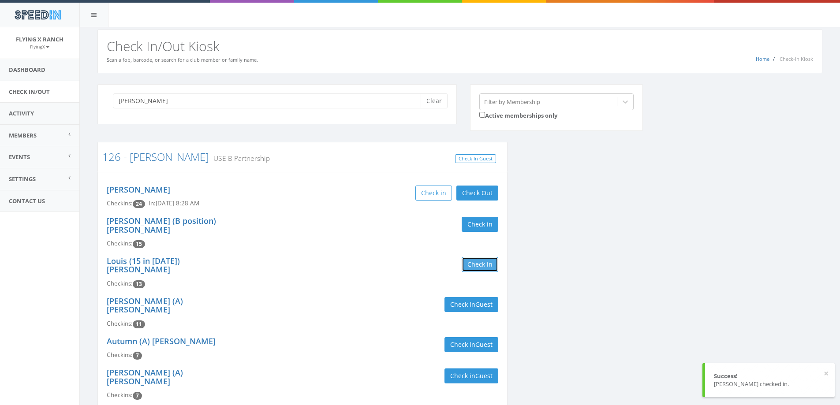
click at [491, 257] on button "Check in" at bounding box center [480, 264] width 37 height 15
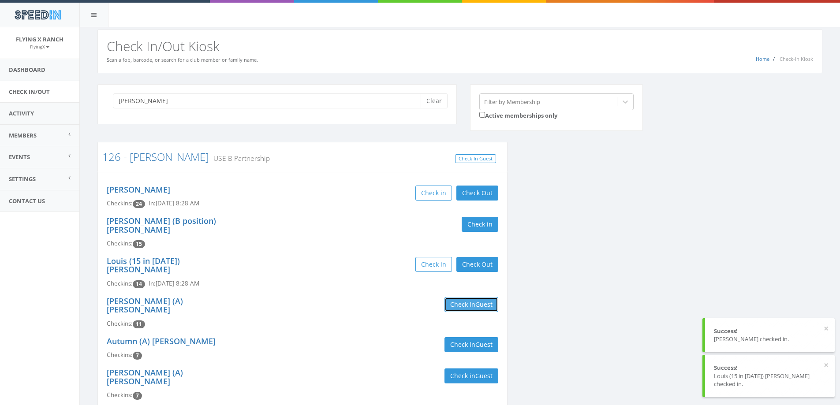
click at [483, 300] on span "Guest" at bounding box center [483, 304] width 17 height 8
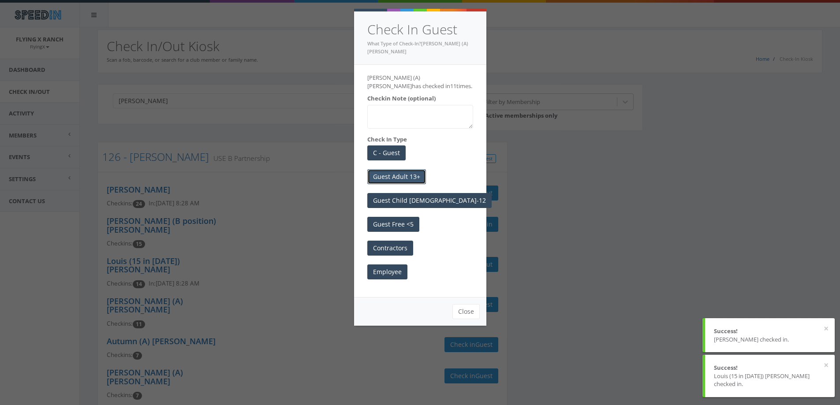
click at [389, 169] on button "Guest Adult 13+" at bounding box center [396, 176] width 59 height 15
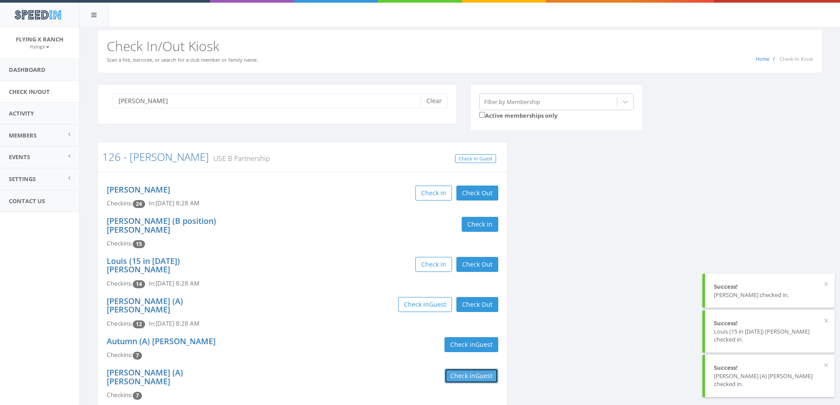
click at [461, 369] on button "Check in Guest" at bounding box center [472, 376] width 54 height 15
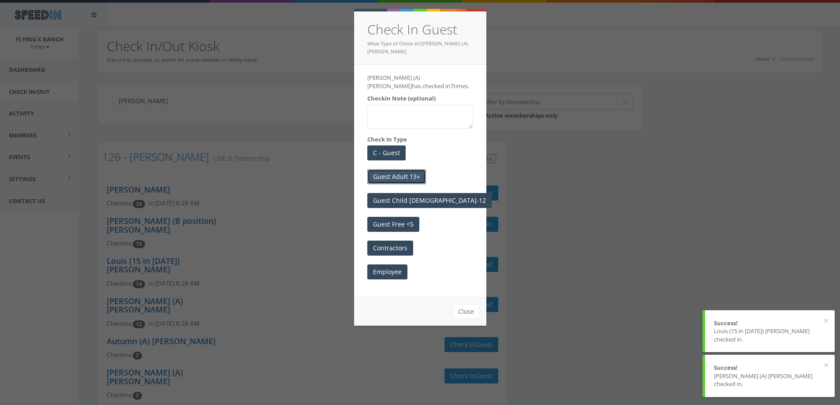
click at [404, 169] on button "Guest Adult 13+" at bounding box center [396, 176] width 59 height 15
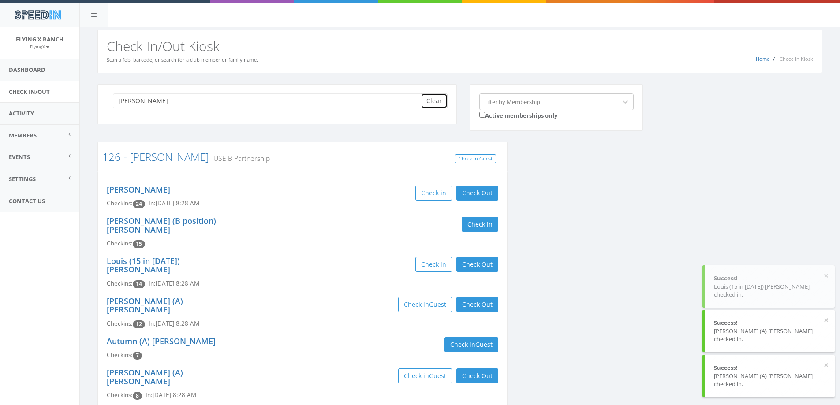
click at [436, 100] on button "Clear" at bounding box center [434, 100] width 27 height 15
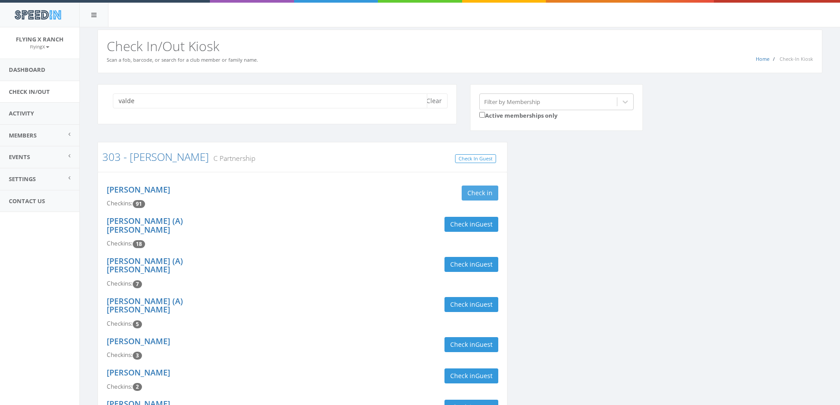
type input "valde"
click at [475, 193] on button "Check in" at bounding box center [480, 193] width 37 height 15
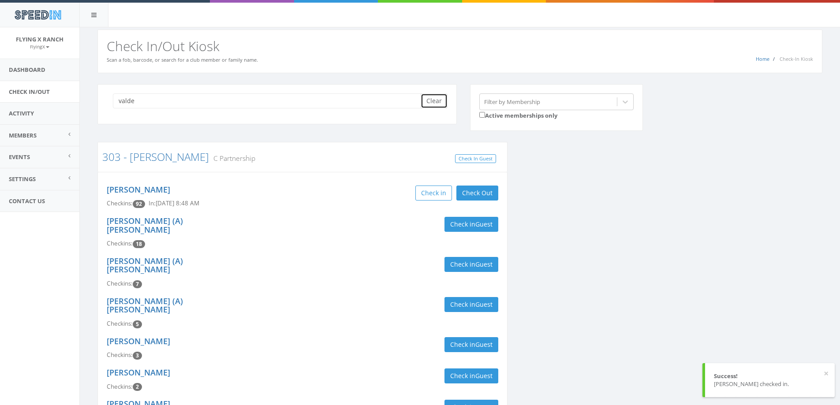
click at [434, 102] on button "Clear" at bounding box center [434, 100] width 27 height 15
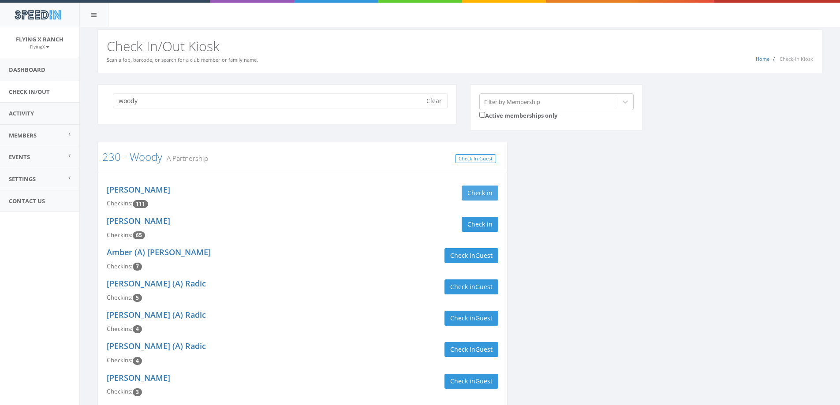
type input "woody"
click at [480, 197] on button "Check in" at bounding box center [480, 193] width 37 height 15
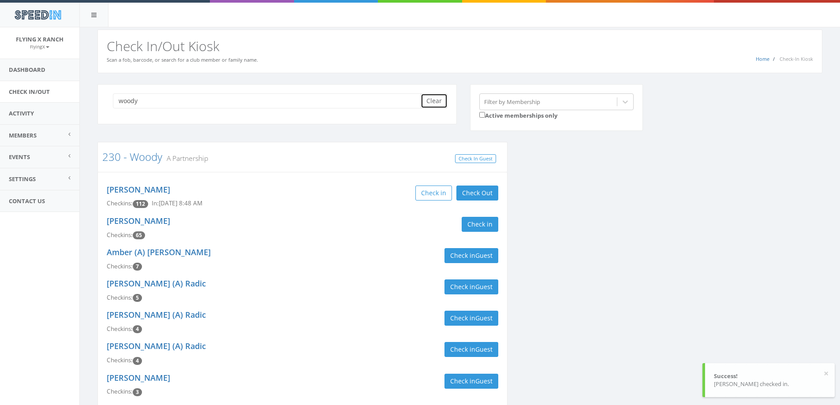
click at [443, 103] on button "Clear" at bounding box center [434, 100] width 27 height 15
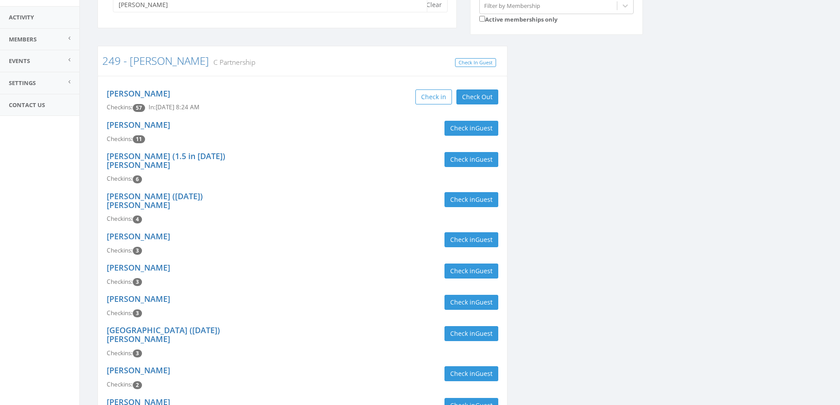
scroll to position [176, 0]
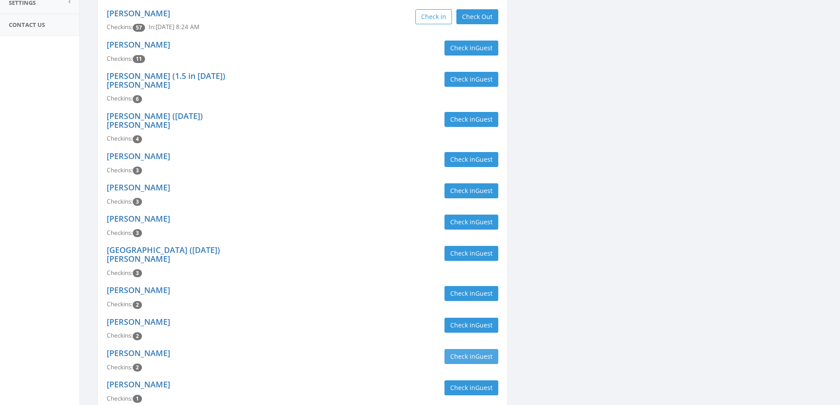
type input "[PERSON_NAME]"
click at [478, 352] on span "Guest" at bounding box center [483, 356] width 17 height 8
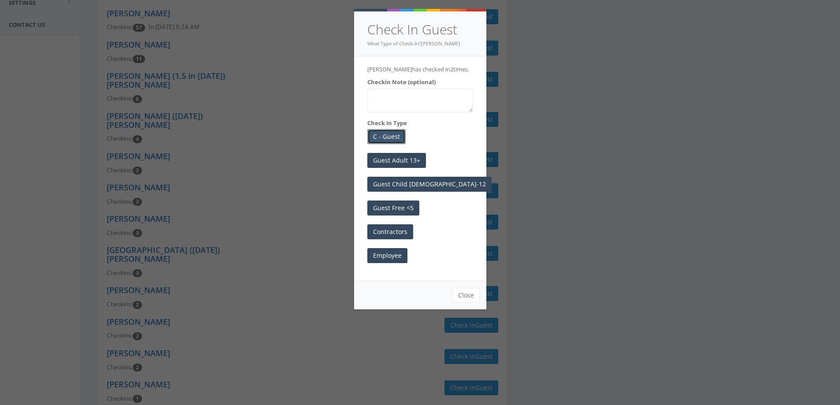
click at [393, 136] on button "C - Guest" at bounding box center [386, 136] width 38 height 15
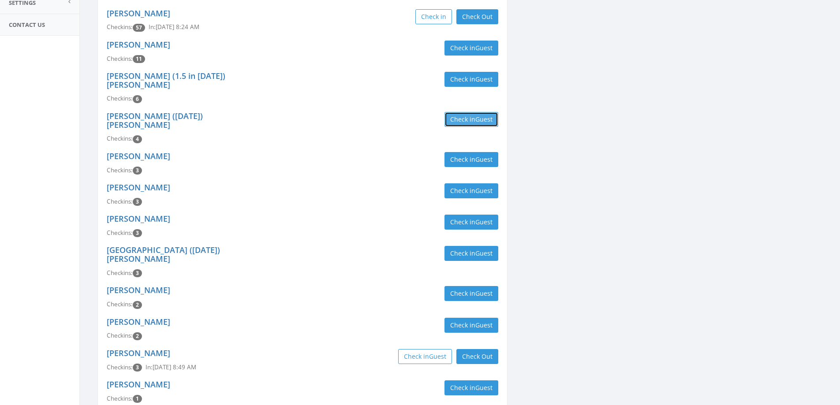
click at [459, 114] on button "Check in Guest" at bounding box center [472, 119] width 54 height 15
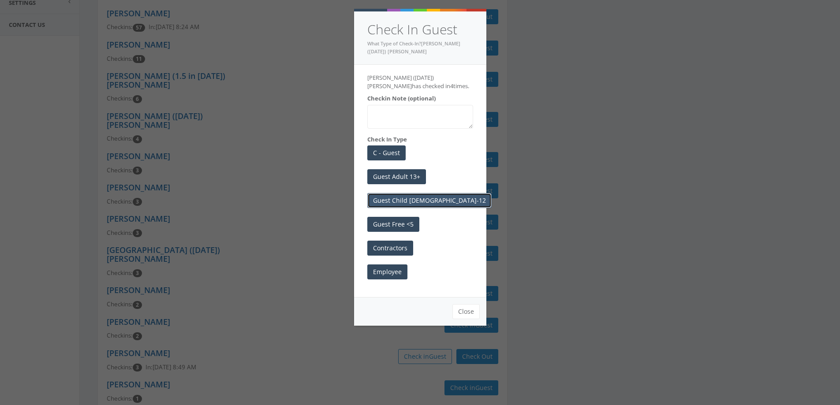
click at [407, 202] on button "Guest Child [DEMOGRAPHIC_DATA]-12" at bounding box center [429, 200] width 124 height 15
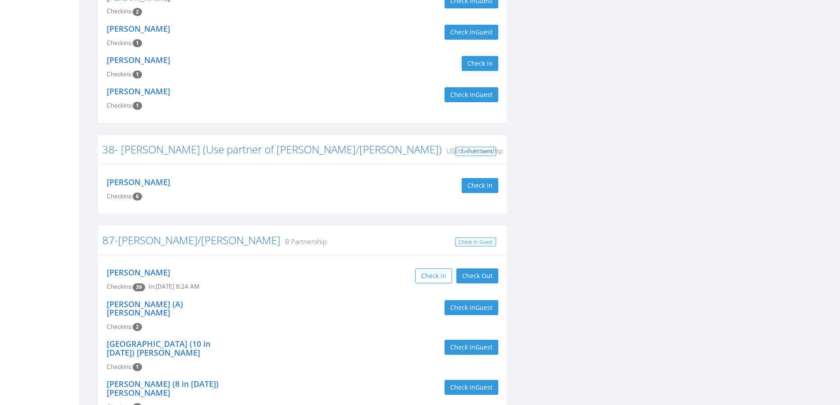
scroll to position [1058, 0]
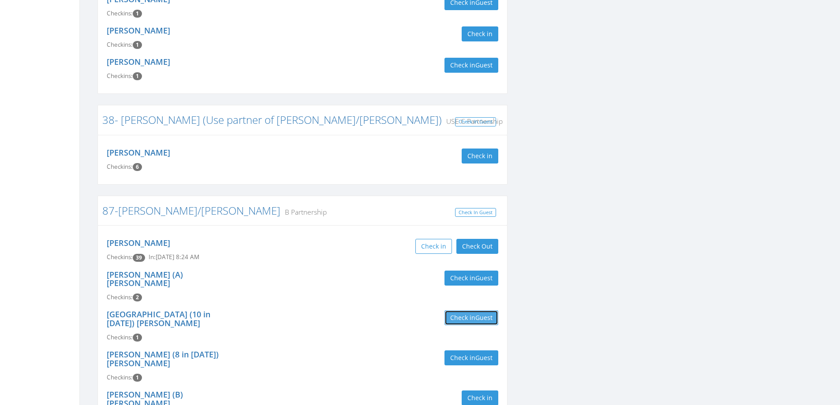
click at [479, 314] on span "Guest" at bounding box center [483, 318] width 17 height 8
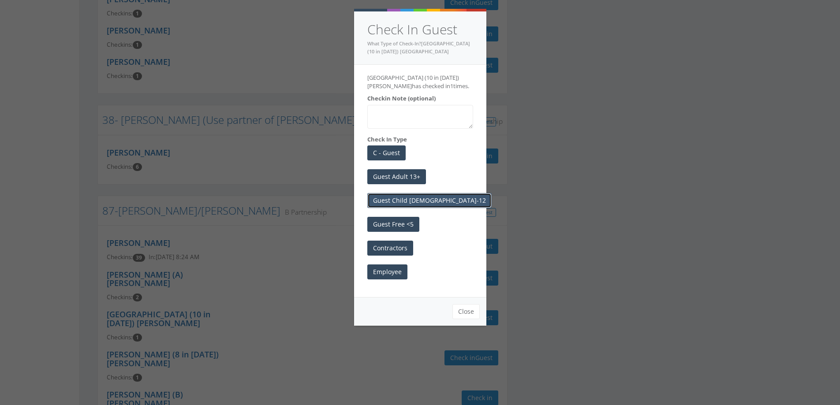
click at [409, 200] on button "Guest Child [DEMOGRAPHIC_DATA]-12" at bounding box center [429, 200] width 124 height 15
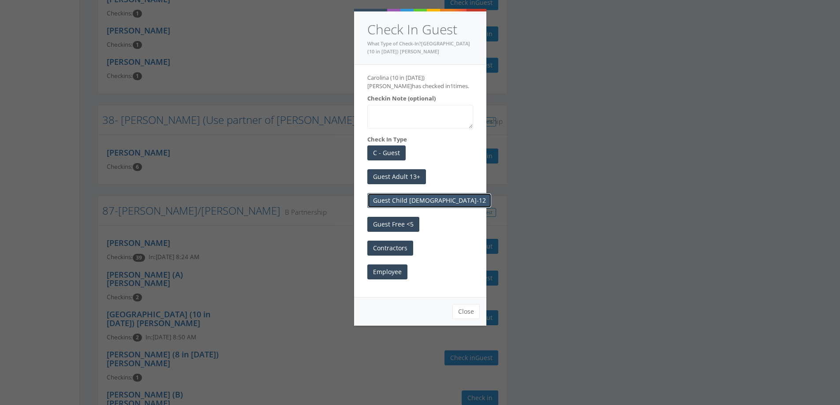
click at [405, 198] on button "Guest Child [DEMOGRAPHIC_DATA]-12" at bounding box center [429, 200] width 124 height 15
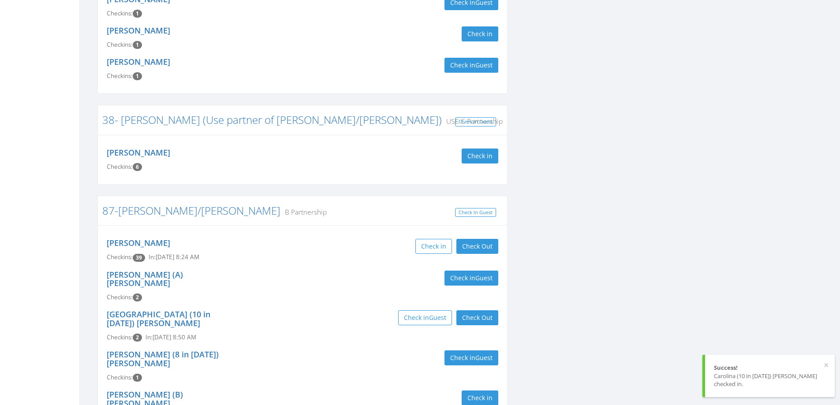
click at [302, 266] on div "[PERSON_NAME] (A) [PERSON_NAME] Checkins: 2 Check in Guest" at bounding box center [302, 286] width 405 height 40
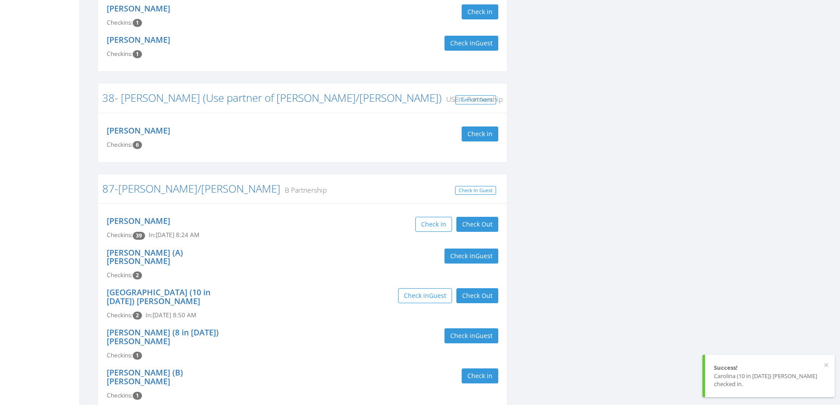
scroll to position [1101, 0]
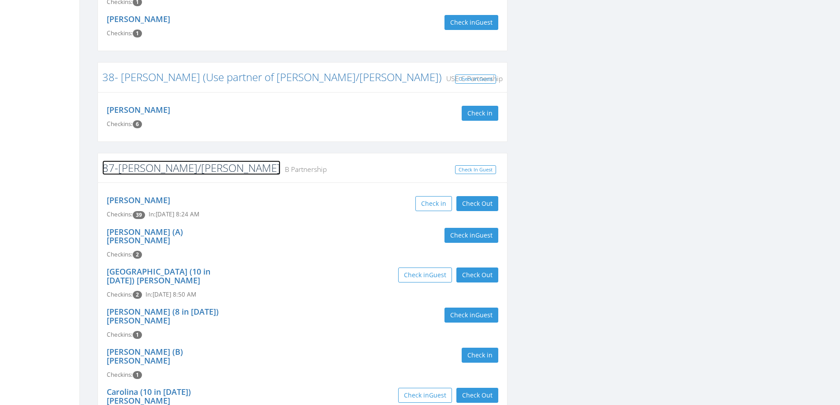
click at [157, 161] on link "87-[PERSON_NAME]/[PERSON_NAME]" at bounding box center [191, 168] width 178 height 15
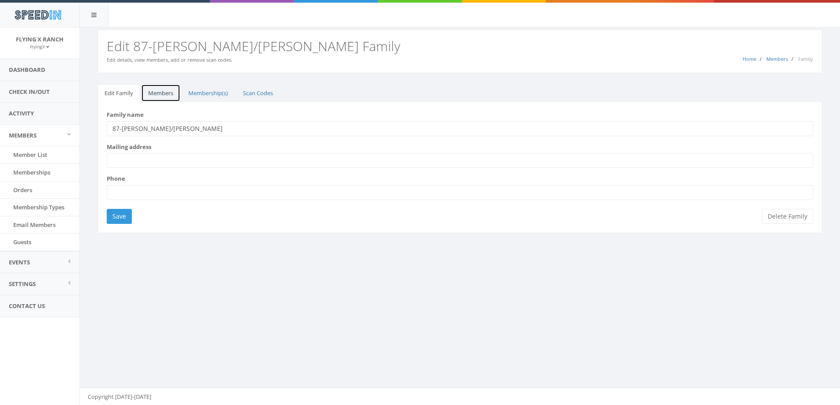
click at [163, 90] on link "Members" at bounding box center [160, 93] width 39 height 18
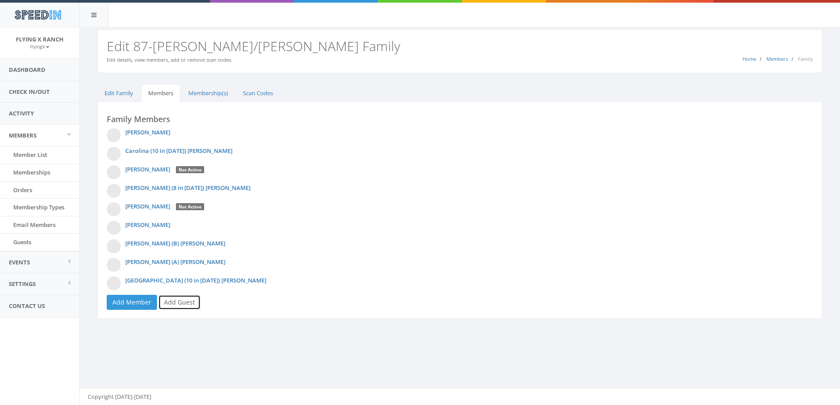
click at [187, 303] on link "Add Guest" at bounding box center [179, 302] width 42 height 15
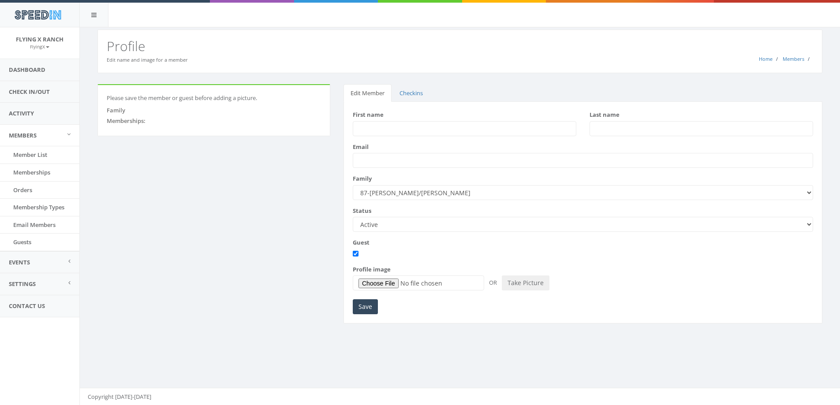
click at [407, 132] on input "First name" at bounding box center [465, 128] width 224 height 15
type input "[PERSON_NAME]"
click at [614, 128] on input "Last name" at bounding box center [702, 128] width 224 height 15
type input "C"
type input "Guthrie"
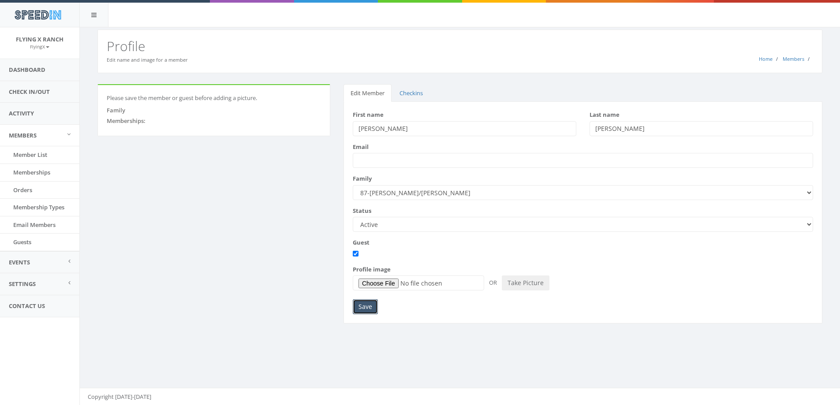
click at [361, 304] on input "Save" at bounding box center [365, 306] width 25 height 15
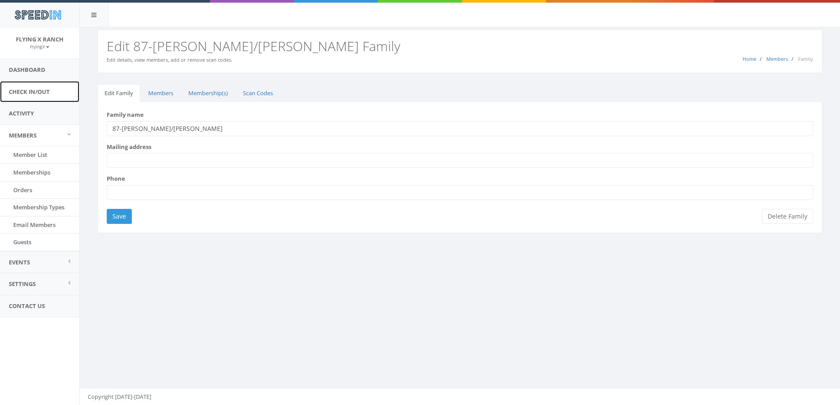
click at [11, 94] on link "Check In/Out" at bounding box center [39, 92] width 79 height 22
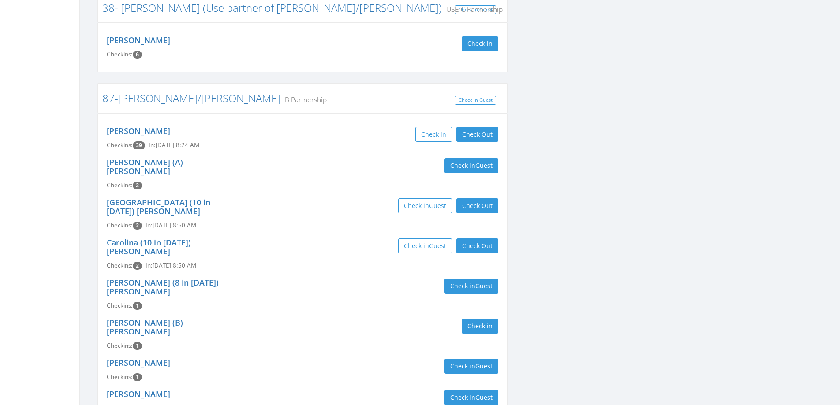
scroll to position [383, 0]
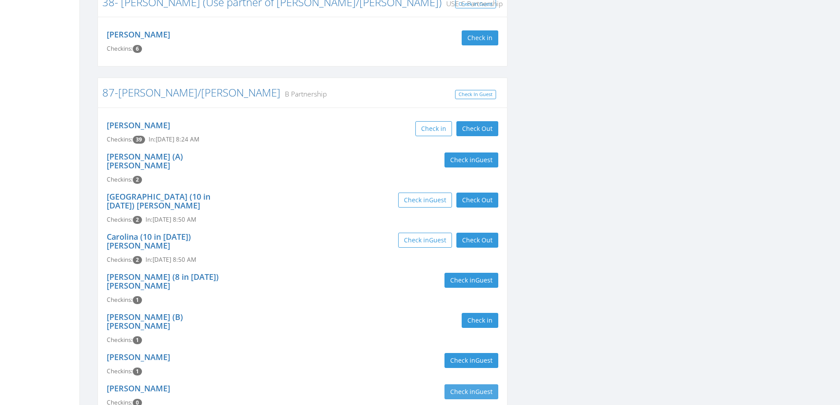
type input "[PERSON_NAME]"
click at [483, 388] on span "Guest" at bounding box center [483, 392] width 17 height 8
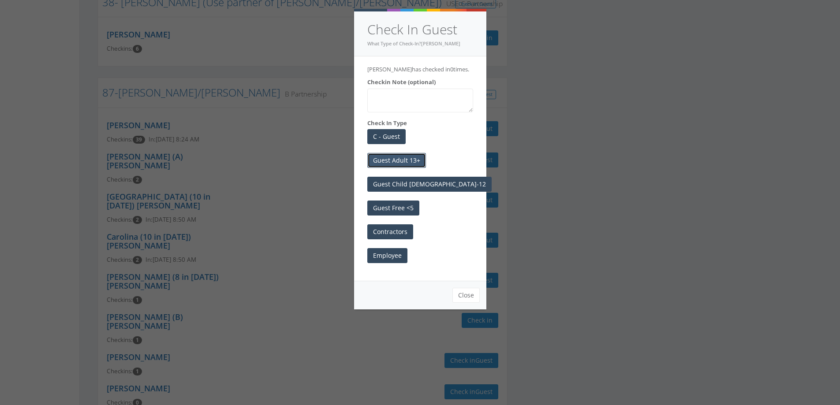
click at [413, 167] on button "Guest Adult 13+" at bounding box center [396, 160] width 59 height 15
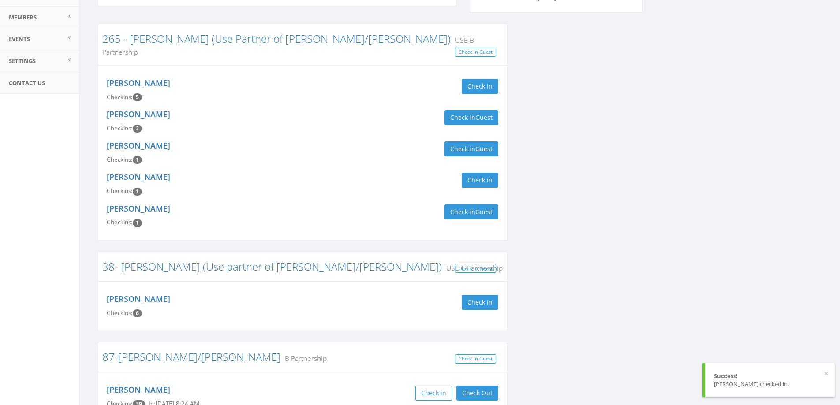
scroll to position [0, 0]
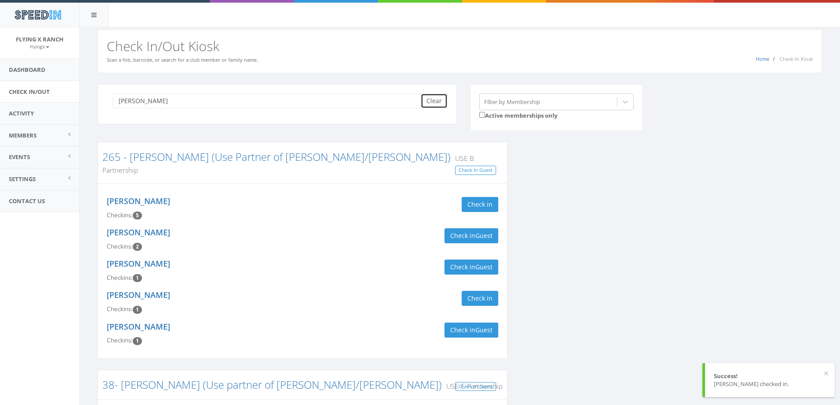
click at [431, 102] on button "Clear" at bounding box center [434, 100] width 27 height 15
click at [40, 72] on link "Dashboard" at bounding box center [39, 70] width 79 height 22
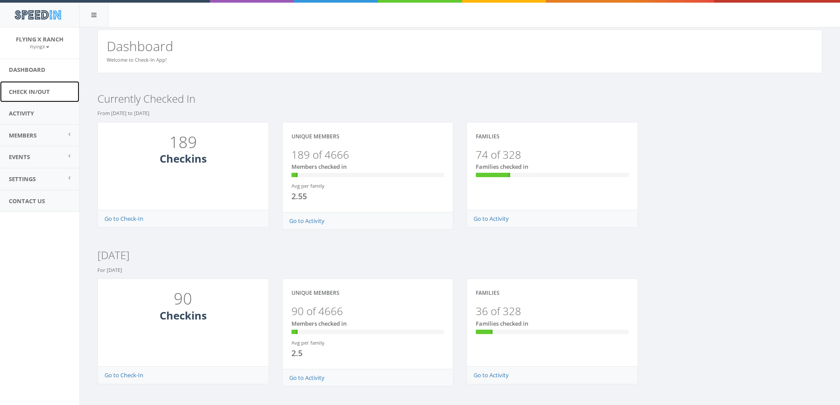
click at [40, 86] on link "Check In/Out" at bounding box center [39, 92] width 79 height 22
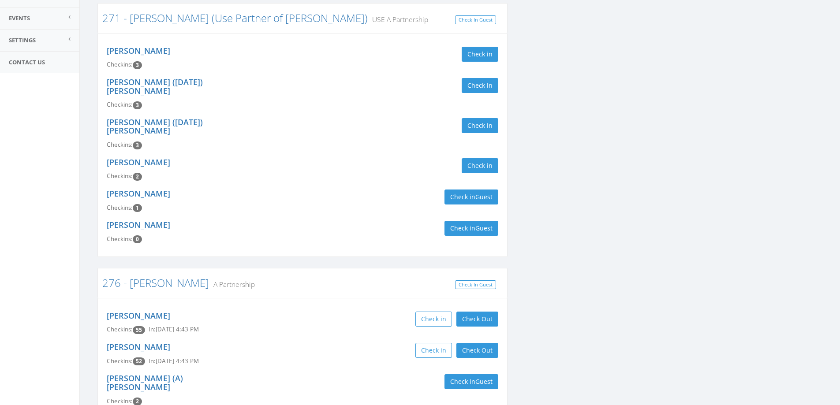
scroll to position [176, 0]
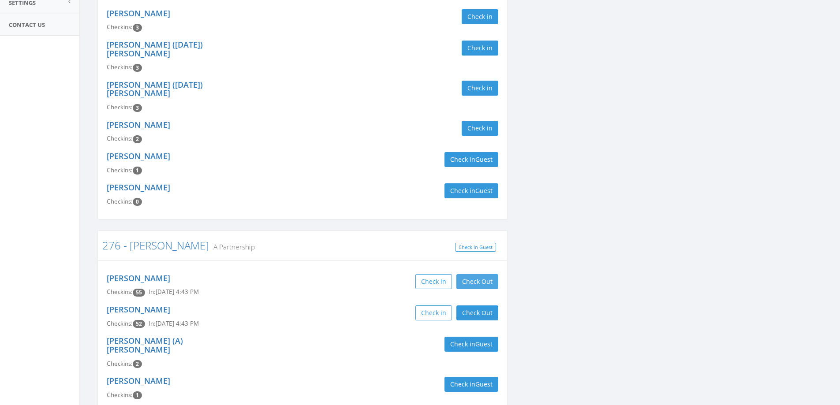
type input "cole"
click at [475, 274] on button "Check Out" at bounding box center [477, 281] width 42 height 15
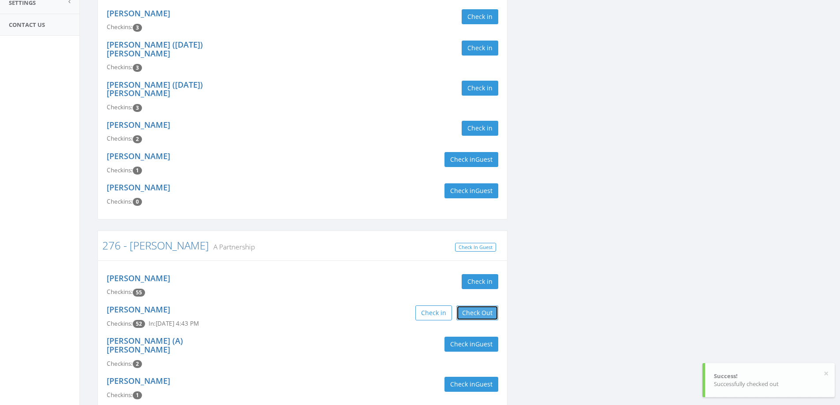
click at [477, 306] on button "Check Out" at bounding box center [477, 313] width 42 height 15
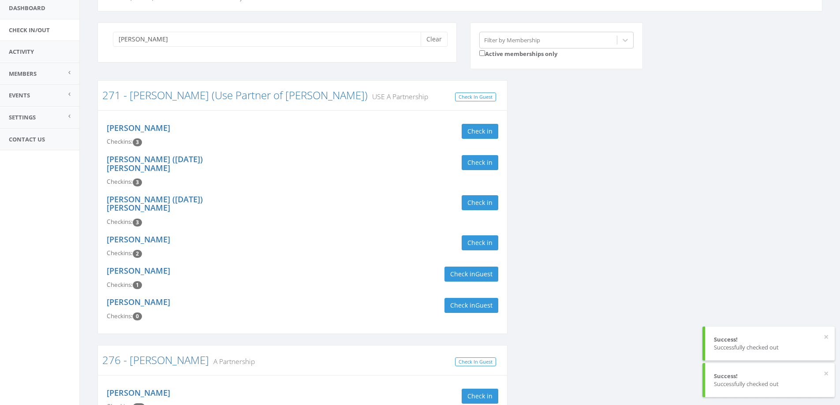
scroll to position [0, 0]
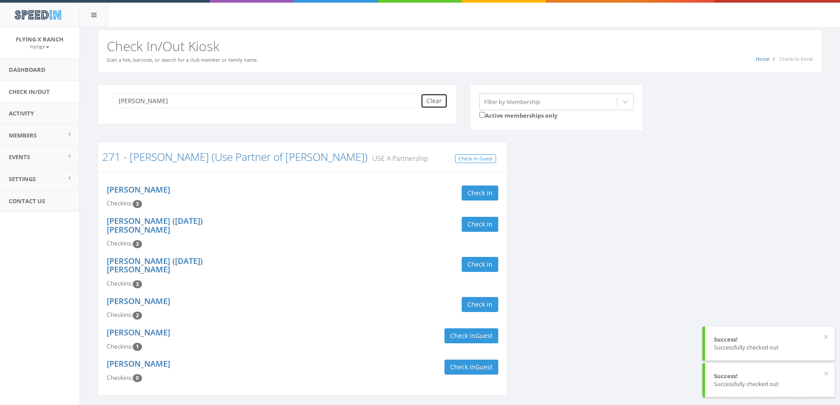
click at [437, 95] on button "Clear" at bounding box center [434, 100] width 27 height 15
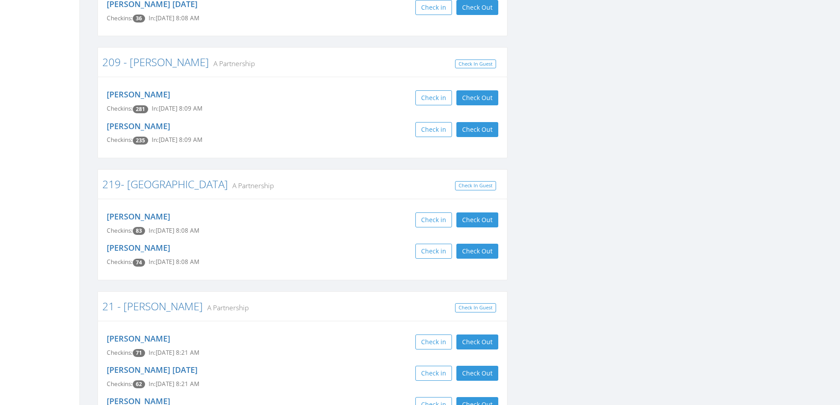
scroll to position [3837, 0]
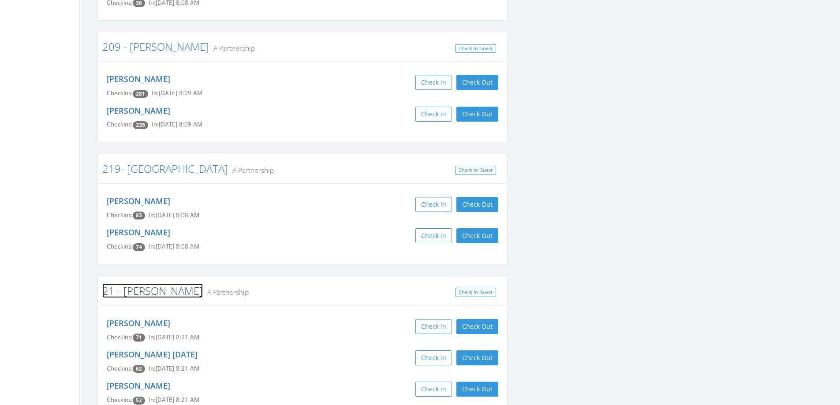
click at [147, 284] on link "21 - [PERSON_NAME]" at bounding box center [152, 291] width 101 height 15
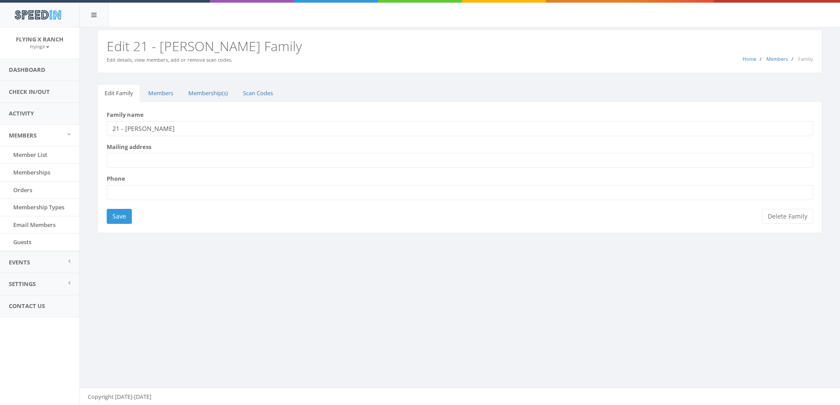
drag, startPoint x: 155, startPoint y: 128, endPoint x: 124, endPoint y: 128, distance: 31.3
click at [124, 128] on input "21 - [PERSON_NAME]" at bounding box center [460, 128] width 707 height 15
type input "21 - [PERSON_NAME]"
click at [111, 216] on input "Save" at bounding box center [119, 216] width 25 height 15
click at [49, 91] on link "Check In/Out" at bounding box center [39, 92] width 79 height 22
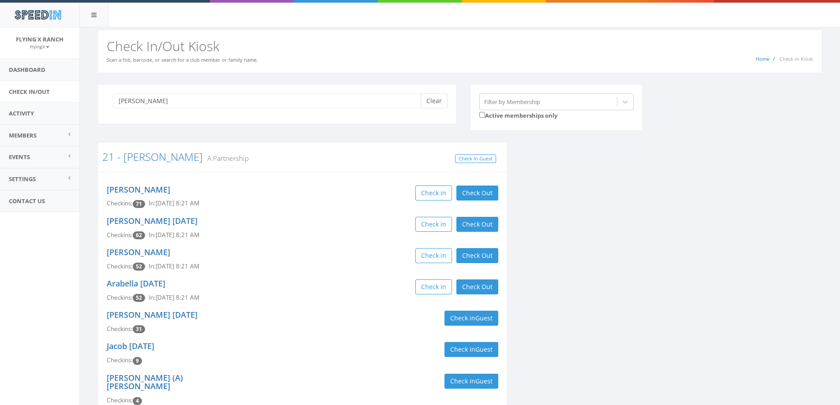
type input "[PERSON_NAME]"
click at [438, 103] on button "Clear" at bounding box center [434, 100] width 27 height 15
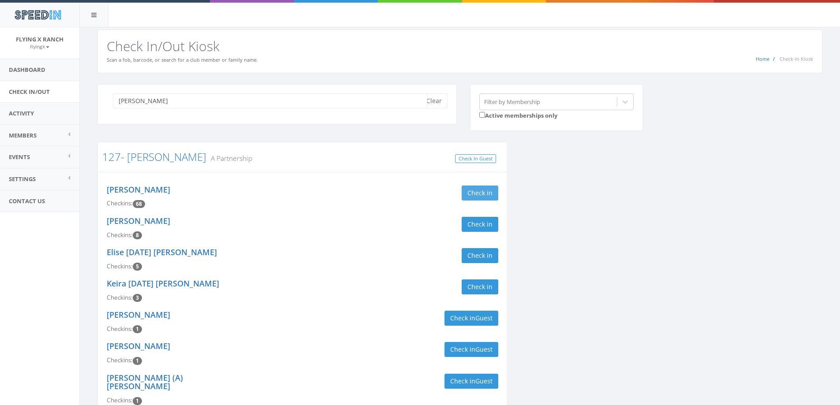
type input "[PERSON_NAME]"
click at [488, 194] on button "Check in" at bounding box center [480, 193] width 37 height 15
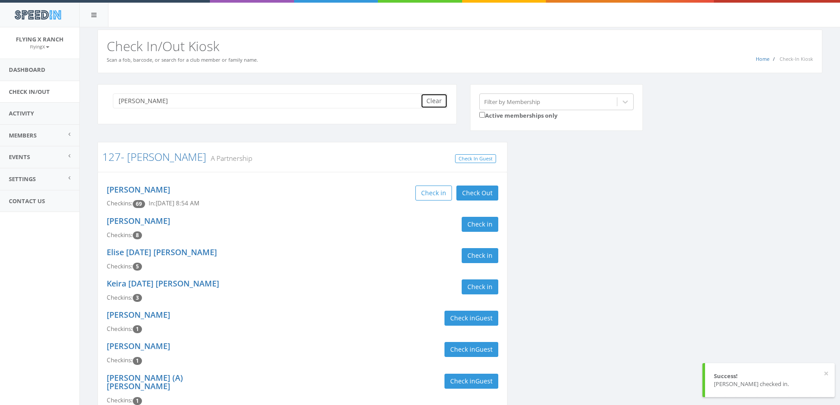
click at [432, 98] on button "Clear" at bounding box center [434, 100] width 27 height 15
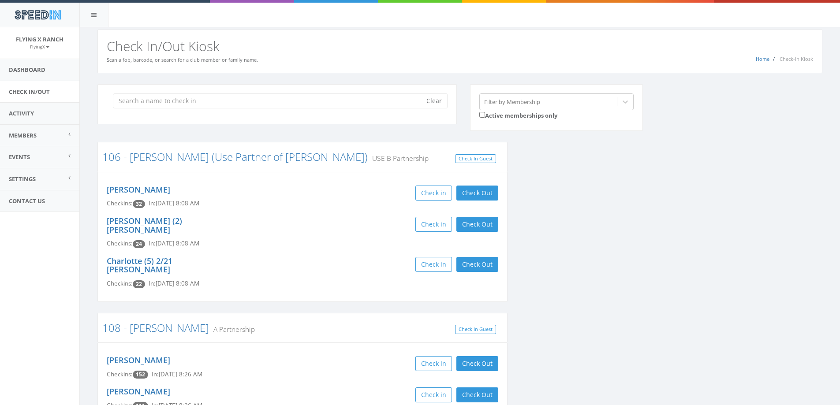
click at [178, 99] on input "search" at bounding box center [270, 100] width 314 height 15
click at [149, 103] on input "search" at bounding box center [270, 100] width 314 height 15
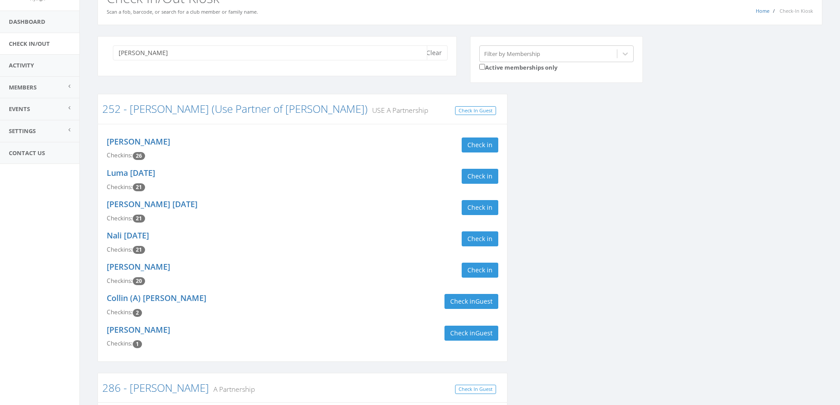
scroll to position [292, 0]
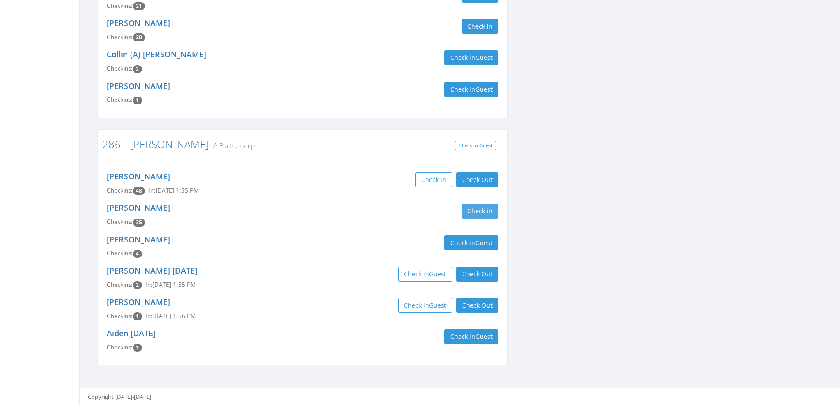
type input "murray"
click at [487, 210] on button "Check in" at bounding box center [480, 211] width 37 height 15
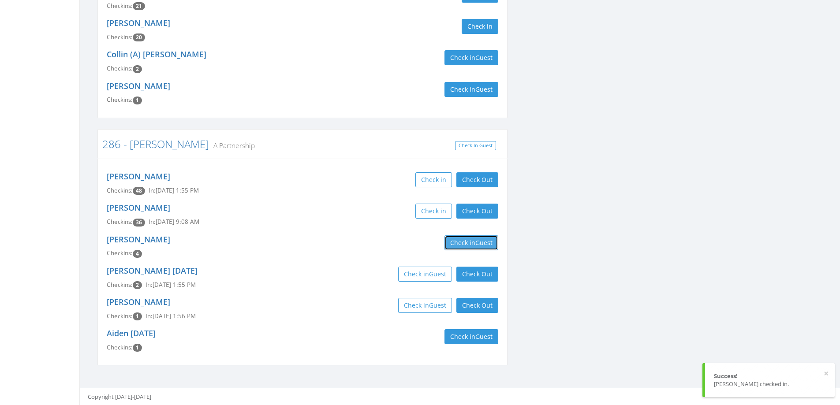
click at [470, 236] on button "Check in Guest" at bounding box center [472, 243] width 54 height 15
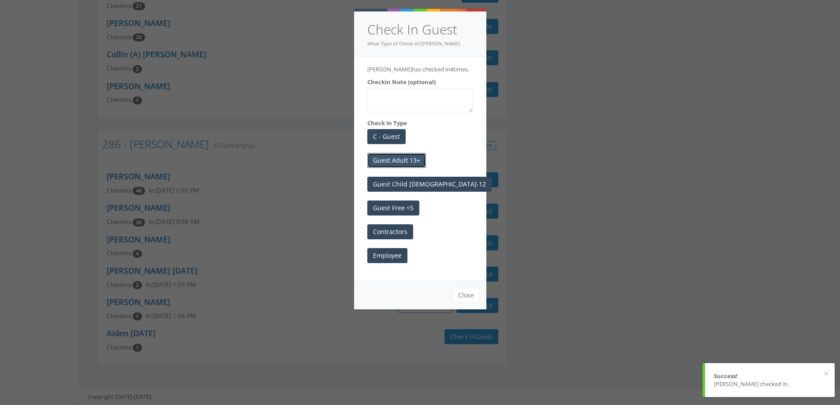
click at [400, 156] on button "Guest Adult 13+" at bounding box center [396, 160] width 59 height 15
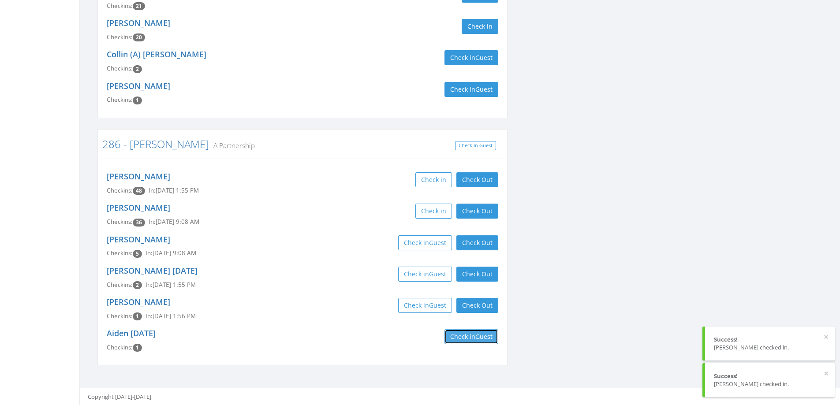
click at [464, 335] on button "Check in Guest" at bounding box center [472, 336] width 54 height 15
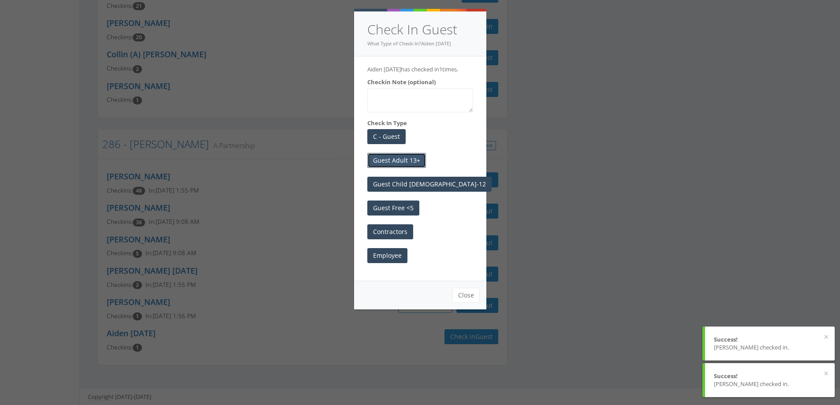
click at [400, 168] on button "Guest Adult 13+" at bounding box center [396, 160] width 59 height 15
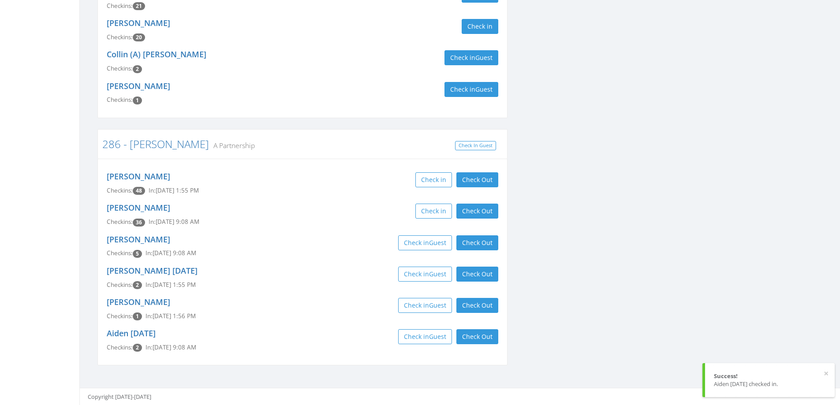
scroll to position [0, 0]
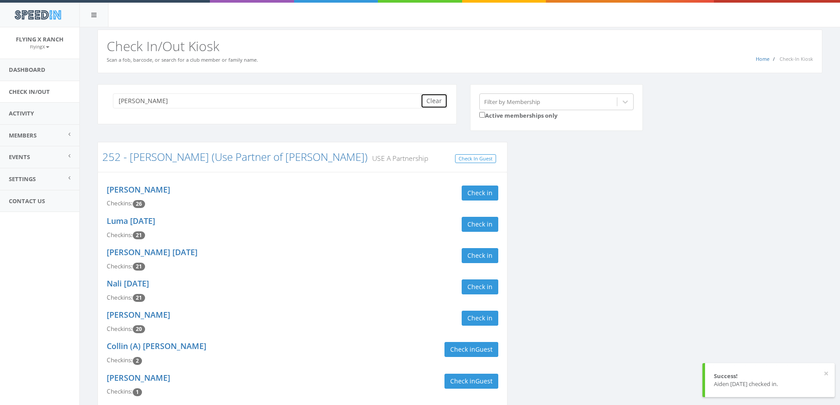
click at [436, 102] on button "Clear" at bounding box center [434, 100] width 27 height 15
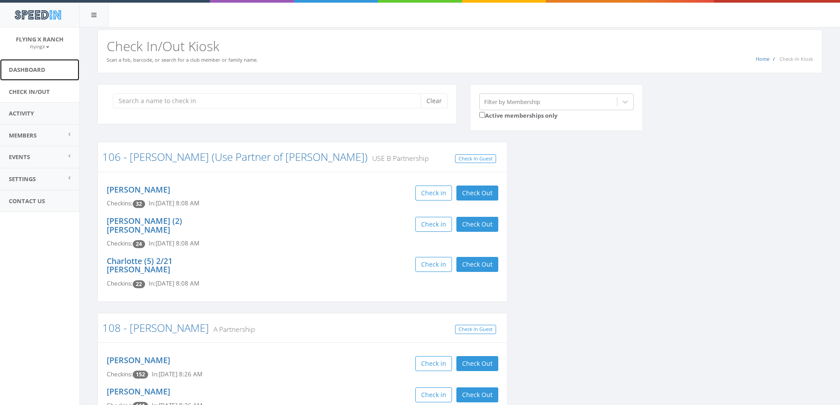
click at [32, 71] on link "Dashboard" at bounding box center [39, 70] width 79 height 22
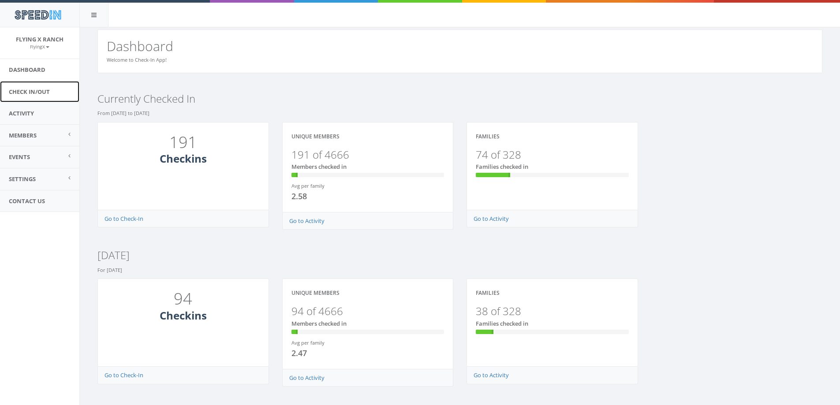
click at [26, 91] on link "Check In/Out" at bounding box center [39, 92] width 79 height 22
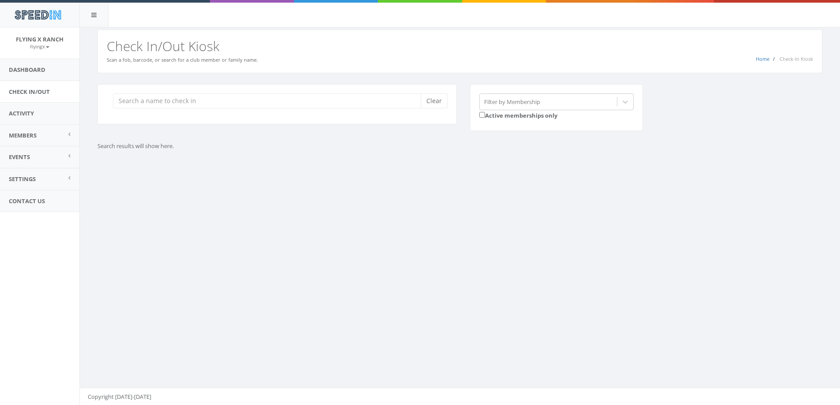
click at [162, 100] on input "search" at bounding box center [270, 100] width 314 height 15
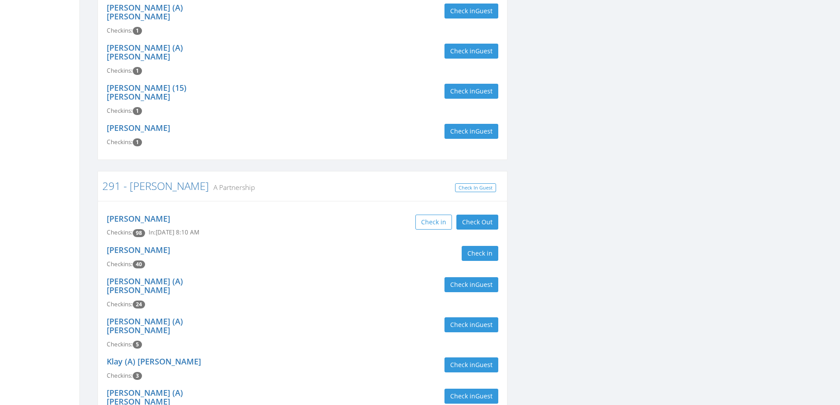
scroll to position [441, 0]
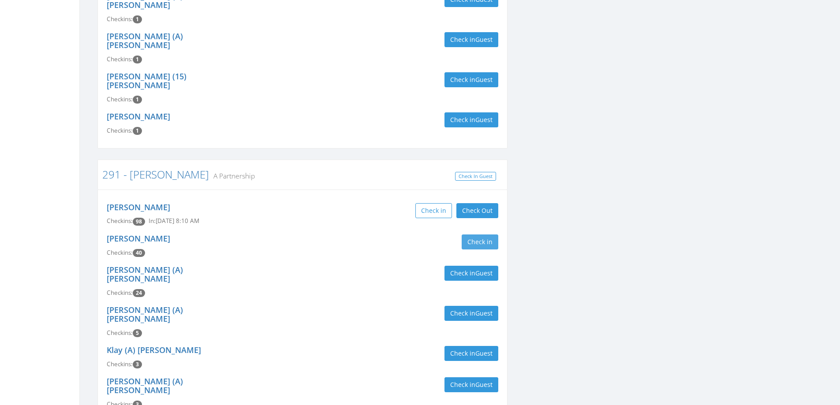
type input "[PERSON_NAME]"
click at [480, 235] on button "Check in" at bounding box center [480, 242] width 37 height 15
click at [344, 235] on div "Check in Check Out Check Out" at bounding box center [403, 242] width 189 height 15
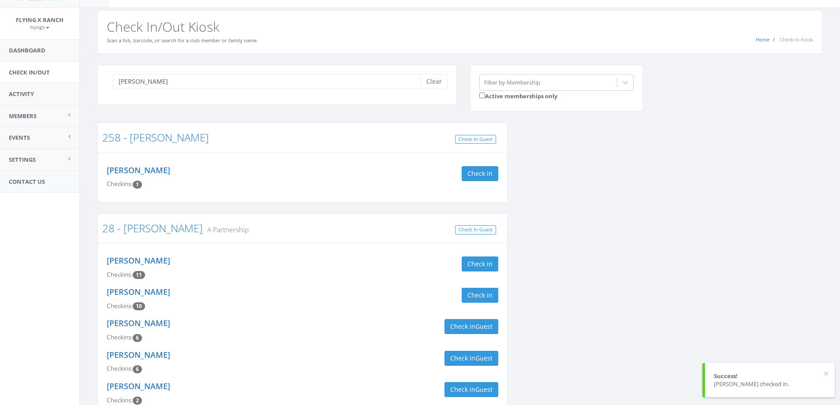
scroll to position [0, 0]
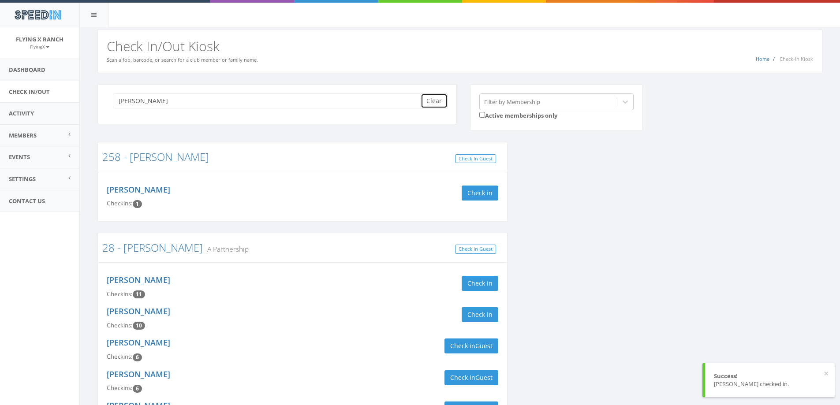
click at [433, 102] on button "Clear" at bounding box center [434, 100] width 27 height 15
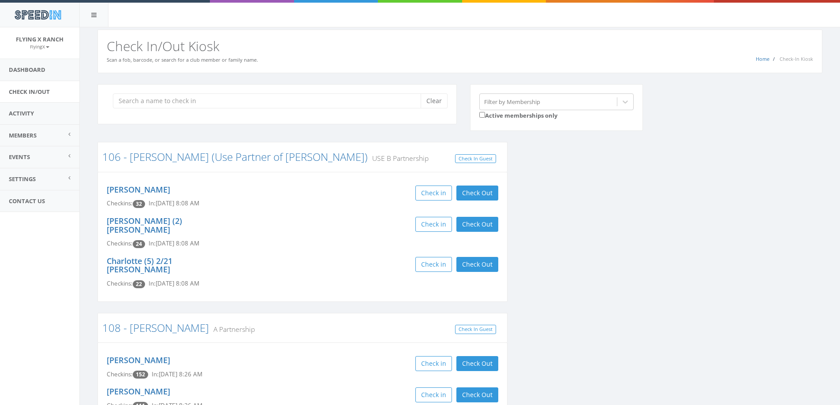
click at [423, 52] on h2 "Check In/Out Kiosk" at bounding box center [460, 46] width 707 height 15
click at [39, 71] on link "Dashboard" at bounding box center [39, 70] width 79 height 22
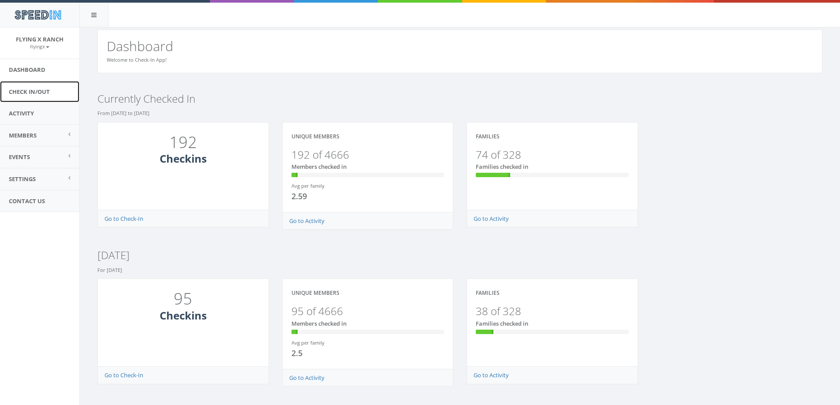
click at [34, 88] on link "Check In/Out" at bounding box center [39, 92] width 79 height 22
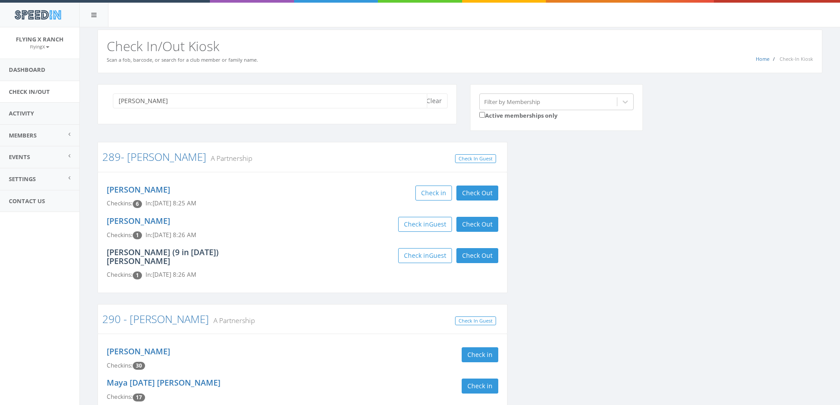
type input "larson"
click at [133, 255] on link "[PERSON_NAME] (9 in [DATE]) [PERSON_NAME]" at bounding box center [163, 256] width 112 height 19
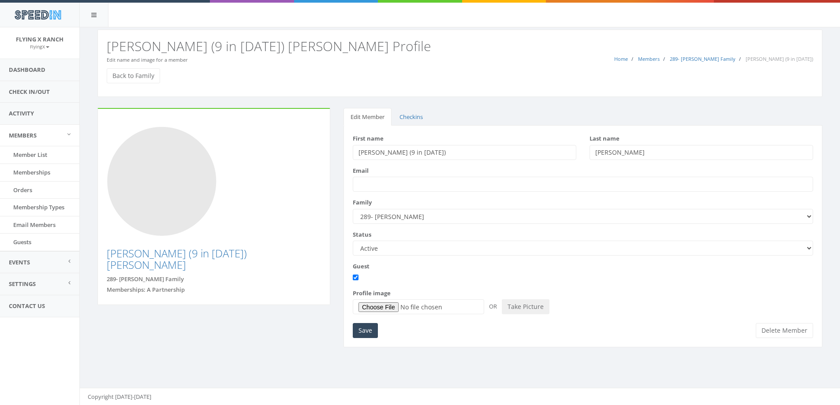
click at [371, 150] on input "[PERSON_NAME] (9 in [DATE])" at bounding box center [465, 152] width 224 height 15
type input "[PERSON_NAME] (9 in [DATE])"
click at [370, 329] on input "Save" at bounding box center [365, 330] width 25 height 15
click at [39, 89] on link "Check In/Out" at bounding box center [39, 92] width 79 height 22
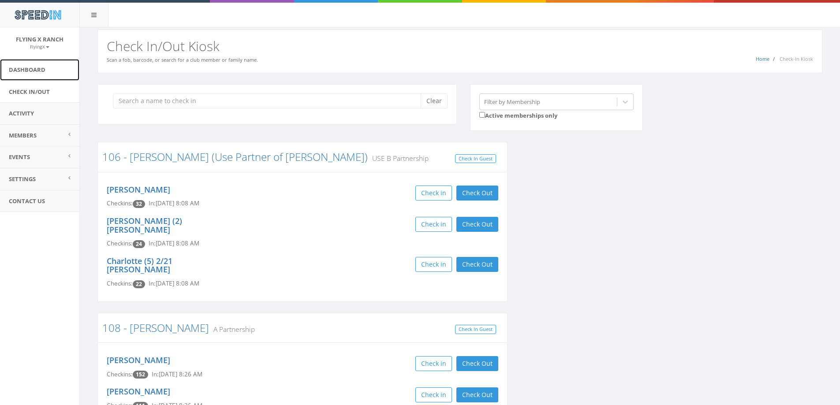
click at [26, 69] on link "Dashboard" at bounding box center [39, 70] width 79 height 22
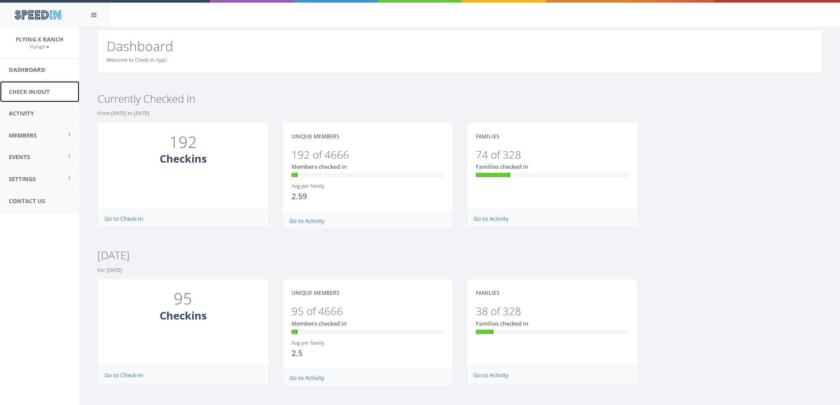
click at [36, 92] on link "Check In/Out" at bounding box center [39, 92] width 79 height 22
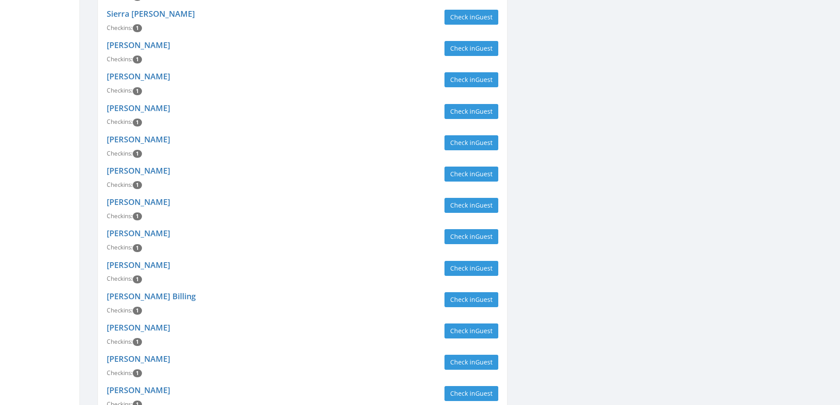
scroll to position [1350, 0]
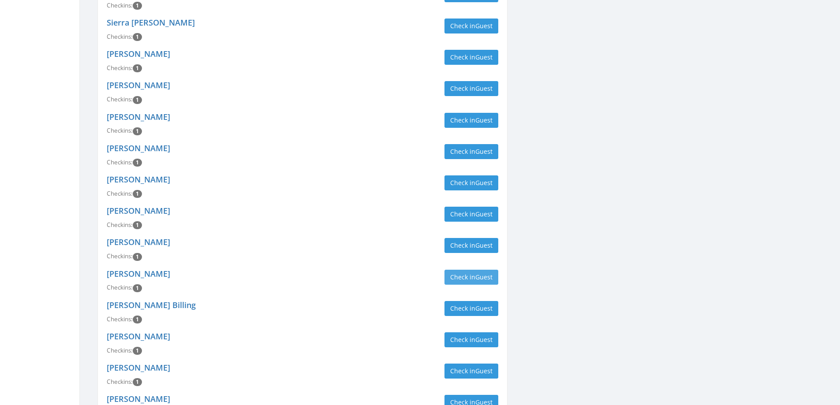
type input "employe"
click at [471, 270] on button "Check in Guest" at bounding box center [472, 277] width 54 height 15
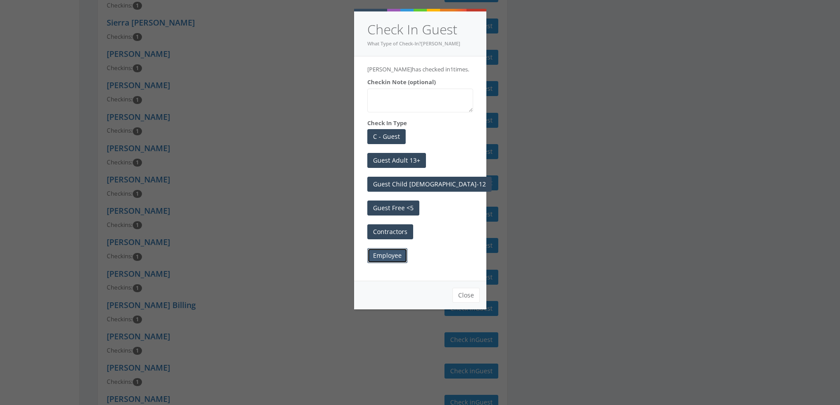
click at [395, 262] on button "Employee" at bounding box center [387, 255] width 40 height 15
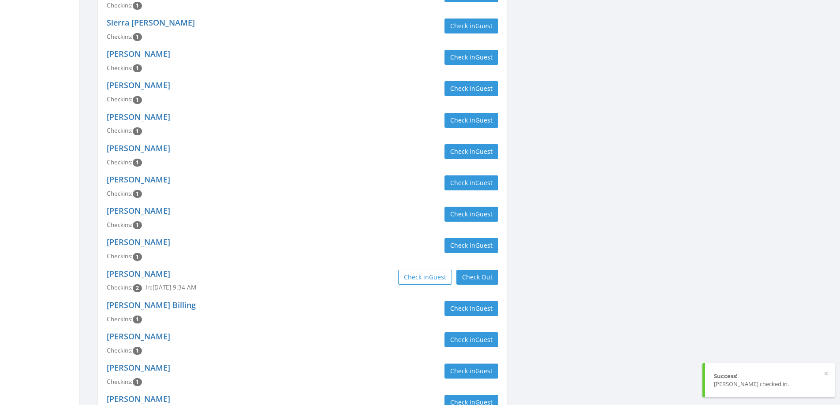
click at [287, 266] on div "Kenton Chambers Checkins: 2 In: Aug 30, 9:34 AM Check in Guest Check Out Check …" at bounding box center [302, 281] width 405 height 31
click at [148, 143] on link "[PERSON_NAME]" at bounding box center [139, 148] width 64 height 11
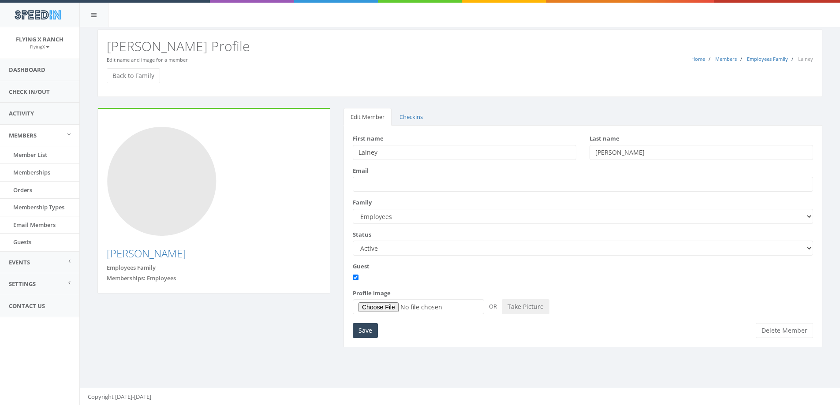
click at [810, 247] on select "Active Candidate Not Active" at bounding box center [583, 248] width 460 height 15
select select "not_active"
click at [353, 241] on select "Active Candidate Not Active" at bounding box center [583, 248] width 460 height 15
click at [363, 332] on input "Save" at bounding box center [365, 330] width 25 height 15
click at [130, 74] on link "Back to Family" at bounding box center [133, 75] width 53 height 15
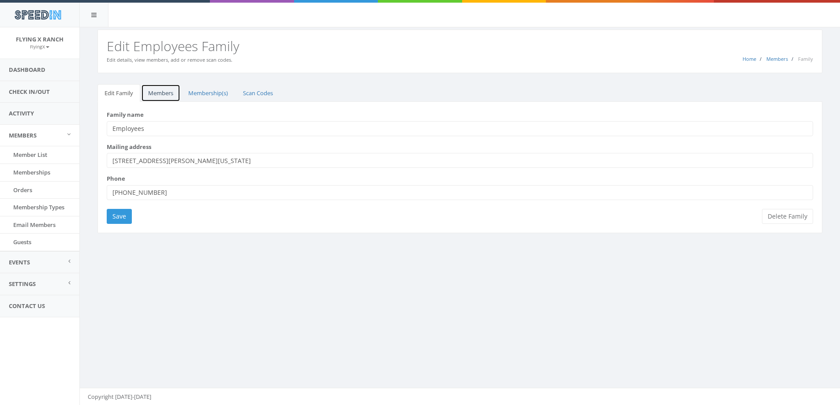
click at [157, 93] on link "Members" at bounding box center [160, 93] width 39 height 18
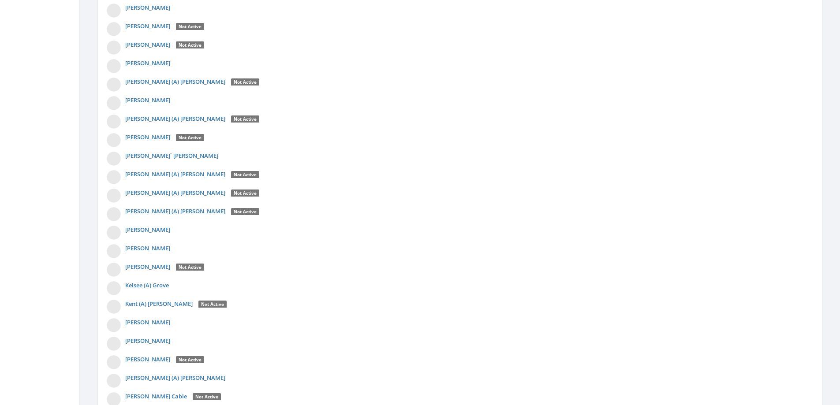
scroll to position [1014, 0]
click at [151, 247] on link "[PERSON_NAME]" at bounding box center [147, 248] width 45 height 8
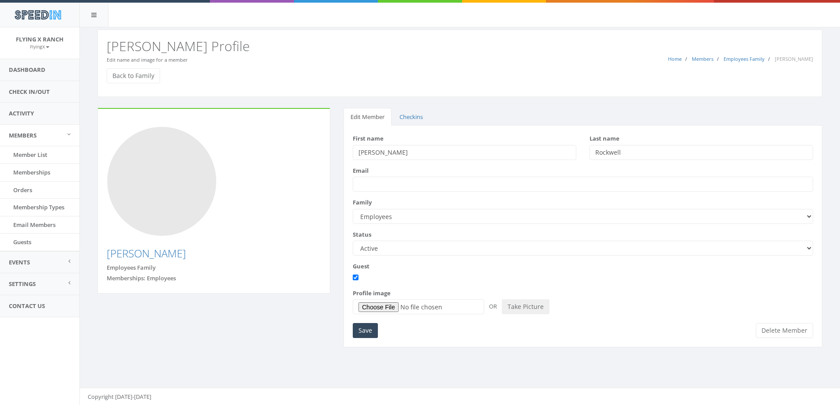
click at [809, 249] on select "Active Candidate Not Active" at bounding box center [583, 248] width 460 height 15
select select "not_active"
click at [353, 241] on select "Active Candidate Not Active" at bounding box center [583, 248] width 460 height 15
click at [360, 333] on input "Save" at bounding box center [365, 330] width 25 height 15
click at [116, 75] on link "Back to Family" at bounding box center [133, 75] width 53 height 15
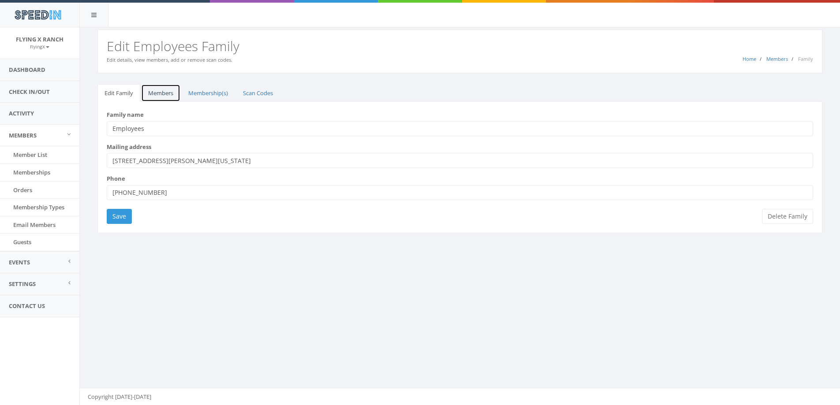
click at [153, 95] on link "Members" at bounding box center [160, 93] width 39 height 18
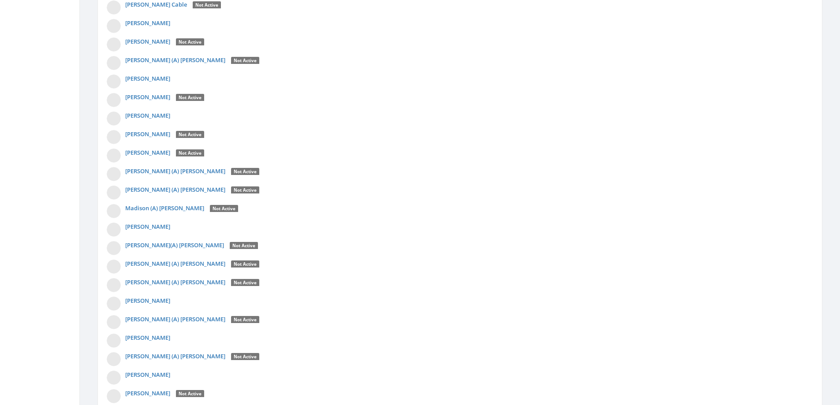
scroll to position [1411, 0]
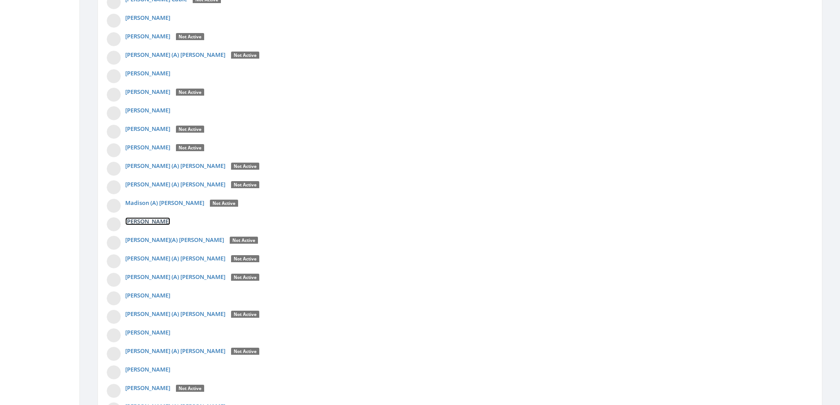
click at [133, 219] on link "[PERSON_NAME]" at bounding box center [147, 221] width 45 height 8
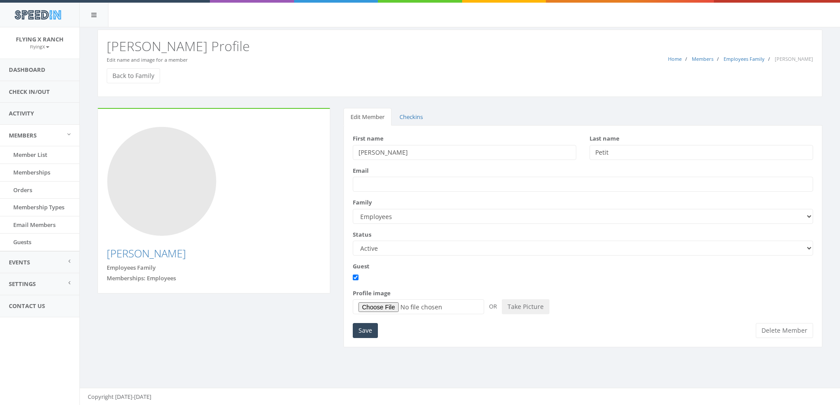
click at [806, 248] on select "Active Candidate Not Active" at bounding box center [583, 248] width 460 height 15
select select "not_active"
click at [353, 241] on select "Active Candidate Not Active" at bounding box center [583, 248] width 460 height 15
click at [365, 330] on input "Save" at bounding box center [365, 330] width 25 height 15
click at [143, 77] on link "Back to Family" at bounding box center [133, 75] width 53 height 15
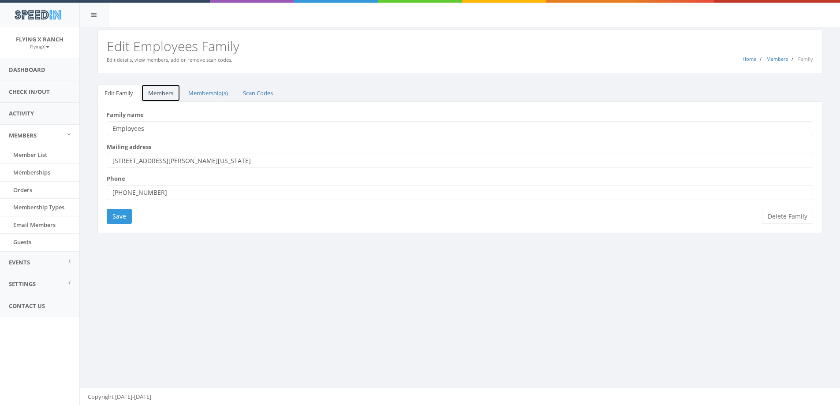
click at [161, 93] on link "Members" at bounding box center [160, 93] width 39 height 18
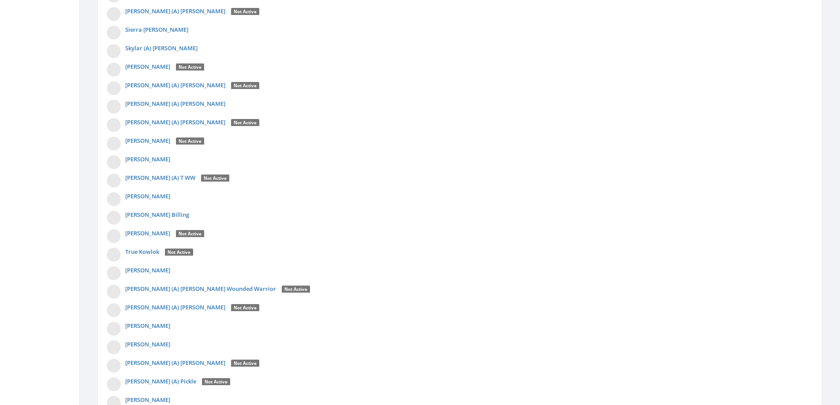
scroll to position [2205, 0]
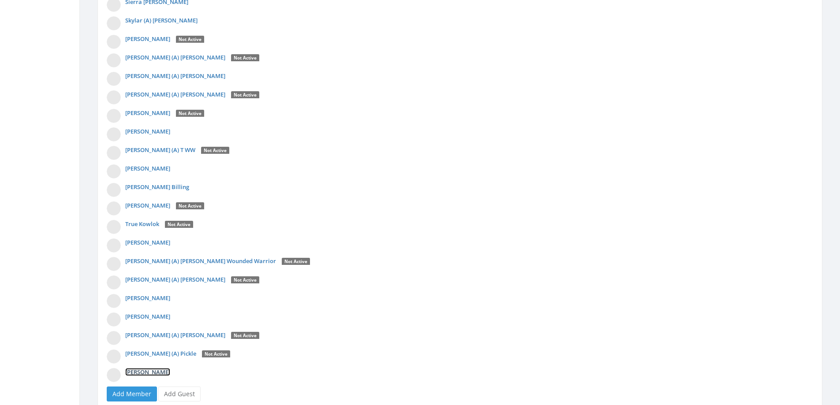
click at [145, 371] on link "Zeta Trickett" at bounding box center [147, 372] width 45 height 8
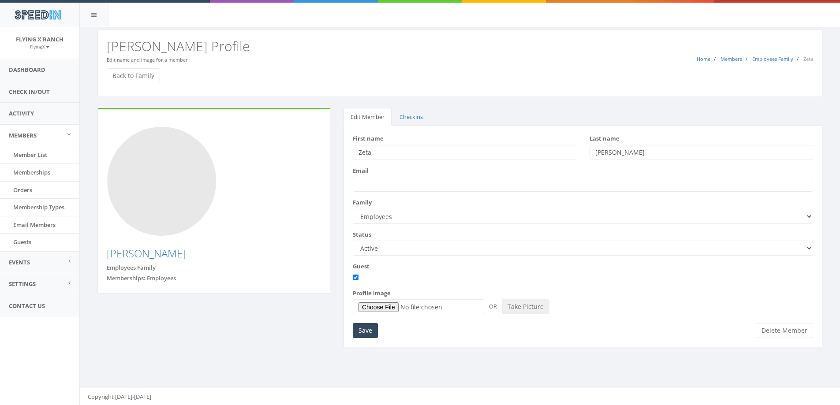
click at [807, 248] on select "Active Candidate Not Active" at bounding box center [583, 248] width 460 height 15
select select "not_active"
click at [353, 241] on select "Active Candidate Not Active" at bounding box center [583, 248] width 460 height 15
click at [358, 328] on input "Save" at bounding box center [365, 330] width 25 height 15
click at [31, 91] on link "Check In/Out" at bounding box center [39, 92] width 79 height 22
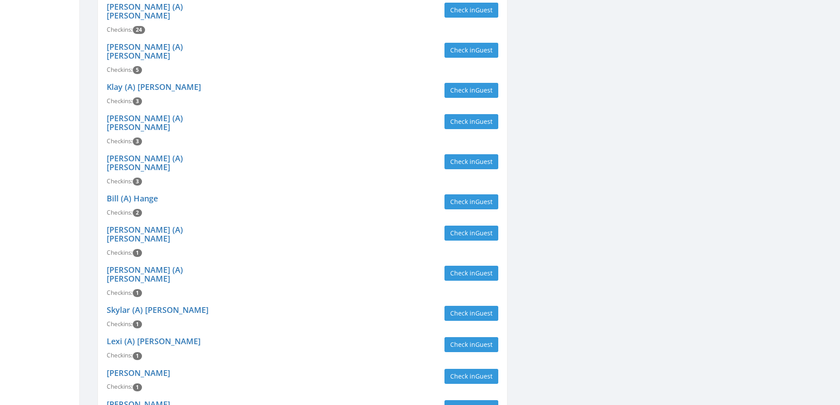
scroll to position [706, 0]
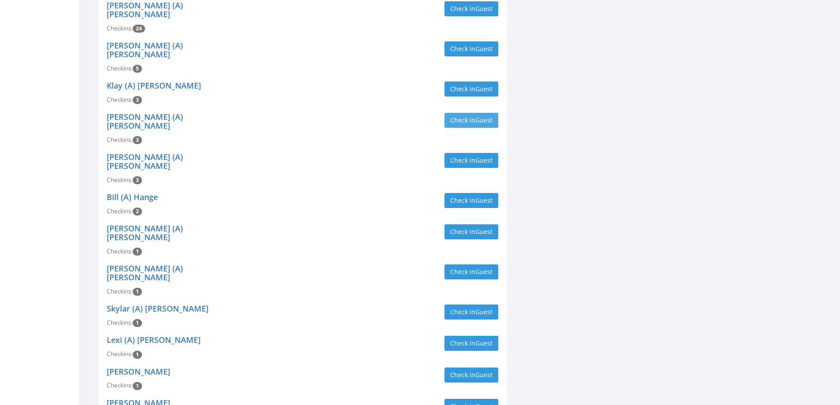
type input "[PERSON_NAME]"
click at [474, 113] on button "Check in Guest" at bounding box center [472, 120] width 54 height 15
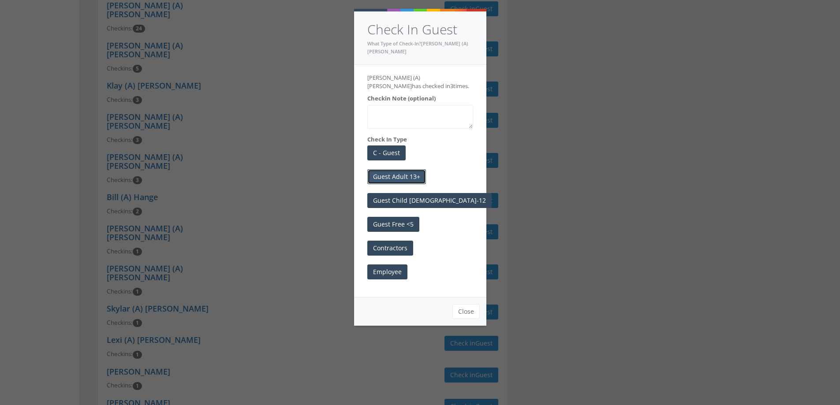
click at [396, 169] on button "Guest Adult 13+" at bounding box center [396, 176] width 59 height 15
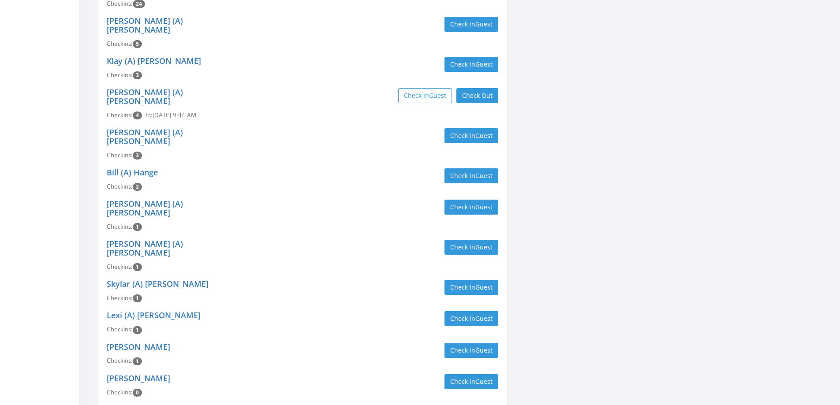
scroll to position [750, 0]
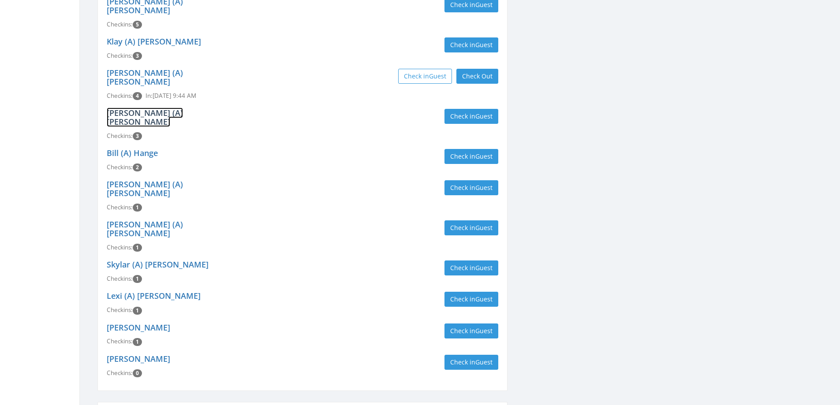
click at [121, 108] on link "[PERSON_NAME] (A) [PERSON_NAME]" at bounding box center [145, 117] width 76 height 19
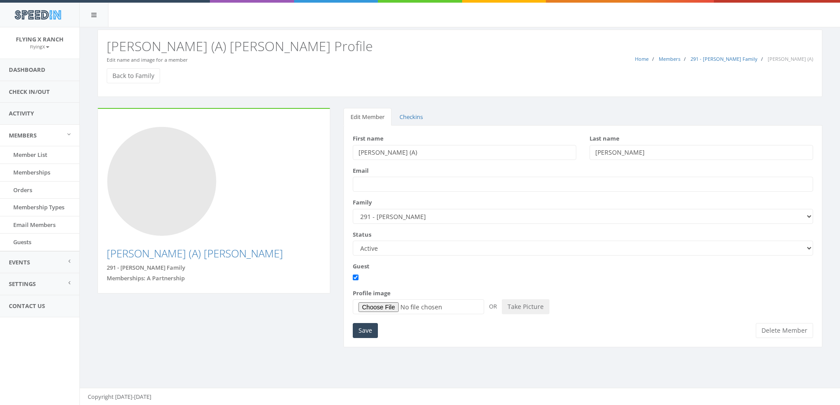
click at [808, 248] on select "Active Candidate Not Active" at bounding box center [583, 248] width 460 height 15
select select "not_active"
click at [353, 241] on select "Active Candidate Not Active" at bounding box center [583, 248] width 460 height 15
click at [368, 331] on input "Save" at bounding box center [365, 330] width 25 height 15
click at [134, 76] on link "Back to Family" at bounding box center [133, 75] width 53 height 15
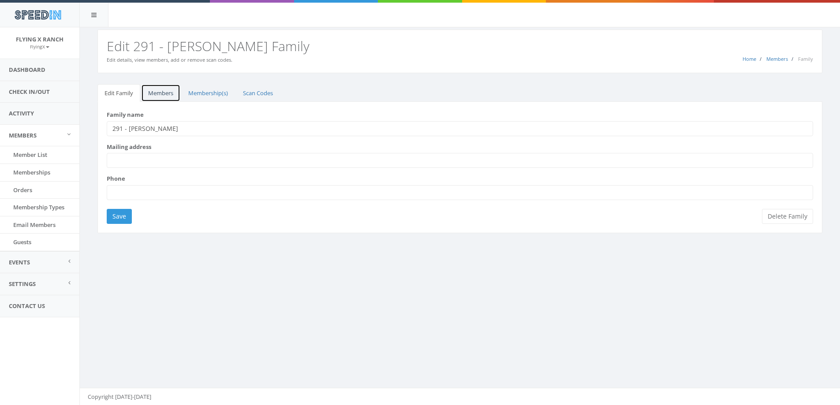
click at [157, 90] on link "Members" at bounding box center [160, 93] width 39 height 18
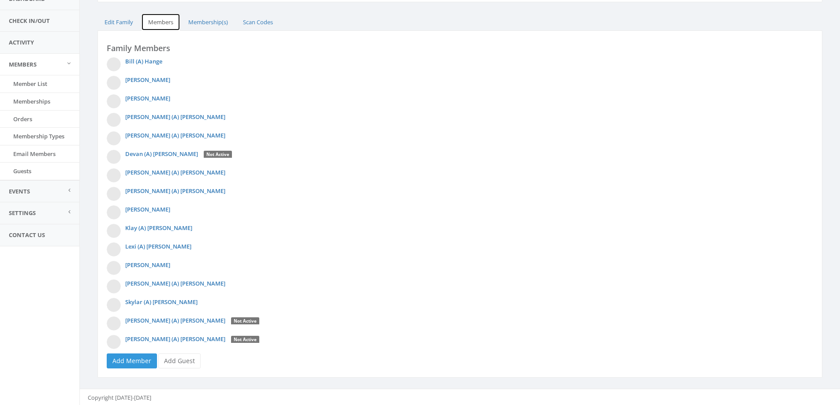
scroll to position [72, 0]
click at [135, 94] on link "[PERSON_NAME]" at bounding box center [147, 97] width 45 height 8
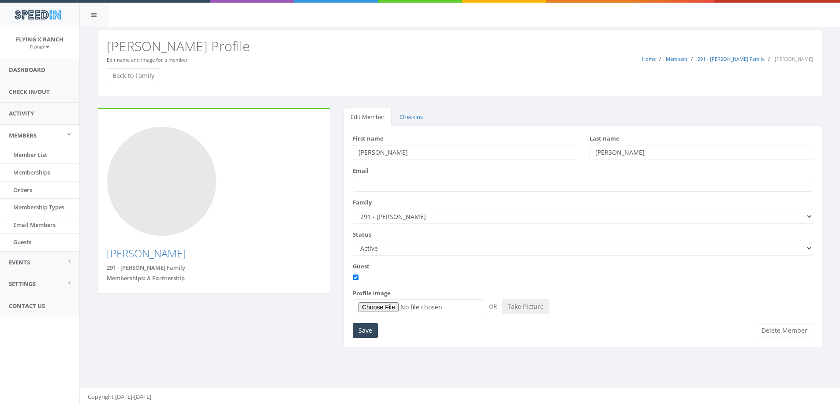
click at [805, 248] on select "Active Candidate Not Active" at bounding box center [583, 248] width 460 height 15
select select "not_active"
click at [353, 241] on select "Active Candidate Not Active" at bounding box center [583, 248] width 460 height 15
click at [363, 329] on input "Save" at bounding box center [365, 330] width 25 height 15
click at [146, 75] on link "Back to Family" at bounding box center [133, 75] width 53 height 15
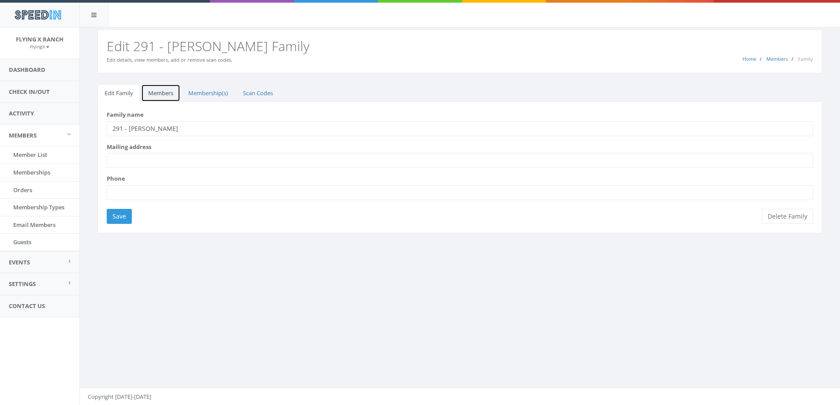
click at [157, 94] on link "Members" at bounding box center [160, 93] width 39 height 18
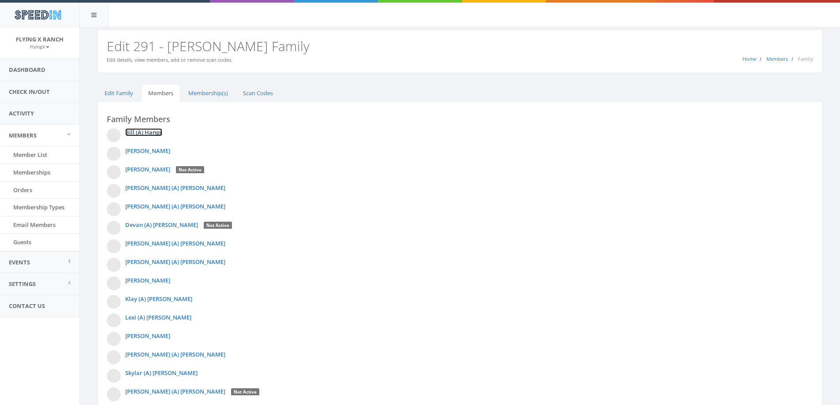
click at [149, 135] on link "Bill (A) Hange" at bounding box center [143, 132] width 37 height 8
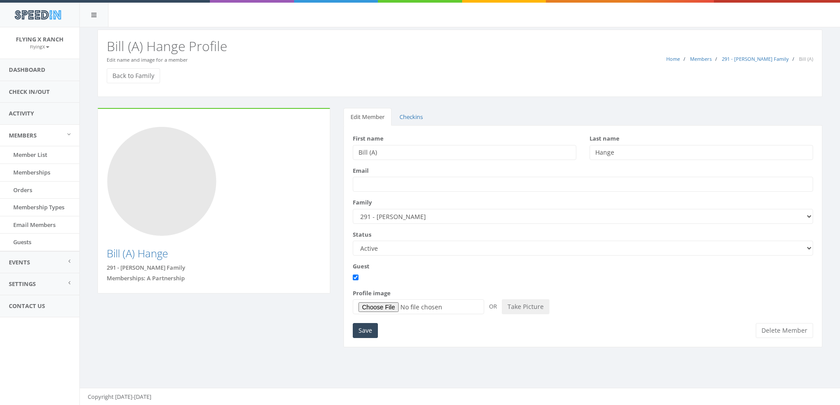
click at [806, 247] on select "Active Candidate Not Active" at bounding box center [583, 248] width 460 height 15
select select "not_active"
click at [353, 241] on select "Active Candidate Not Active" at bounding box center [583, 248] width 460 height 15
click at [370, 329] on input "Save" at bounding box center [365, 330] width 25 height 15
click at [132, 72] on link "Back to Family" at bounding box center [133, 75] width 53 height 15
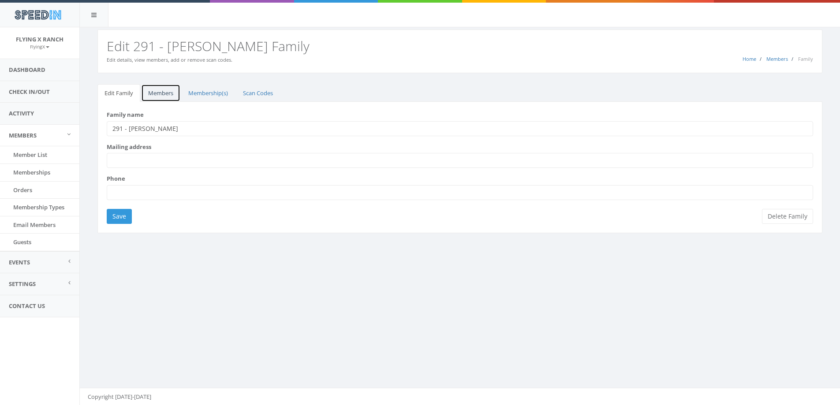
click at [159, 93] on link "Members" at bounding box center [160, 93] width 39 height 18
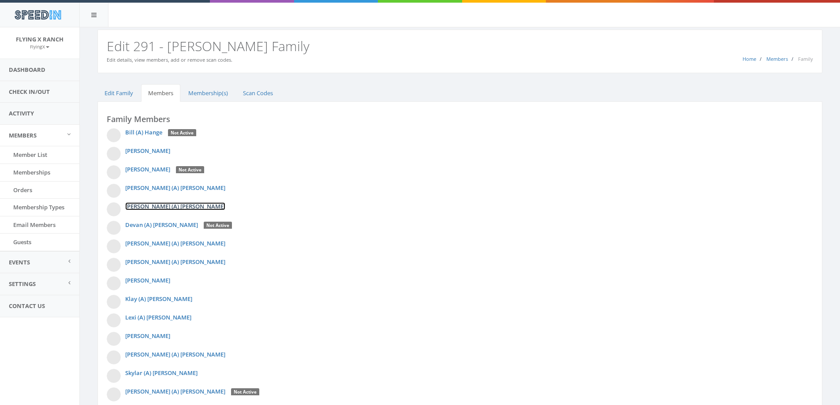
click at [139, 208] on link "[PERSON_NAME] (A) [PERSON_NAME]" at bounding box center [175, 206] width 100 height 8
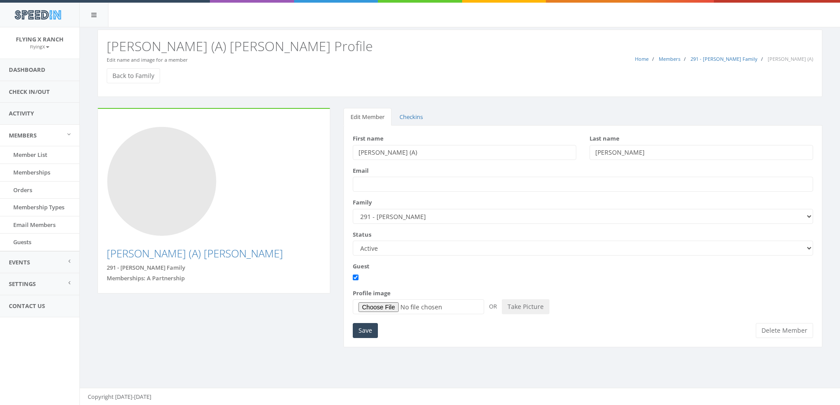
click at [806, 248] on select "Active Candidate Not Active" at bounding box center [583, 248] width 460 height 15
select select "not_active"
click at [353, 241] on select "Active Candidate Not Active" at bounding box center [583, 248] width 460 height 15
click at [369, 330] on input "Save" at bounding box center [365, 330] width 25 height 15
click at [133, 71] on link "Back to Family" at bounding box center [133, 75] width 53 height 15
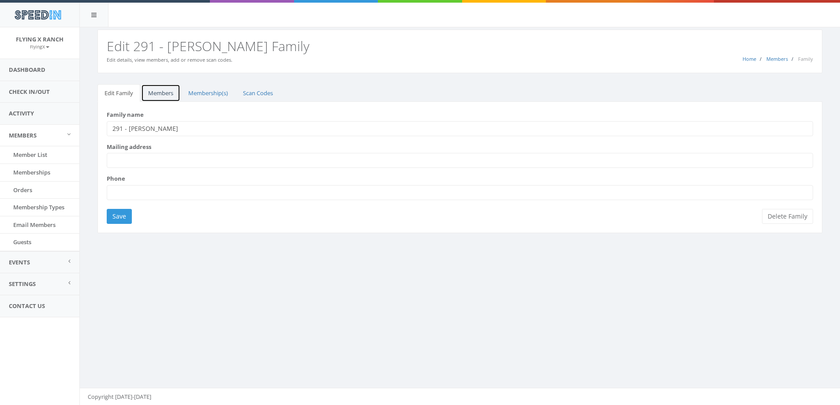
click at [155, 91] on link "Members" at bounding box center [160, 93] width 39 height 18
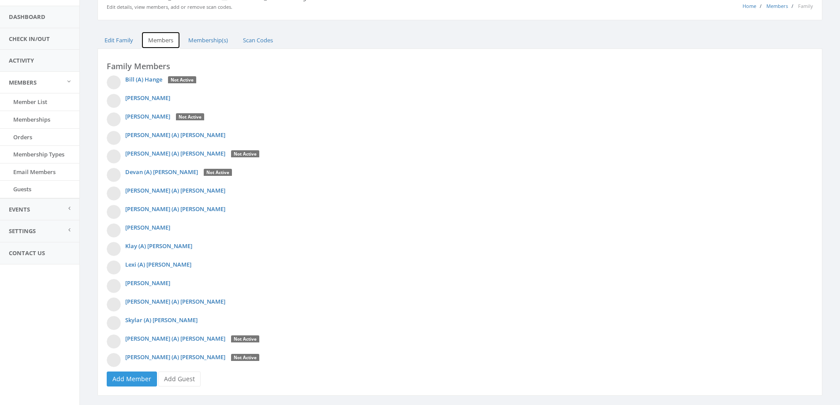
scroll to position [72, 0]
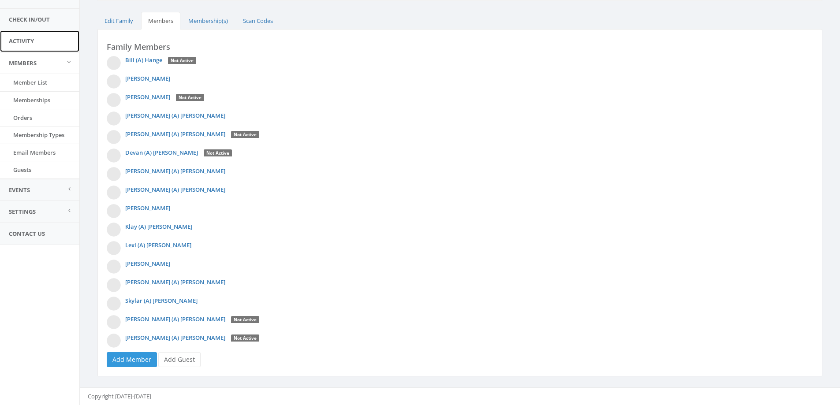
click at [29, 41] on link "Activity" at bounding box center [39, 41] width 79 height 22
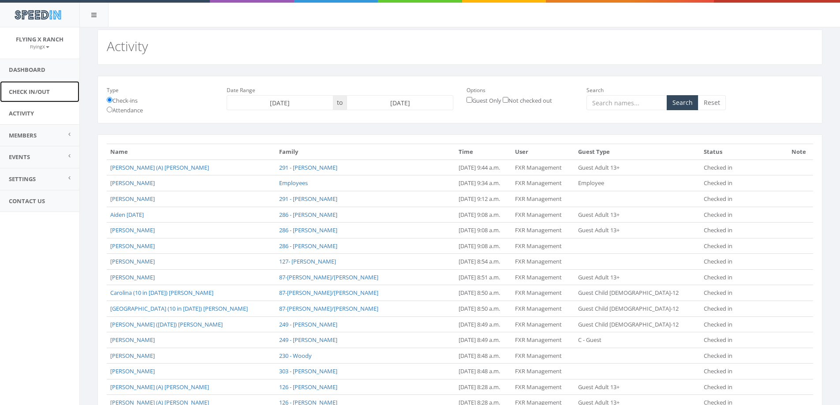
click at [39, 90] on link "Check In/Out" at bounding box center [39, 92] width 79 height 22
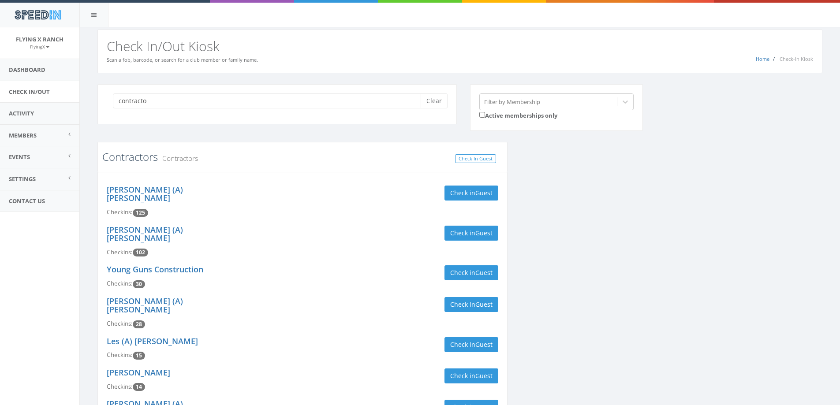
type input "contracto"
click at [128, 159] on link "Contractors" at bounding box center [130, 157] width 56 height 15
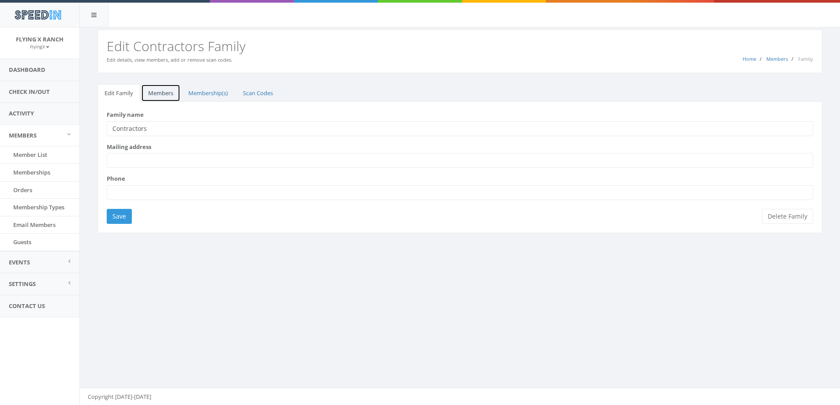
click at [166, 93] on link "Members" at bounding box center [160, 93] width 39 height 18
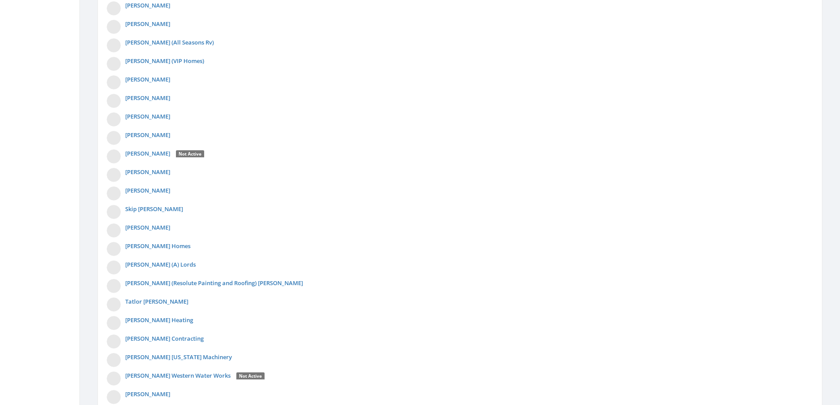
scroll to position [2999, 0]
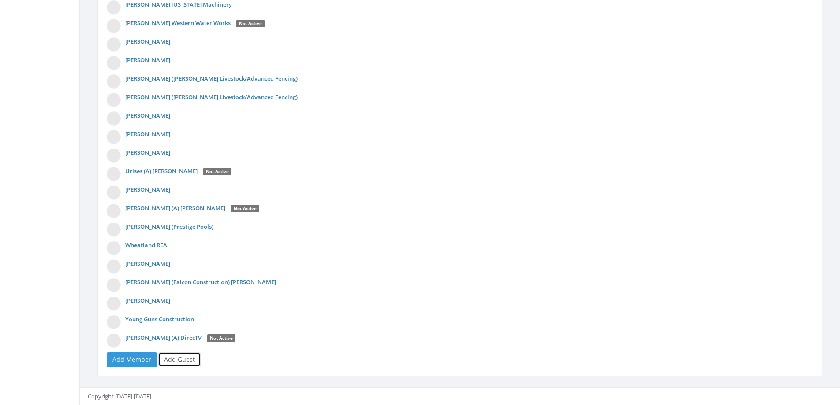
click at [182, 356] on link "Add Guest" at bounding box center [179, 359] width 42 height 15
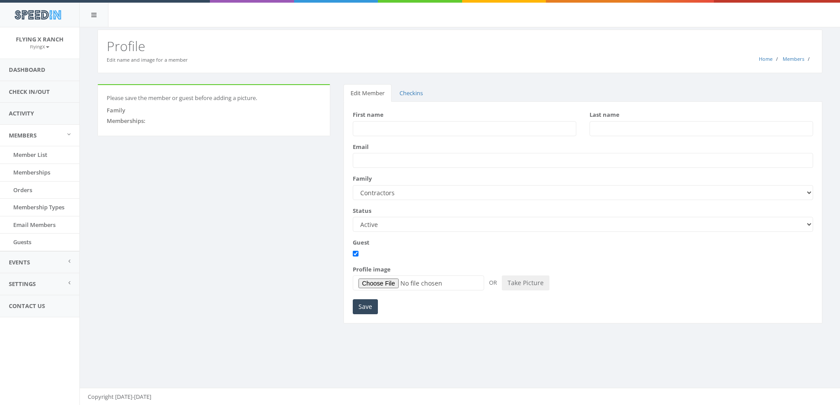
click at [409, 126] on input "First name" at bounding box center [465, 128] width 224 height 15
type input "Johnny"
type input "Otte"
click at [367, 306] on input "Save" at bounding box center [365, 306] width 25 height 15
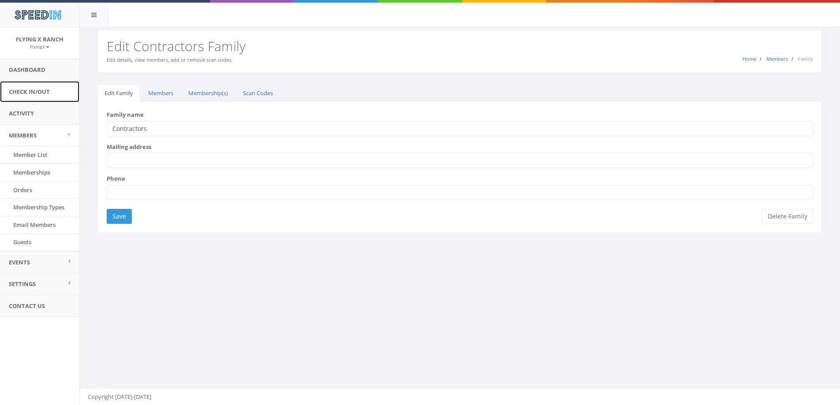
click at [36, 92] on link "Check In/Out" at bounding box center [39, 92] width 79 height 22
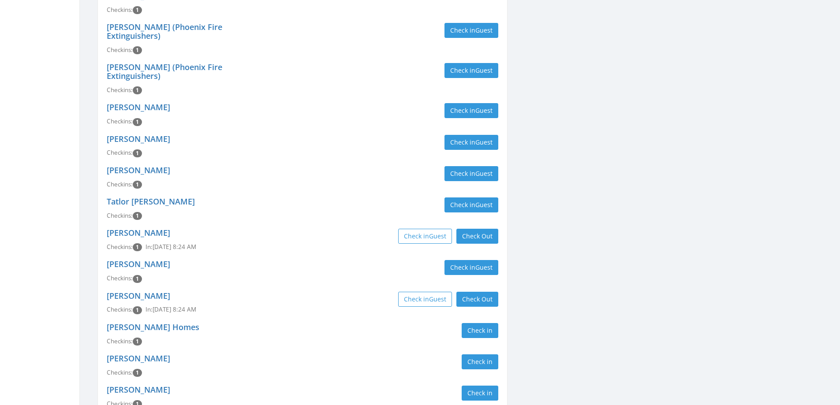
scroll to position [3969, 0]
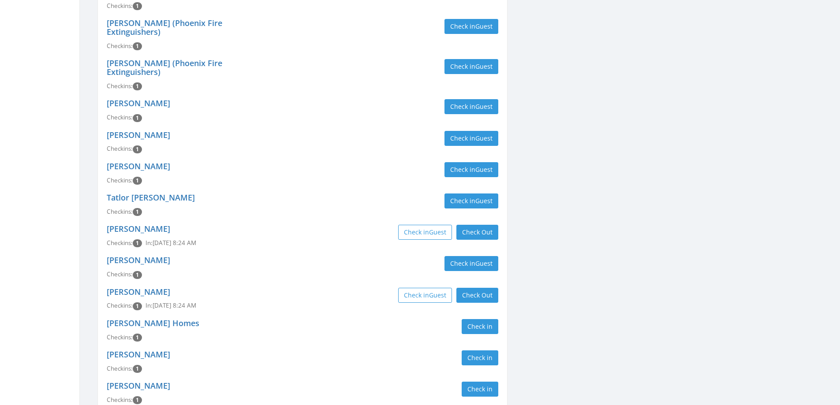
type input "contractor"
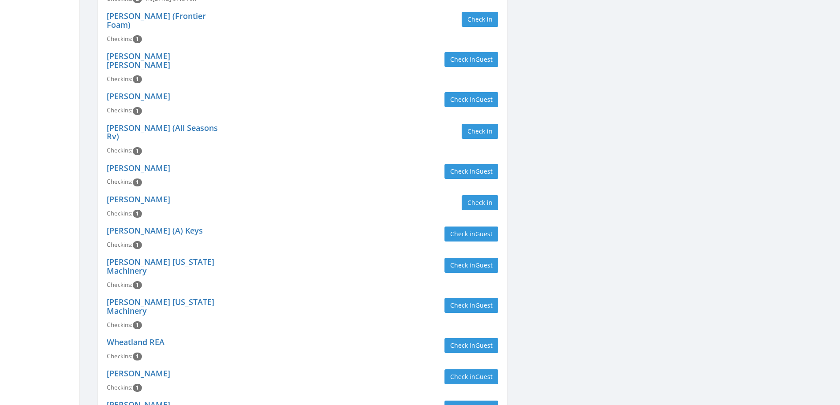
scroll to position [4541, 0]
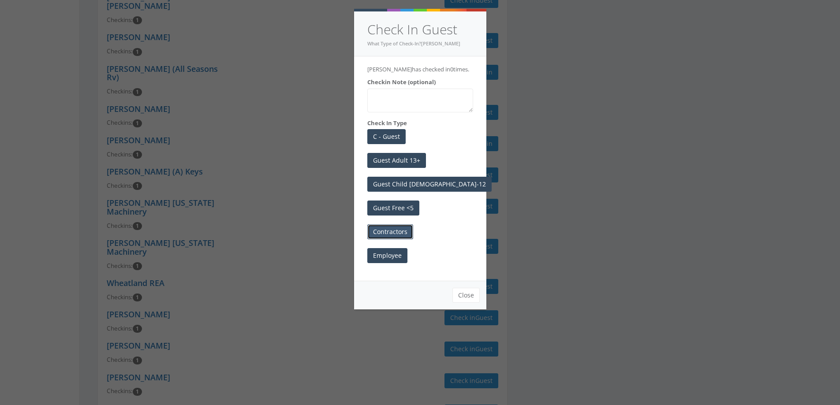
click at [396, 229] on button "Contractors" at bounding box center [390, 231] width 46 height 15
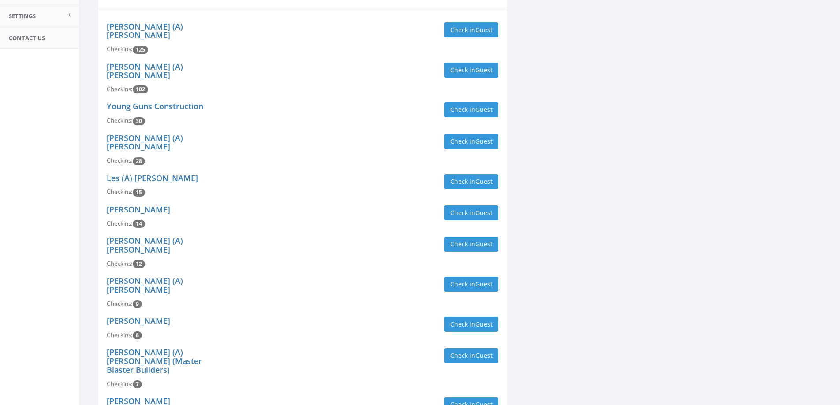
scroll to position [0, 0]
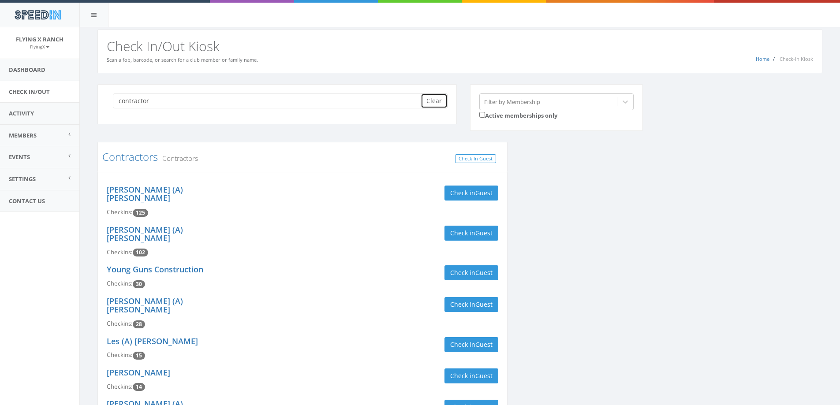
click at [438, 100] on button "Clear" at bounding box center [434, 100] width 27 height 15
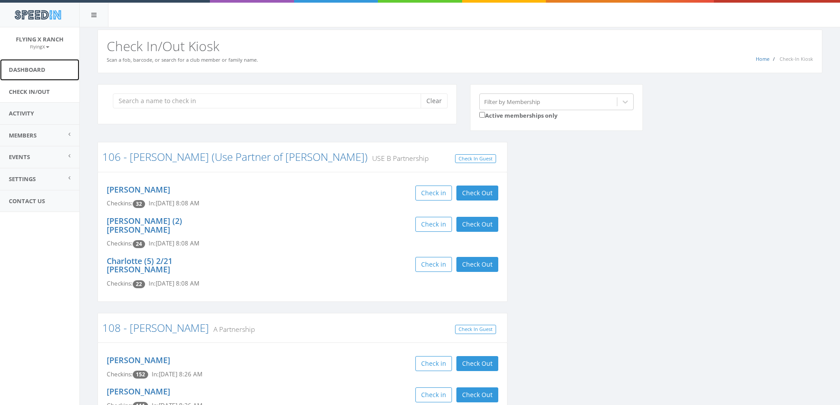
click at [39, 69] on link "Dashboard" at bounding box center [39, 70] width 79 height 22
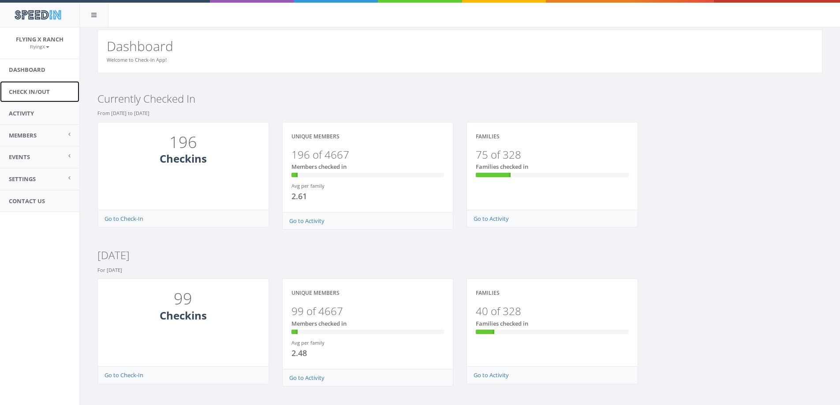
click at [22, 89] on link "Check In/Out" at bounding box center [39, 92] width 79 height 22
